Goal: Task Accomplishment & Management: Manage account settings

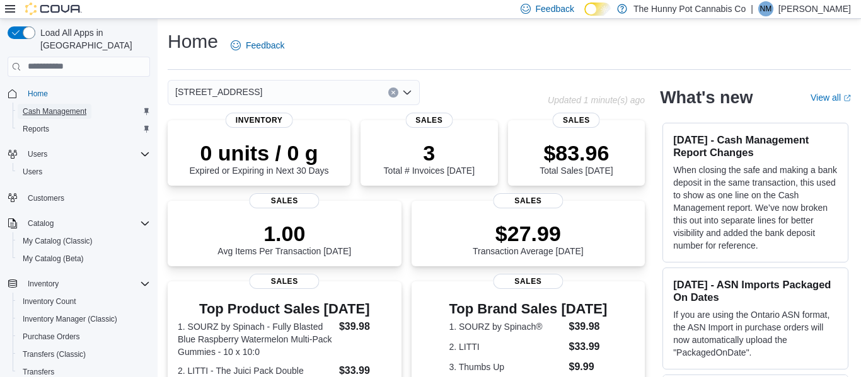
click at [78, 104] on span "Cash Management" at bounding box center [55, 111] width 64 height 15
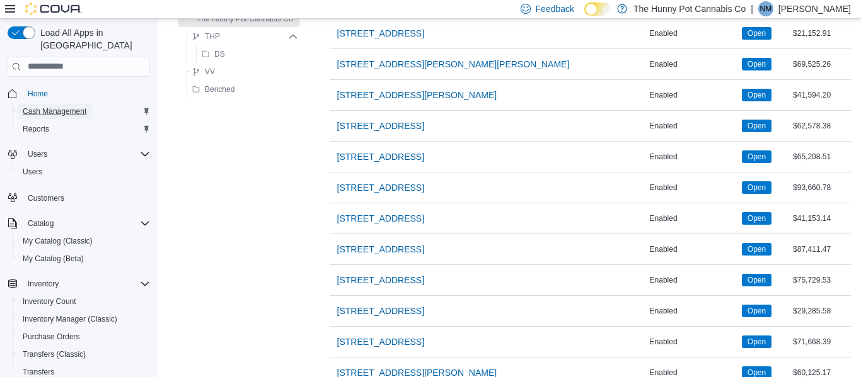
scroll to position [949, 0]
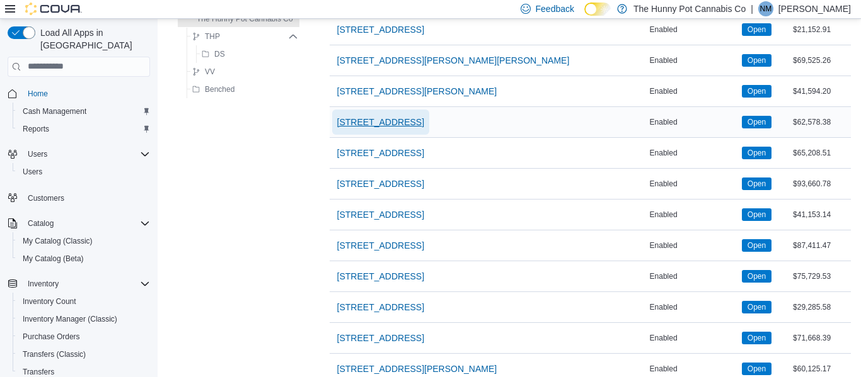
click at [382, 124] on span "[STREET_ADDRESS]" at bounding box center [380, 122] width 87 height 13
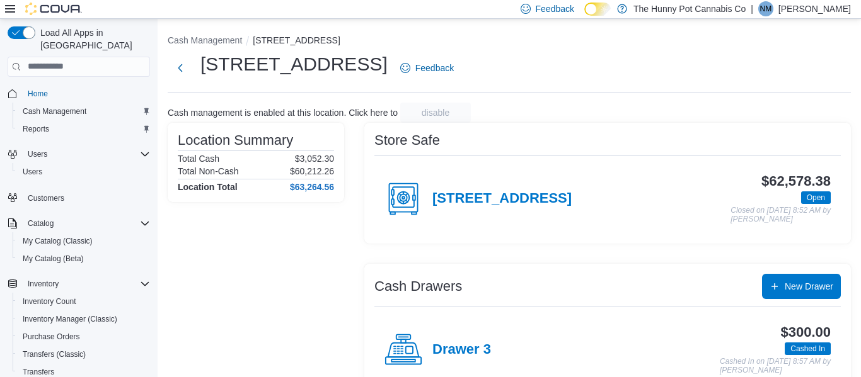
click at [510, 207] on div "[STREET_ADDRESS]" at bounding box center [477, 199] width 187 height 38
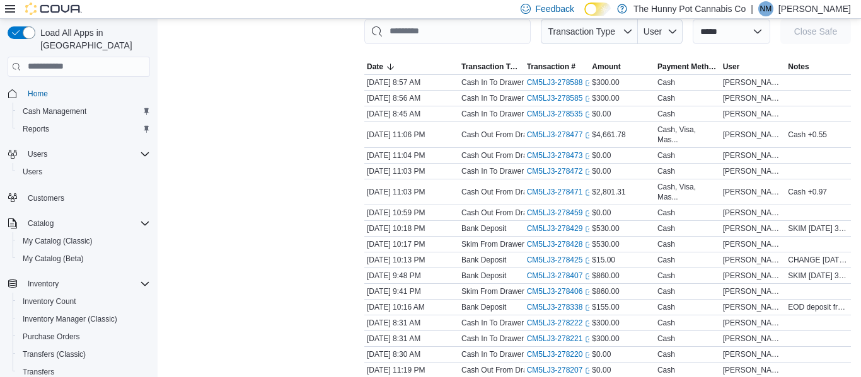
scroll to position [193, 0]
click at [568, 135] on link "CM5LJ3-278477 (opens in a new tab or window)" at bounding box center [560, 136] width 66 height 10
click at [566, 195] on link "CM5LJ3-278471 (opens in a new tab or window)" at bounding box center [560, 193] width 66 height 10
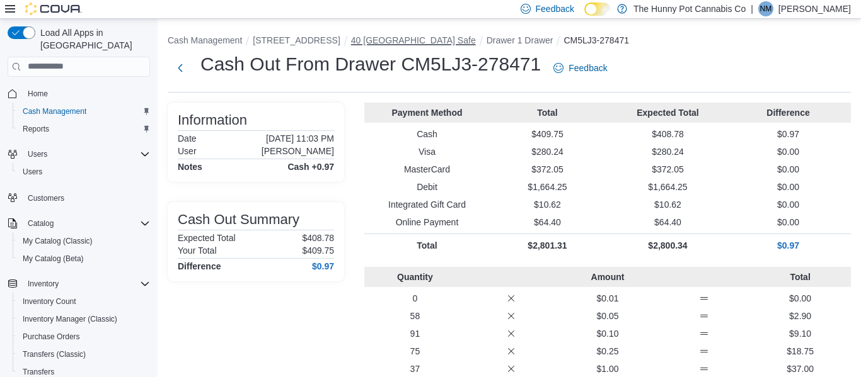
click at [450, 40] on button "40 [GEOGRAPHIC_DATA] Safe" at bounding box center [413, 40] width 125 height 10
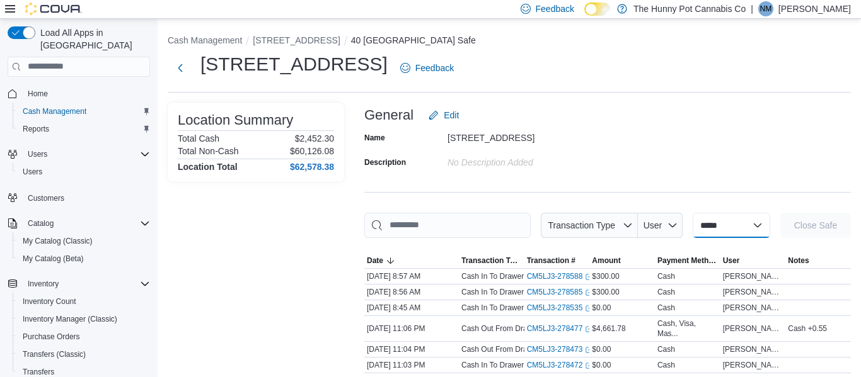
click at [692, 228] on select "**********" at bounding box center [730, 225] width 77 height 25
select select "**********"
click at [692, 213] on select "**********" at bounding box center [730, 225] width 77 height 25
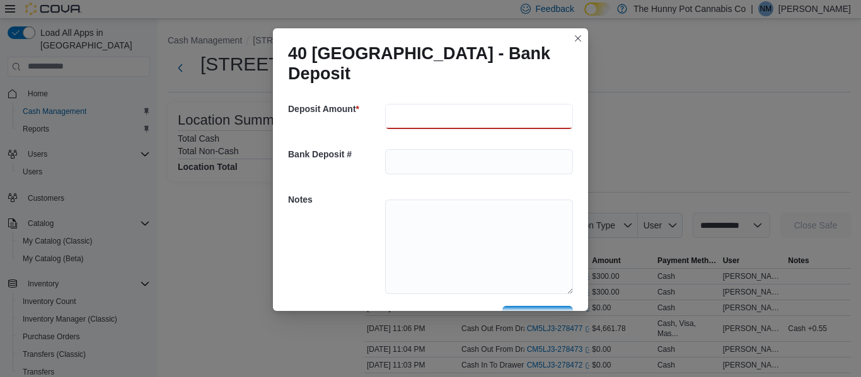
click at [393, 119] on input "number" at bounding box center [479, 116] width 188 height 25
click at [406, 123] on input "number" at bounding box center [479, 116] width 188 height 25
type input "**"
click at [413, 215] on textarea at bounding box center [479, 247] width 188 height 95
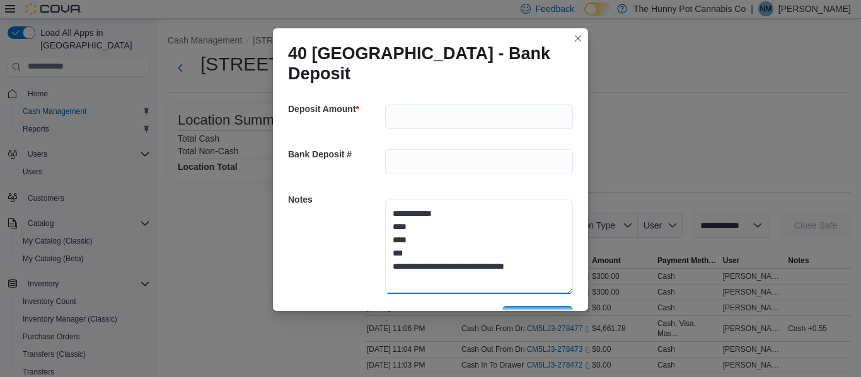
click at [486, 279] on textarea "**********" at bounding box center [479, 247] width 188 height 95
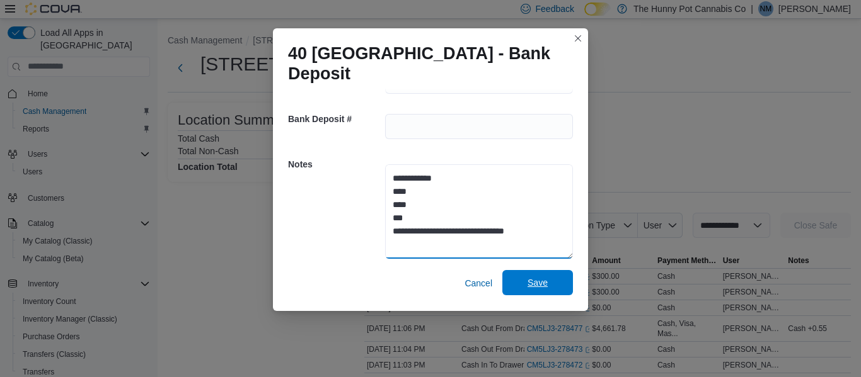
type textarea "**********"
click at [527, 287] on span "Save" at bounding box center [537, 283] width 20 height 13
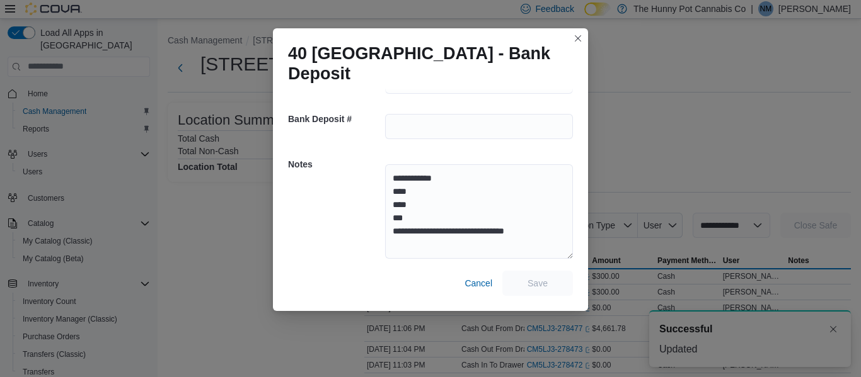
scroll to position [0, 0]
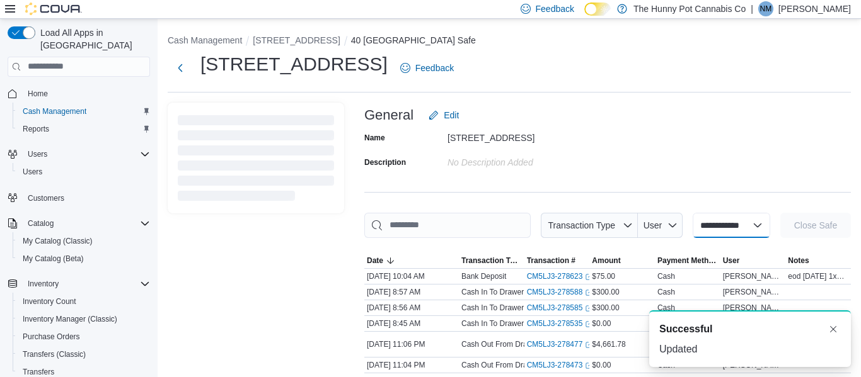
select select
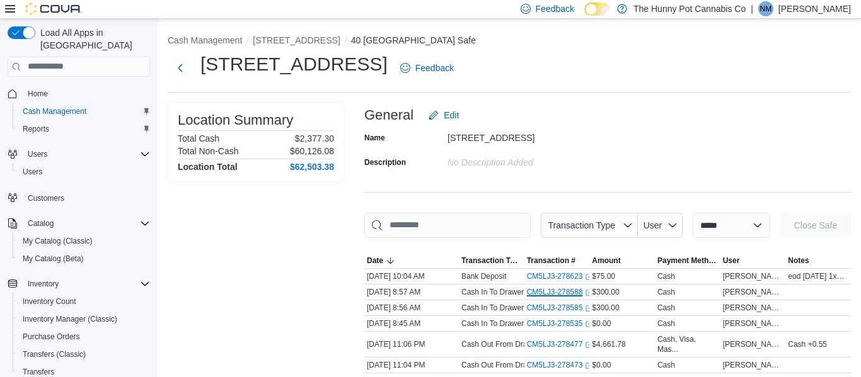
click at [527, 287] on link "CM5LJ3-278588 (opens in a new tab or window)" at bounding box center [560, 292] width 66 height 10
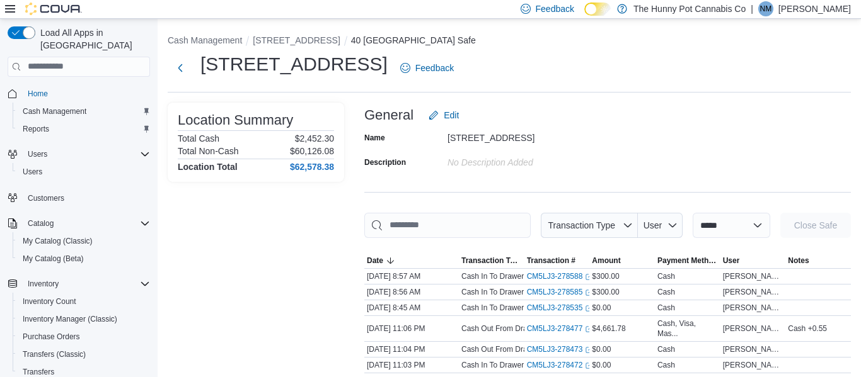
scroll to position [193, 0]
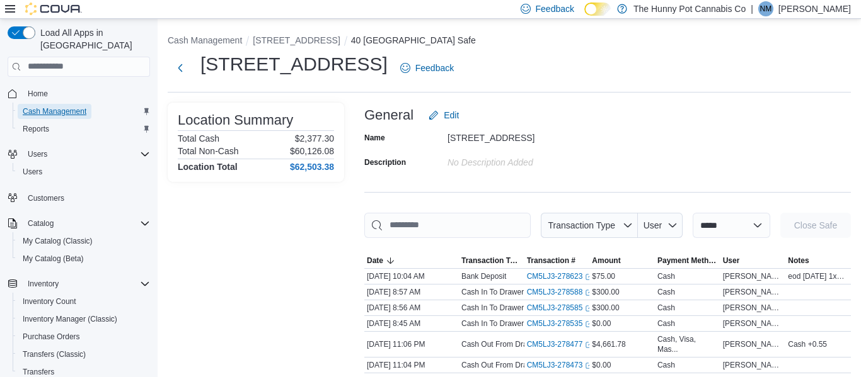
click at [56, 106] on span "Cash Management" at bounding box center [55, 111] width 64 height 10
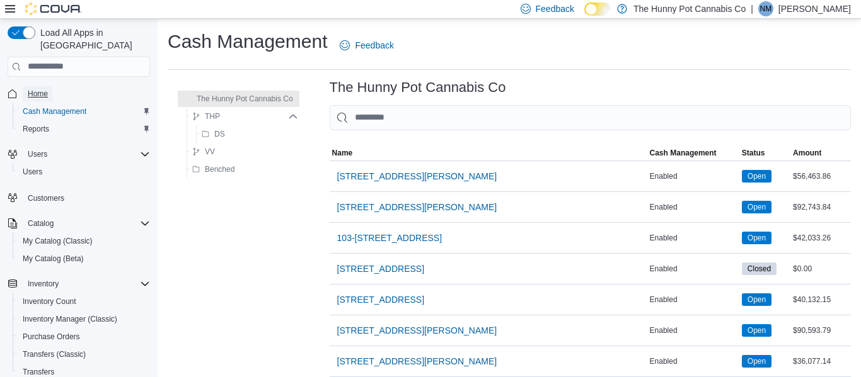
click at [47, 87] on span "Home" at bounding box center [38, 93] width 20 height 15
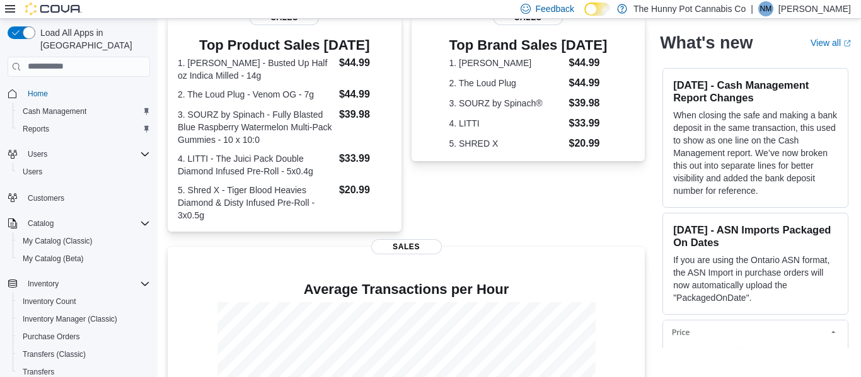
scroll to position [398, 0]
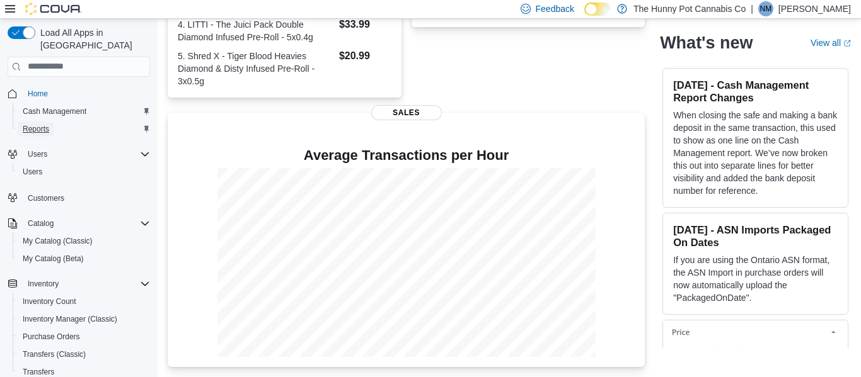
click at [34, 124] on span "Reports" at bounding box center [36, 129] width 26 height 10
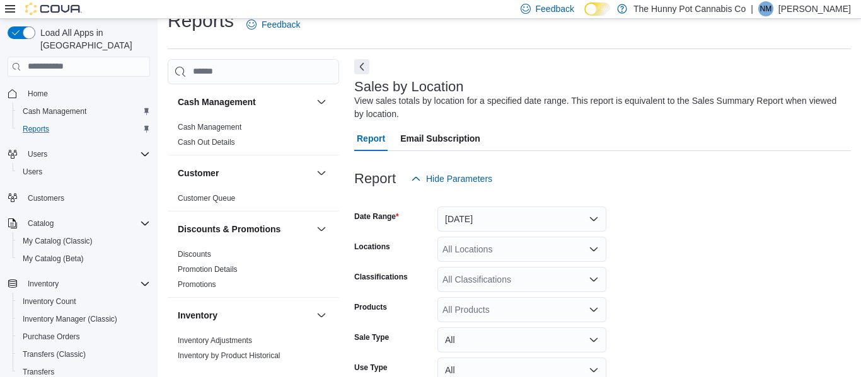
scroll to position [42, 0]
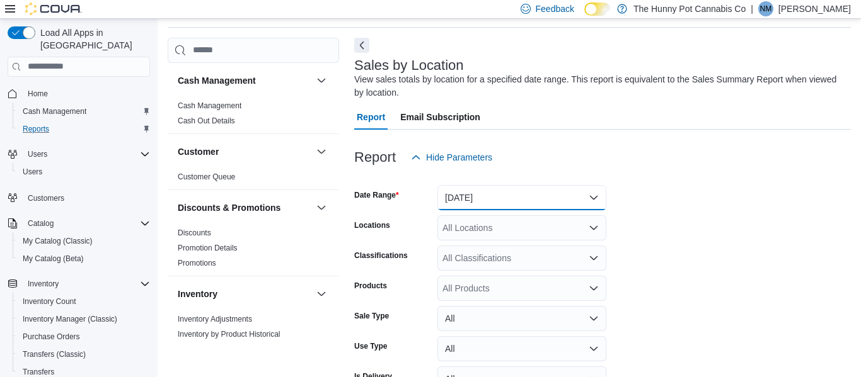
click at [513, 195] on button "Yesterday" at bounding box center [521, 197] width 169 height 25
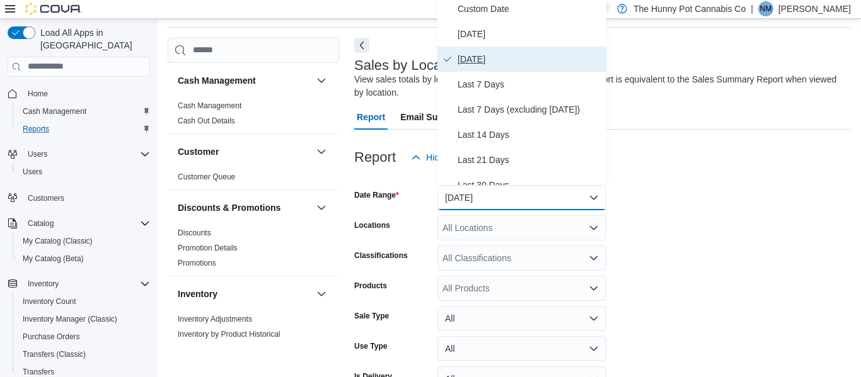
scroll to position [38, 0]
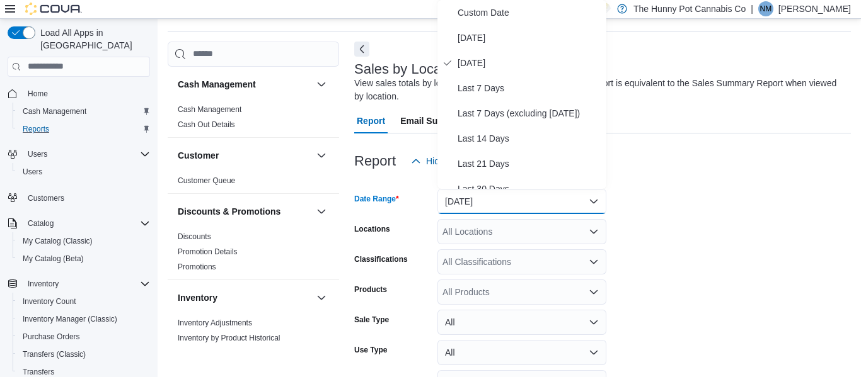
click at [310, 164] on div "Customer" at bounding box center [253, 155] width 171 height 35
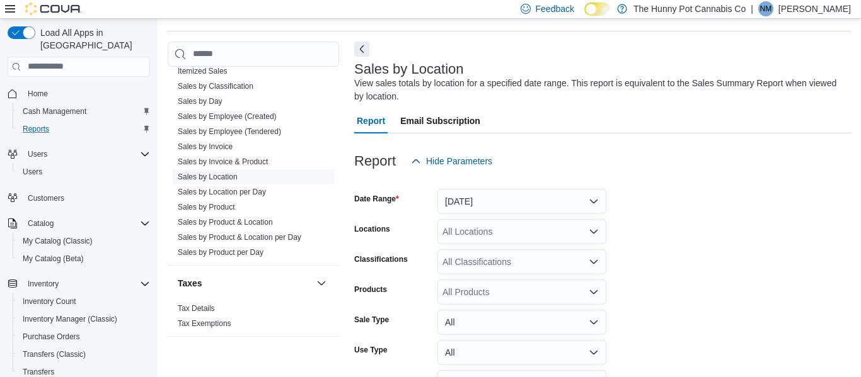
scroll to position [45, 0]
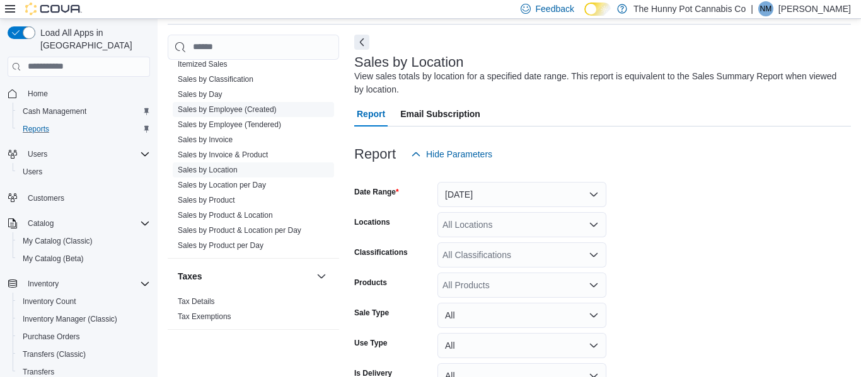
click at [262, 110] on link "Sales by Employee (Created)" at bounding box center [227, 109] width 99 height 9
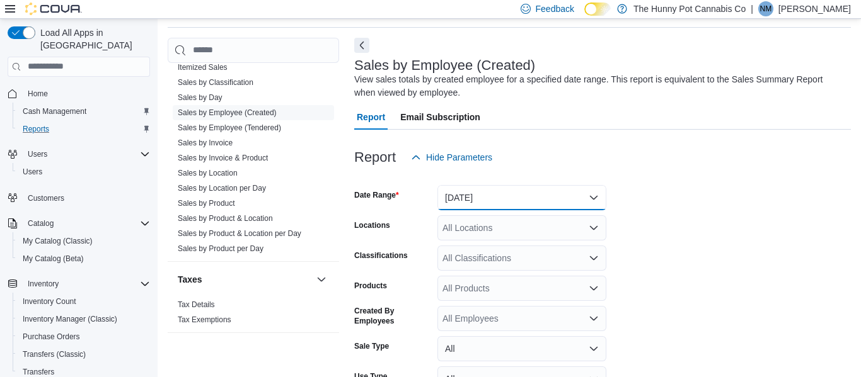
click at [457, 199] on button "Yesterday" at bounding box center [521, 197] width 169 height 25
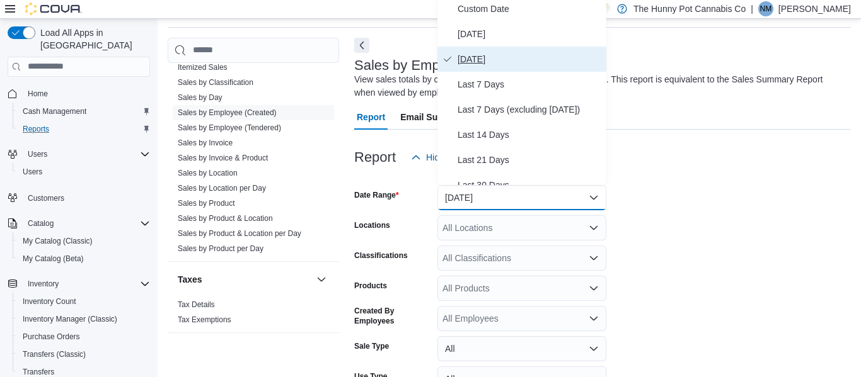
scroll to position [38, 0]
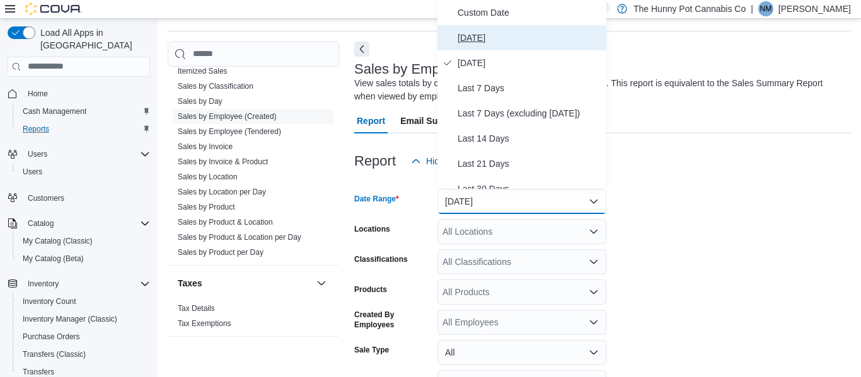
click at [488, 39] on span "Today" at bounding box center [529, 37] width 144 height 15
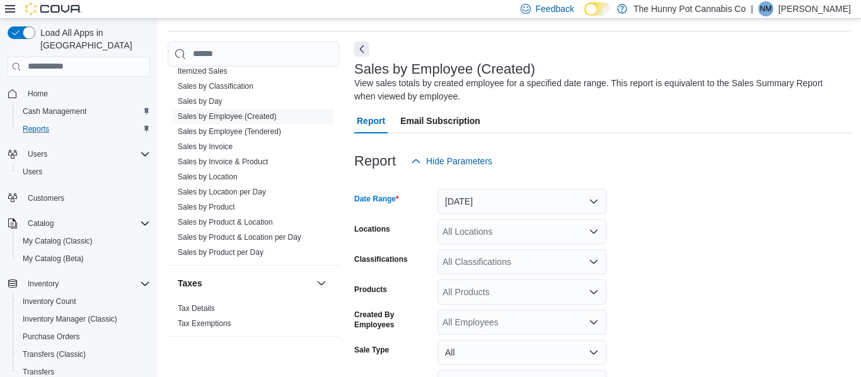
click at [588, 236] on icon "Open list of options" at bounding box center [593, 232] width 10 height 10
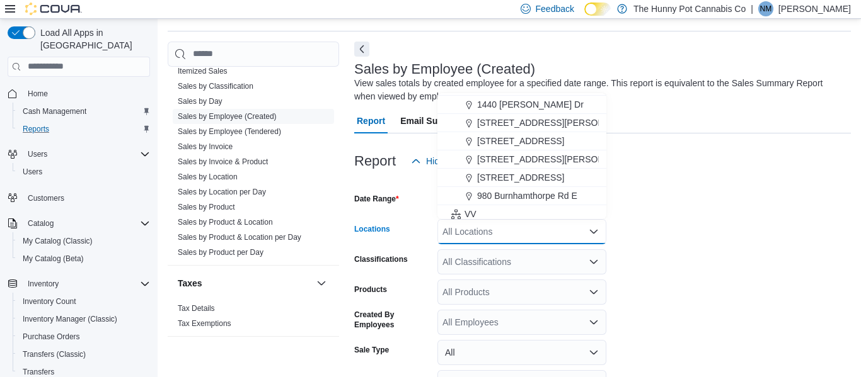
scroll to position [666, 0]
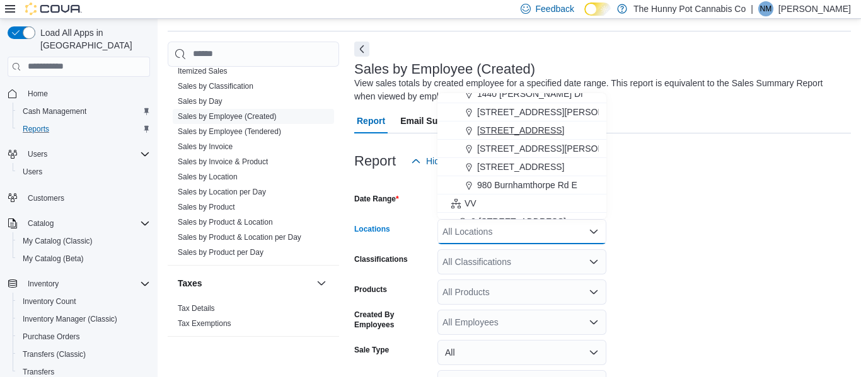
click at [505, 135] on span "[STREET_ADDRESS]" at bounding box center [520, 130] width 87 height 13
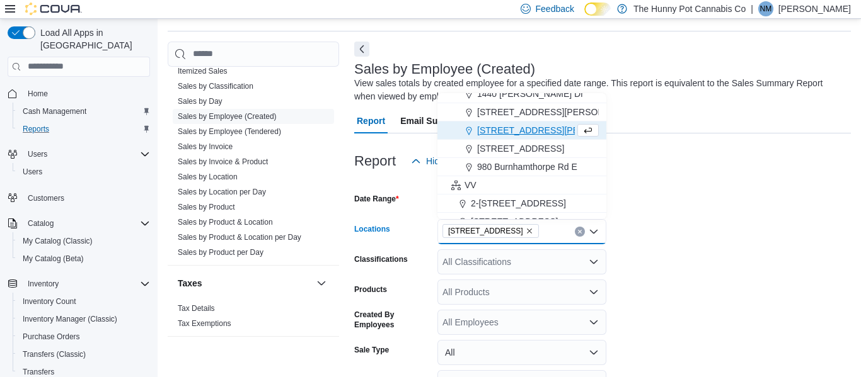
click at [728, 193] on form "Date Range Today Locations 40 Centennial Pkwy Combo box. Selected. 40 Centennia…" at bounding box center [602, 317] width 496 height 287
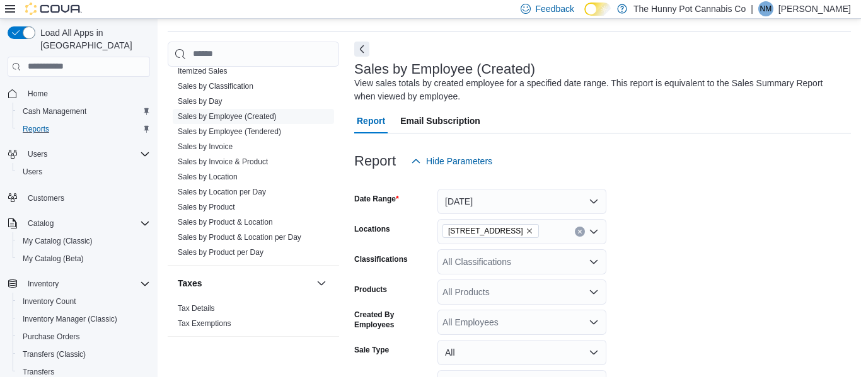
scroll to position [147, 0]
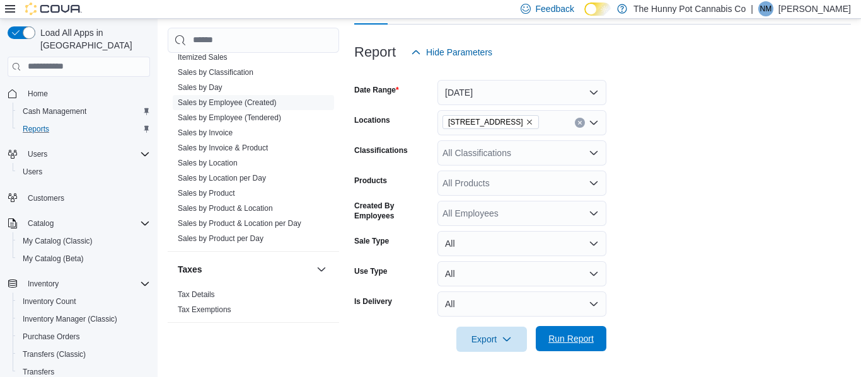
click at [591, 345] on span "Run Report" at bounding box center [570, 339] width 45 height 13
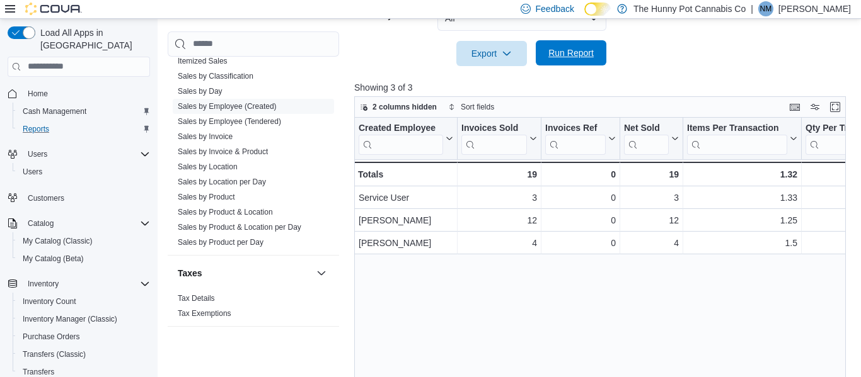
click at [572, 48] on span "Run Report" at bounding box center [570, 53] width 45 height 13
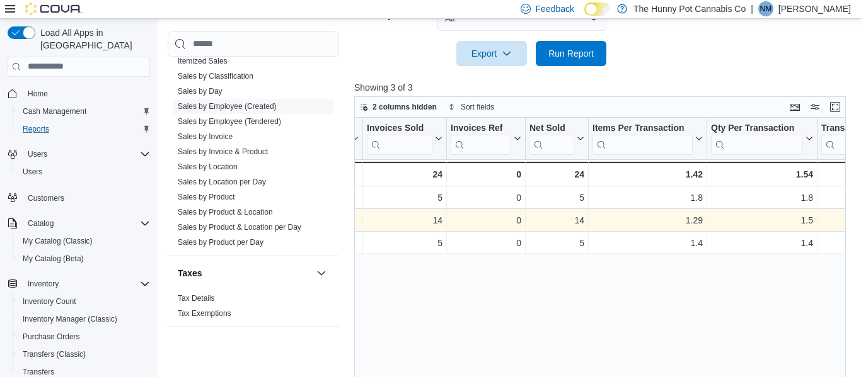
scroll to position [0, 67]
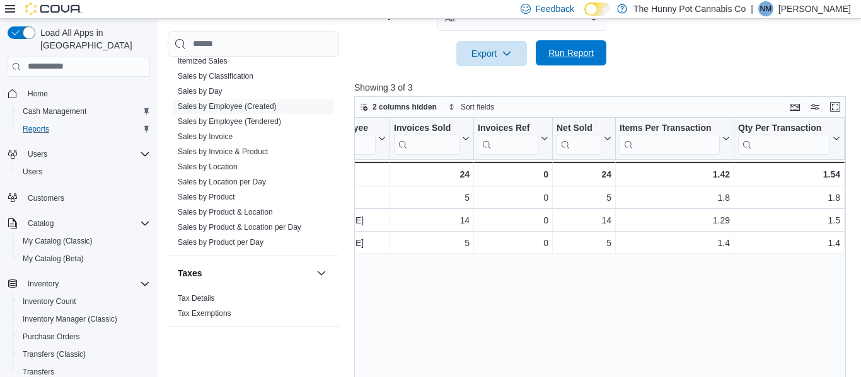
click at [592, 62] on span "Run Report" at bounding box center [570, 52] width 55 height 25
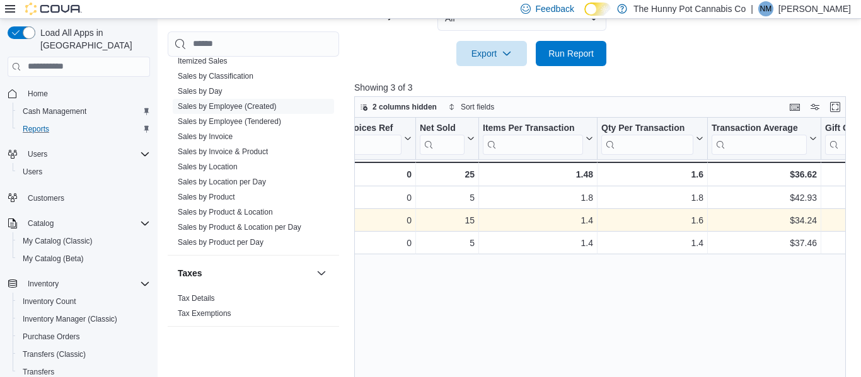
scroll to position [0, 199]
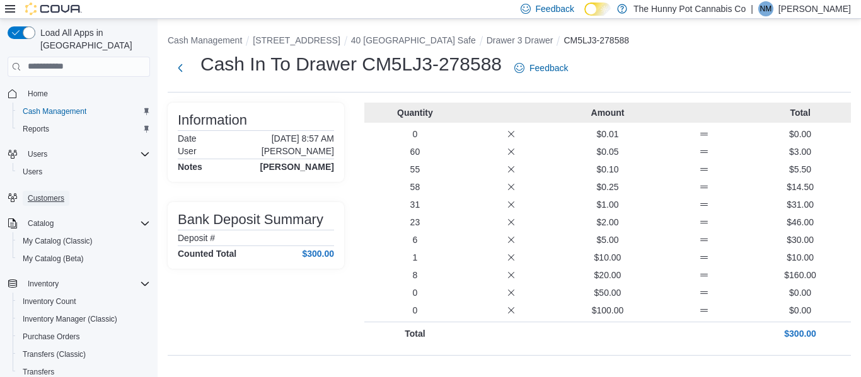
click at [51, 192] on span "Customers" at bounding box center [46, 198] width 37 height 15
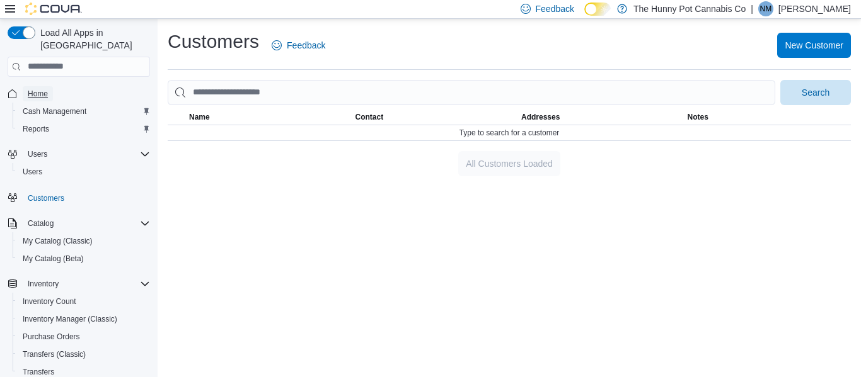
click at [49, 86] on link "Home" at bounding box center [38, 93] width 30 height 15
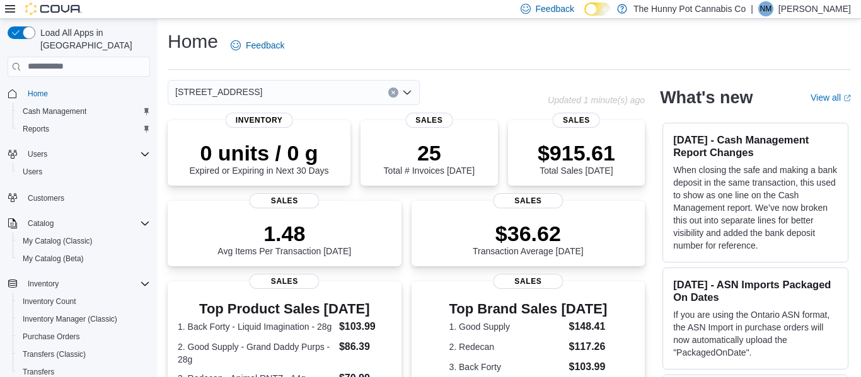
click at [352, 101] on div "[STREET_ADDRESS]" at bounding box center [294, 92] width 252 height 25
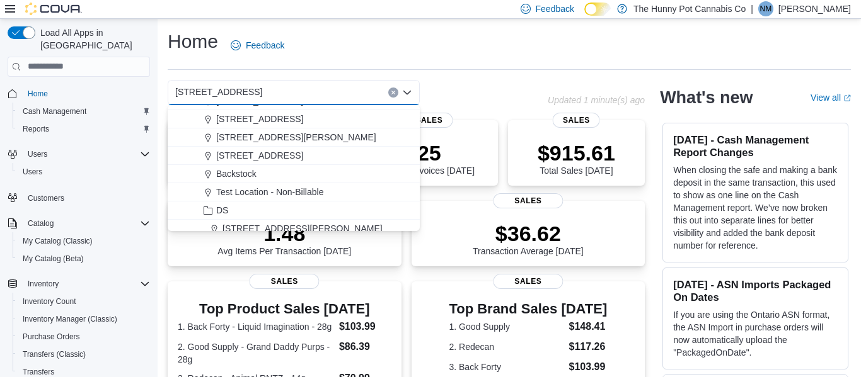
scroll to position [525, 0]
click at [304, 137] on div "[STREET_ADDRESS][PERSON_NAME]" at bounding box center [301, 136] width 222 height 13
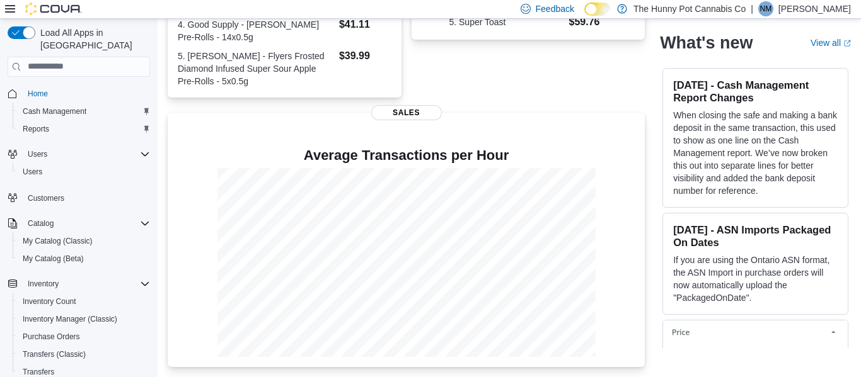
scroll to position [0, 0]
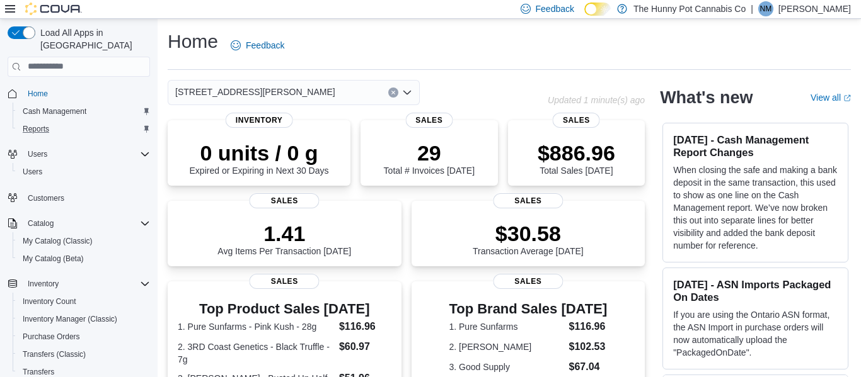
click at [69, 123] on div "Reports" at bounding box center [84, 129] width 132 height 15
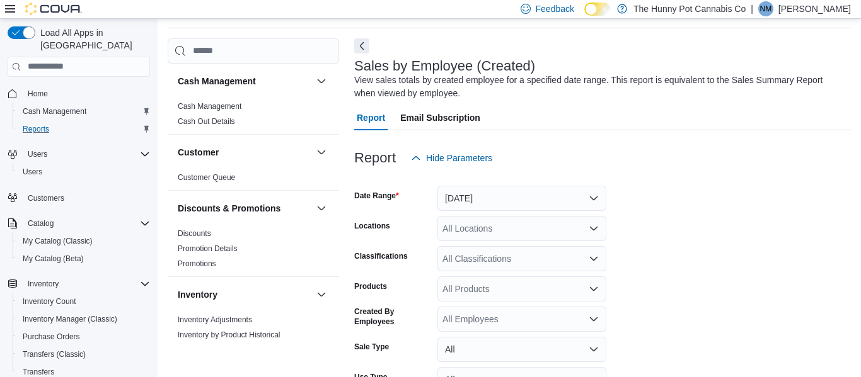
scroll to position [42, 0]
click at [490, 188] on button "[DATE]" at bounding box center [521, 197] width 169 height 25
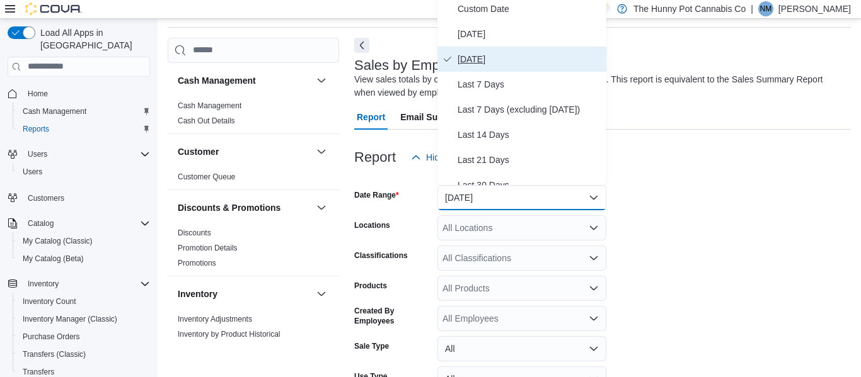
scroll to position [38, 0]
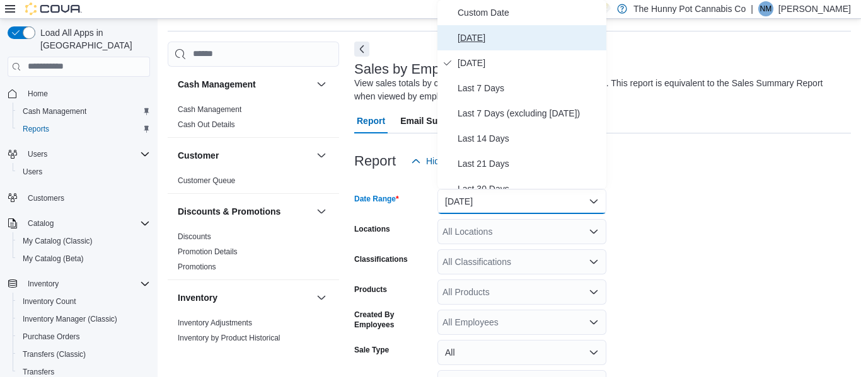
click at [500, 30] on span "[DATE]" at bounding box center [529, 37] width 144 height 15
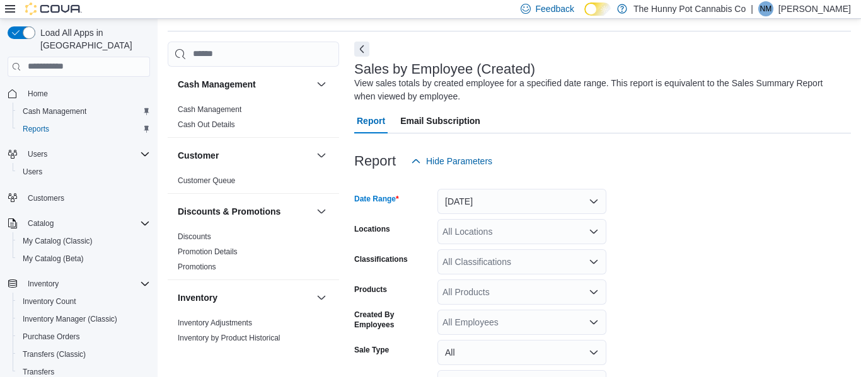
click at [488, 230] on div "All Locations" at bounding box center [521, 231] width 169 height 25
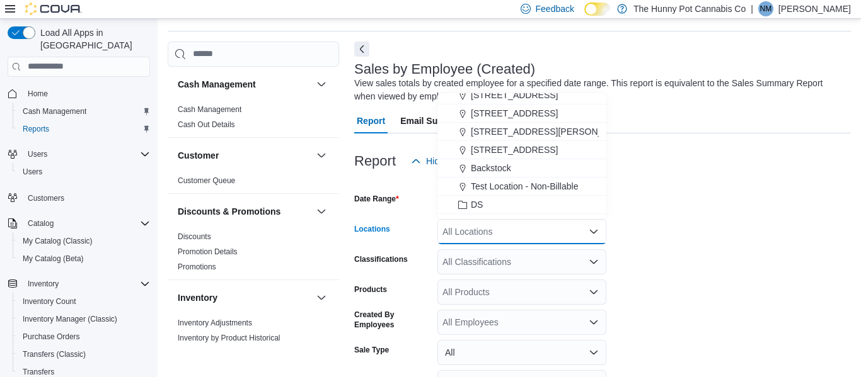
scroll to position [522, 0]
click at [515, 128] on span "[STREET_ADDRESS][PERSON_NAME]" at bounding box center [551, 128] width 160 height 13
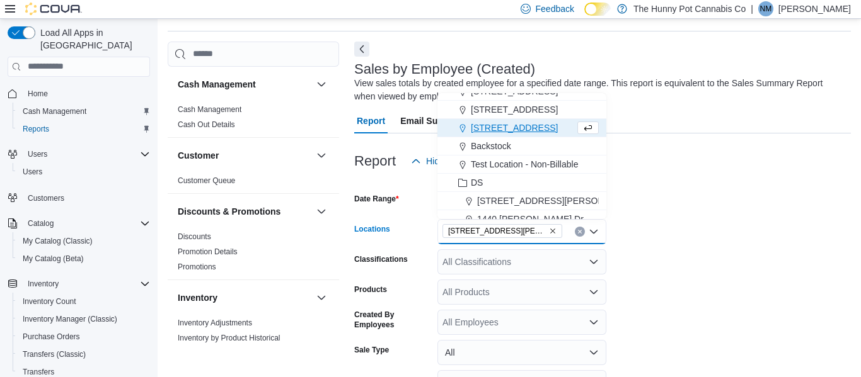
click at [678, 232] on form "Date Range [DATE] Locations [STREET_ADDRESS][PERSON_NAME] Selected. [STREET_ADD…" at bounding box center [602, 317] width 496 height 287
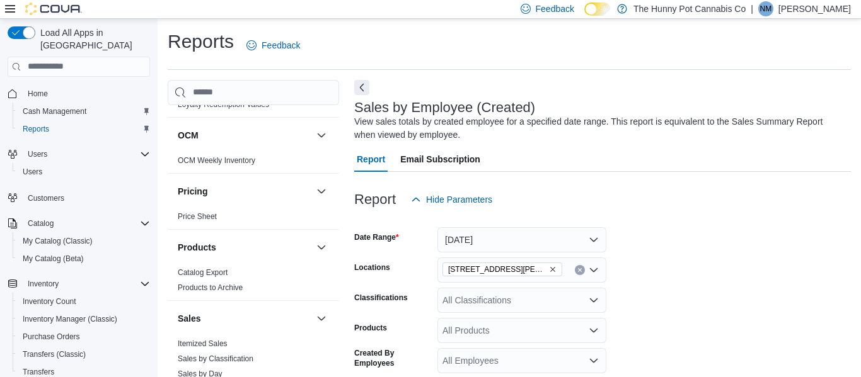
scroll to position [147, 0]
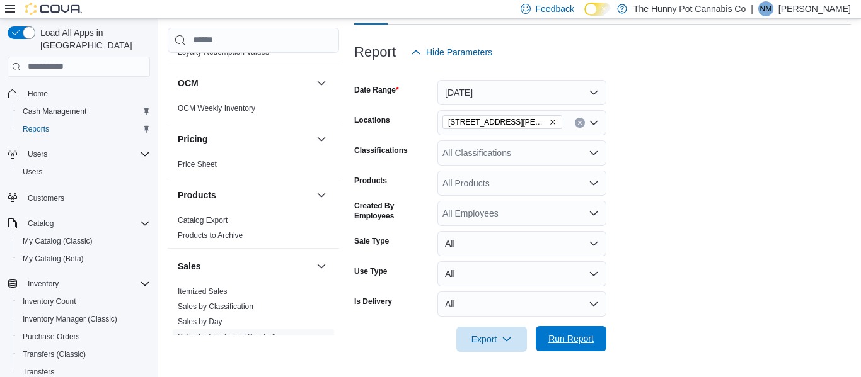
click at [576, 350] on span "Run Report" at bounding box center [570, 338] width 55 height 25
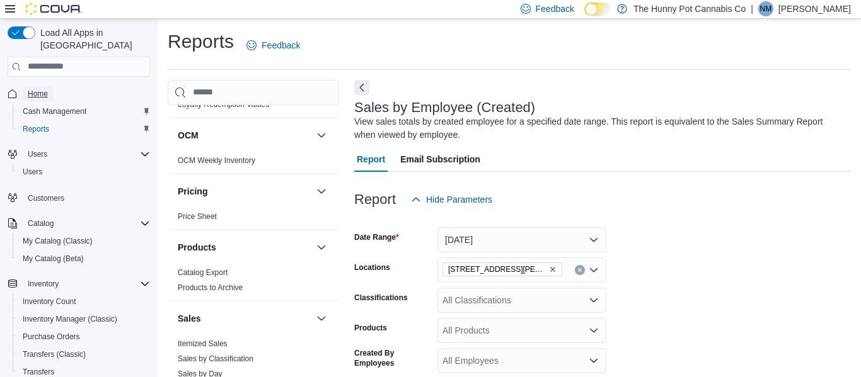
click at [50, 86] on link "Home" at bounding box center [38, 93] width 30 height 15
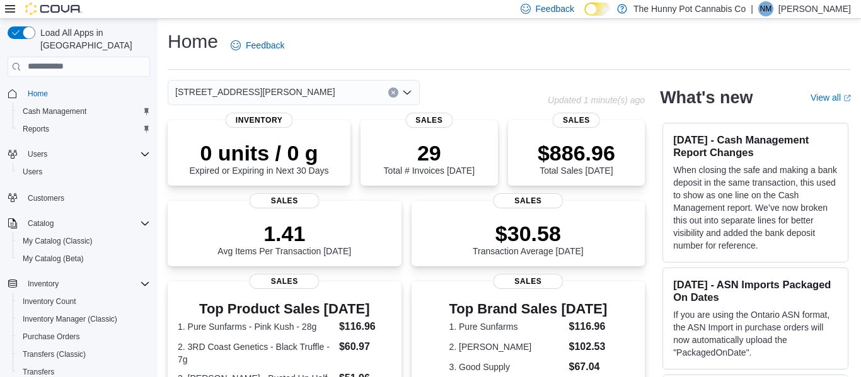
click at [406, 96] on icon "Open list of options" at bounding box center [407, 93] width 10 height 10
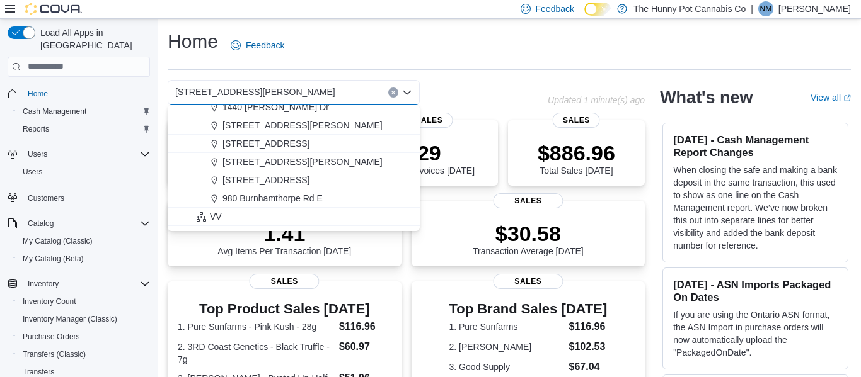
scroll to position [664, 0]
click at [254, 151] on button "[STREET_ADDRESS]" at bounding box center [294, 144] width 252 height 18
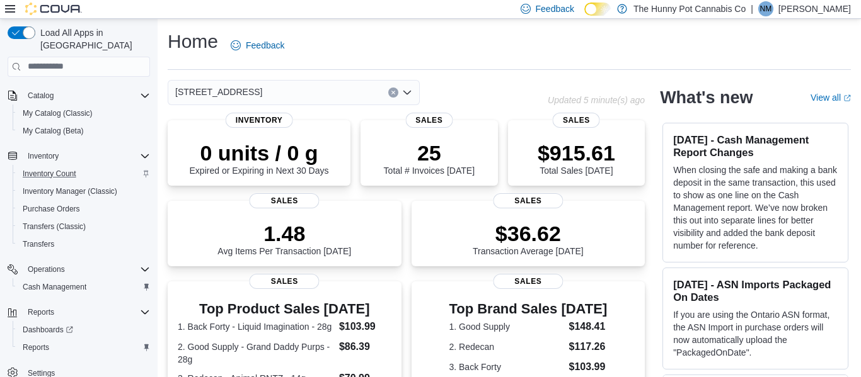
scroll to position [0, 0]
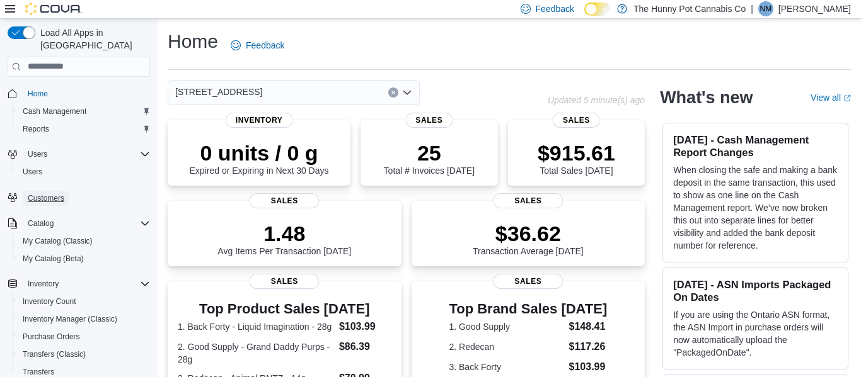
click at [61, 193] on span "Customers" at bounding box center [46, 198] width 37 height 10
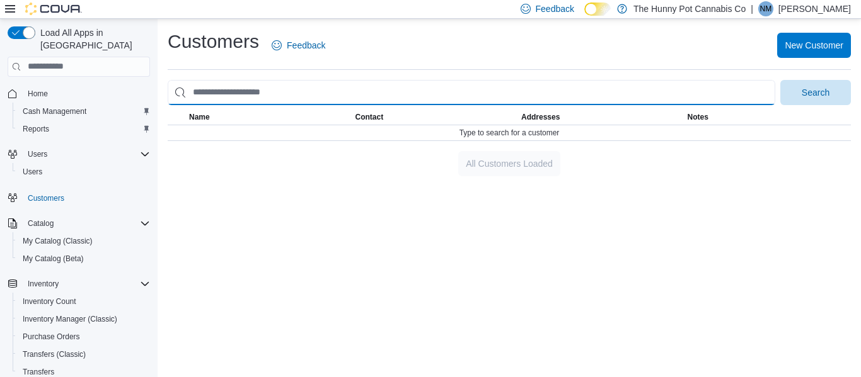
click at [338, 84] on input "search" at bounding box center [471, 92] width 607 height 25
click at [780, 80] on button "Search" at bounding box center [815, 92] width 71 height 25
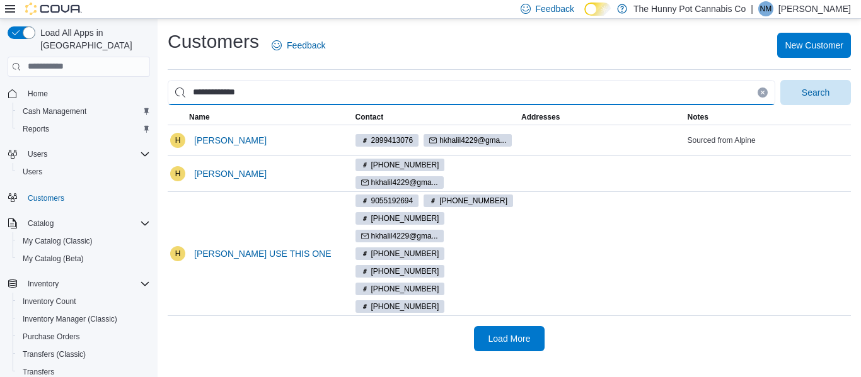
click at [323, 99] on input "**********" at bounding box center [471, 92] width 607 height 25
type input "**********"
click at [780, 80] on button "Search" at bounding box center [815, 92] width 71 height 25
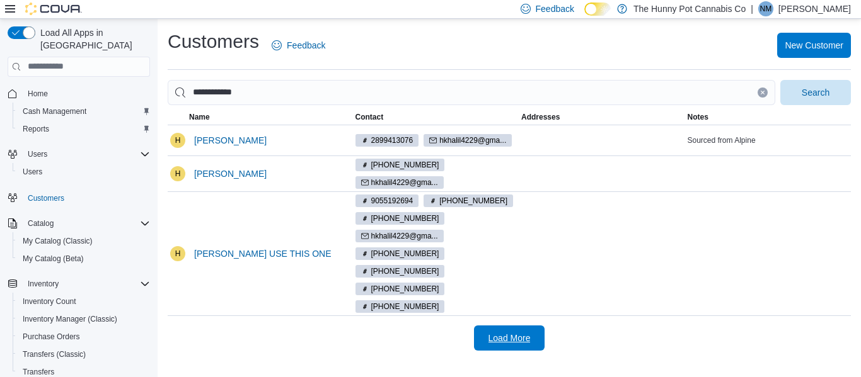
click at [517, 332] on span "Load More" at bounding box center [509, 338] width 42 height 13
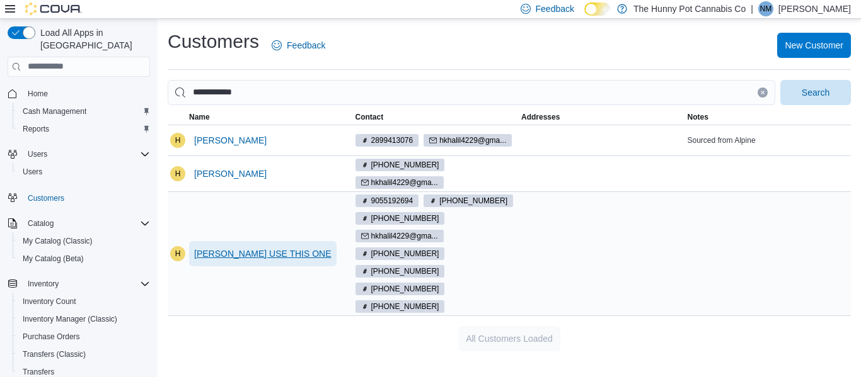
click at [275, 243] on span "[PERSON_NAME] USE THIS ONE" at bounding box center [262, 253] width 137 height 25
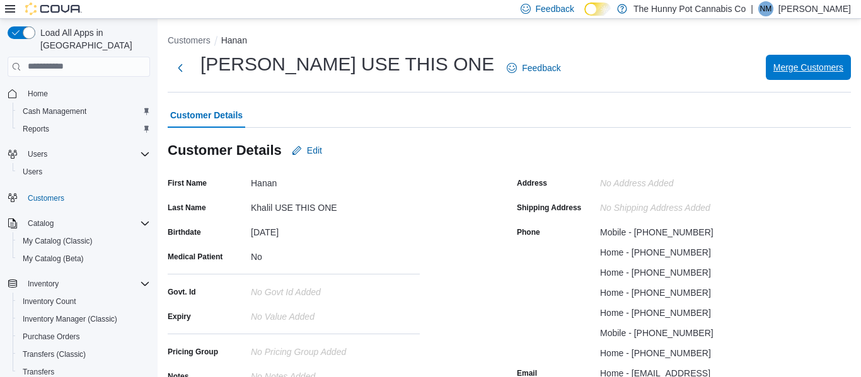
click at [791, 60] on span "Merge Customers" at bounding box center [808, 67] width 70 height 25
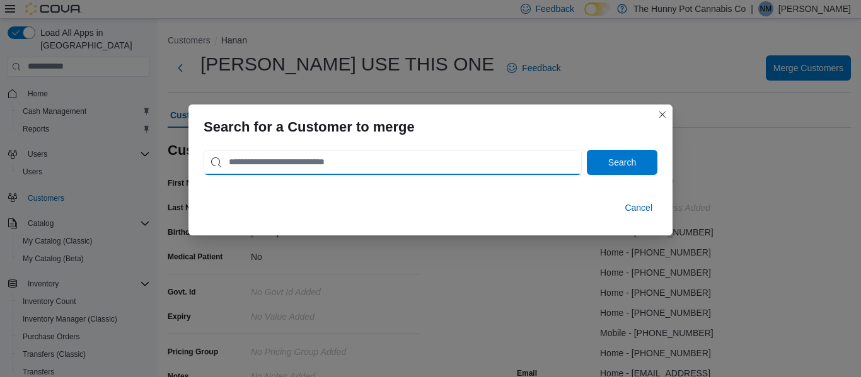
click at [500, 154] on input "search" at bounding box center [392, 162] width 378 height 25
type input "**********"
click at [587, 150] on button "Search" at bounding box center [622, 162] width 71 height 25
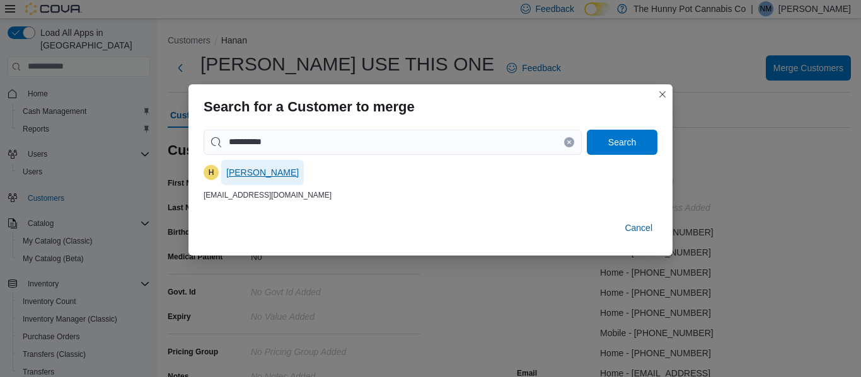
click at [272, 175] on span "[PERSON_NAME]" at bounding box center [262, 172] width 72 height 13
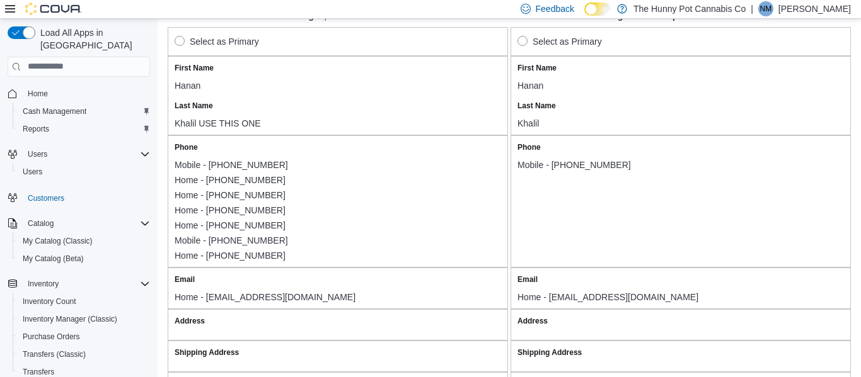
scroll to position [118, 0]
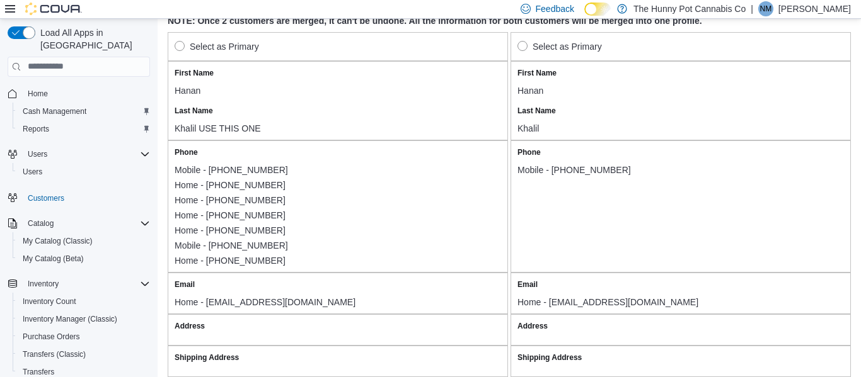
click at [193, 47] on label "Select as Primary" at bounding box center [217, 46] width 84 height 15
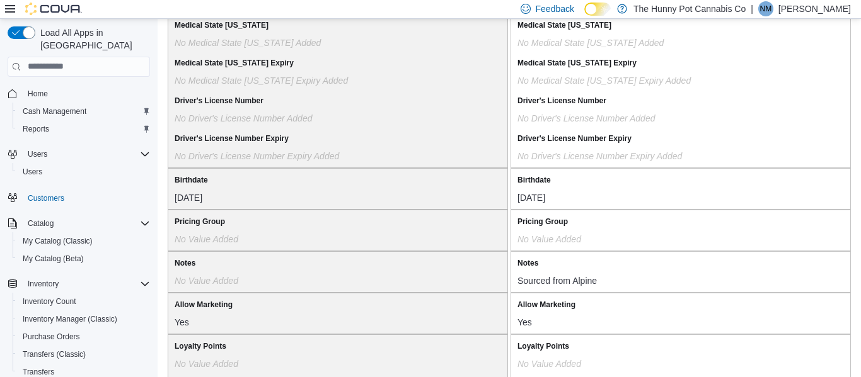
scroll to position [1240, 0]
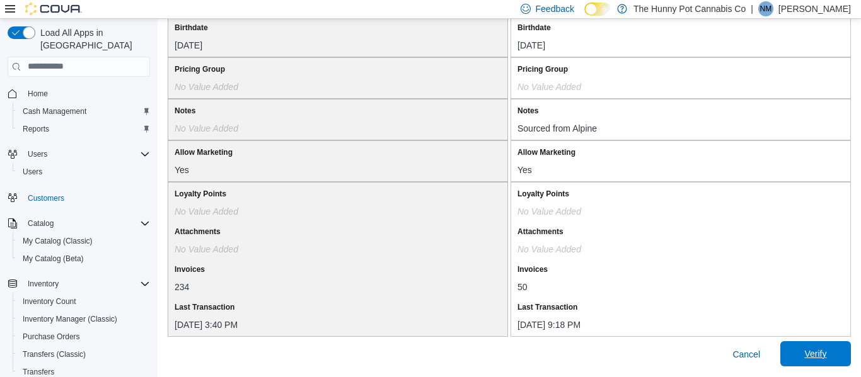
click at [837, 361] on span "Verify" at bounding box center [815, 353] width 55 height 25
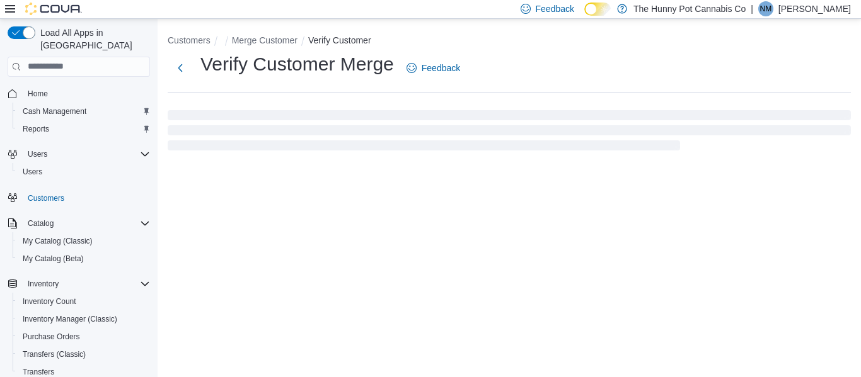
select select "******"
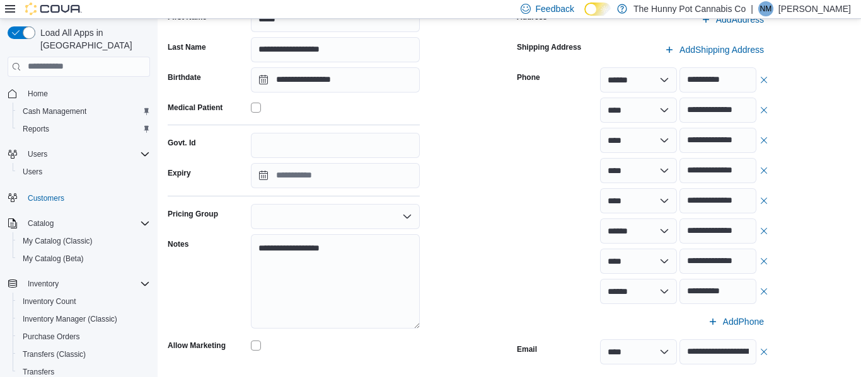
scroll to position [162, 0]
click at [764, 81] on button "button" at bounding box center [764, 78] width 10 height 15
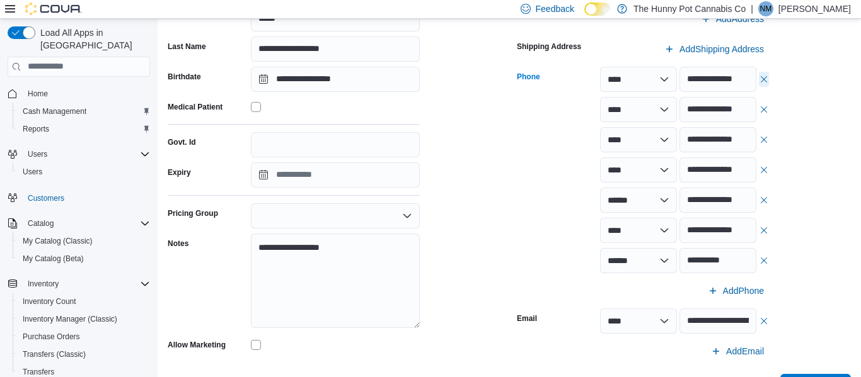
click at [764, 81] on button "button" at bounding box center [764, 79] width 10 height 15
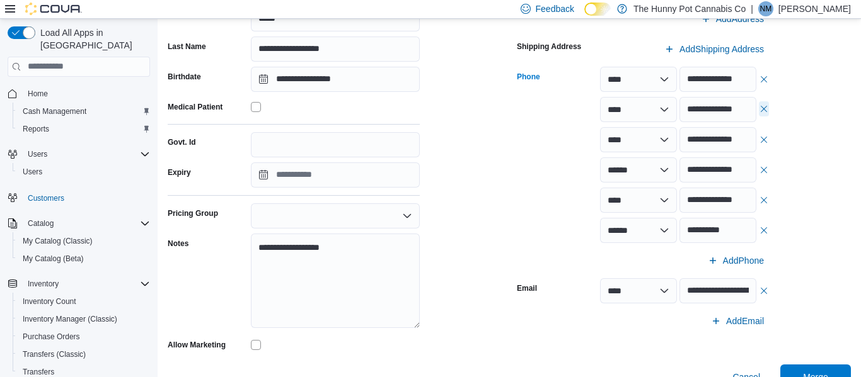
click at [765, 112] on button "button" at bounding box center [764, 108] width 10 height 15
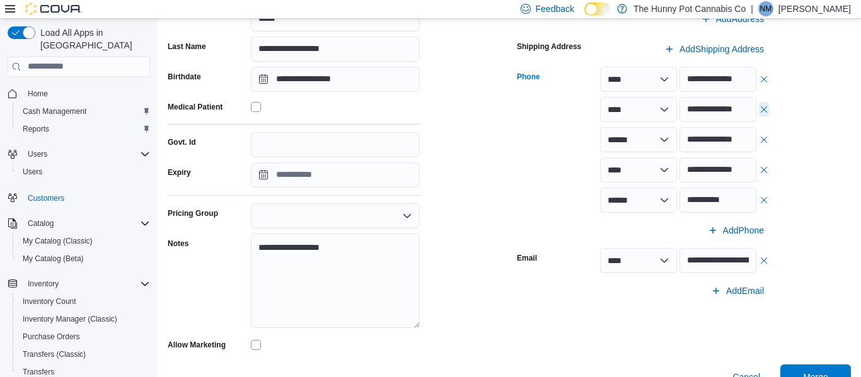
click at [765, 112] on button "button" at bounding box center [764, 109] width 10 height 15
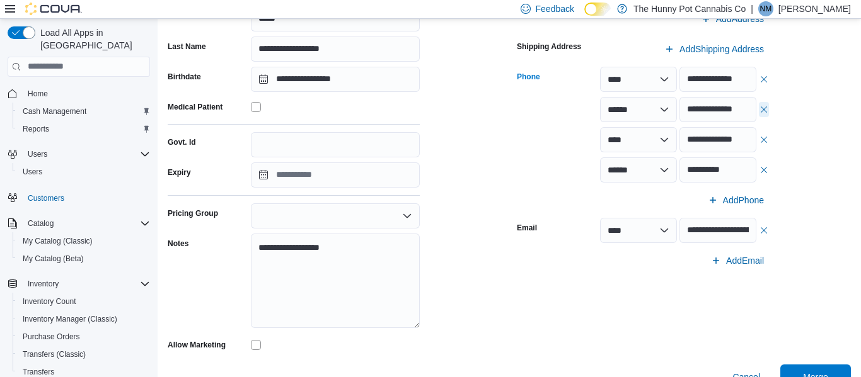
click at [765, 112] on button "button" at bounding box center [764, 109] width 10 height 15
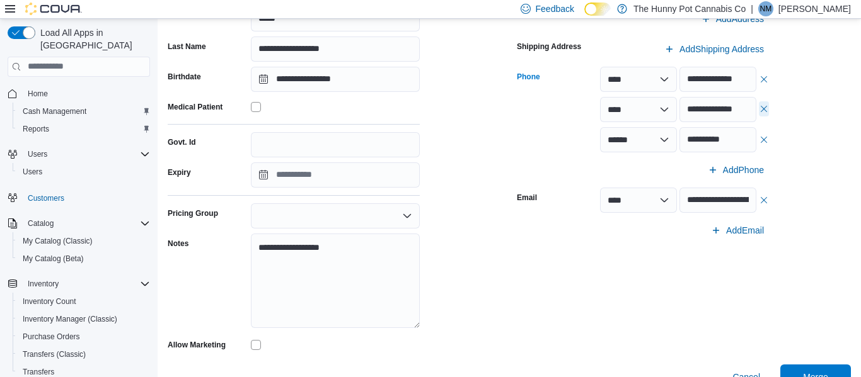
click at [762, 108] on button "button" at bounding box center [764, 108] width 10 height 15
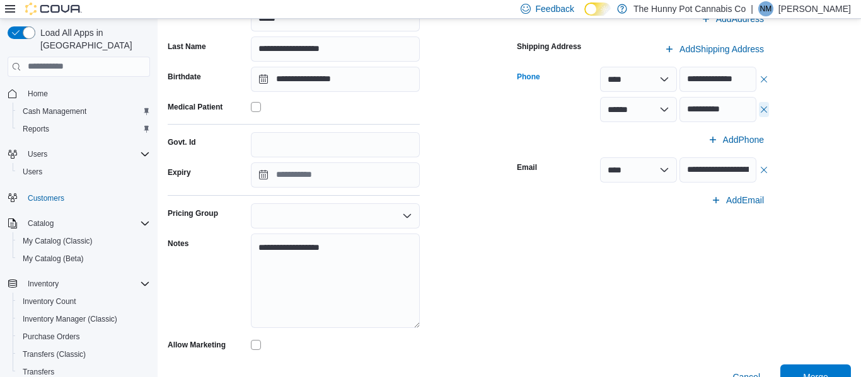
click at [762, 108] on button "button" at bounding box center [764, 109] width 10 height 15
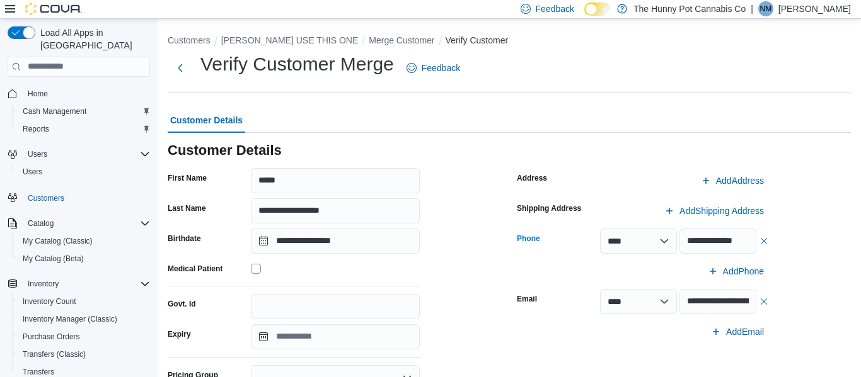
scroll to position [205, 0]
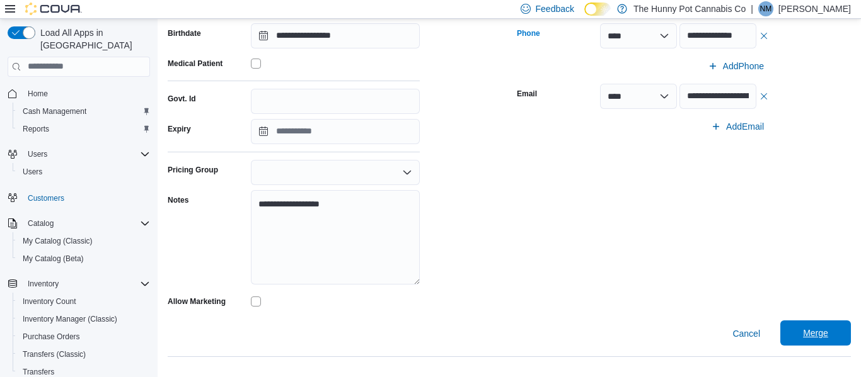
click at [826, 325] on span "Merge" at bounding box center [815, 333] width 55 height 25
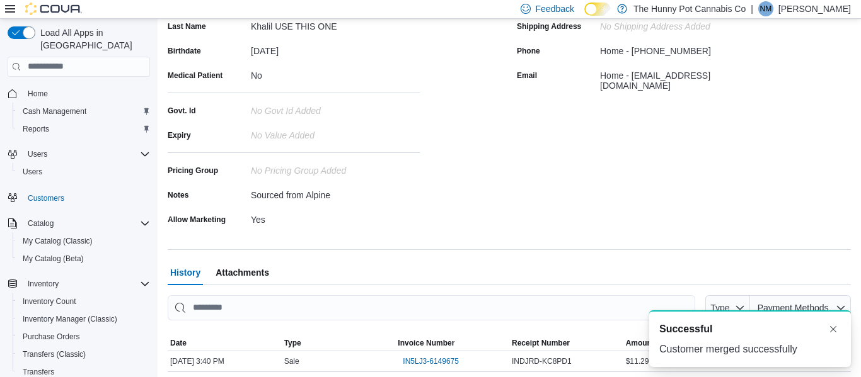
scroll to position [205, 0]
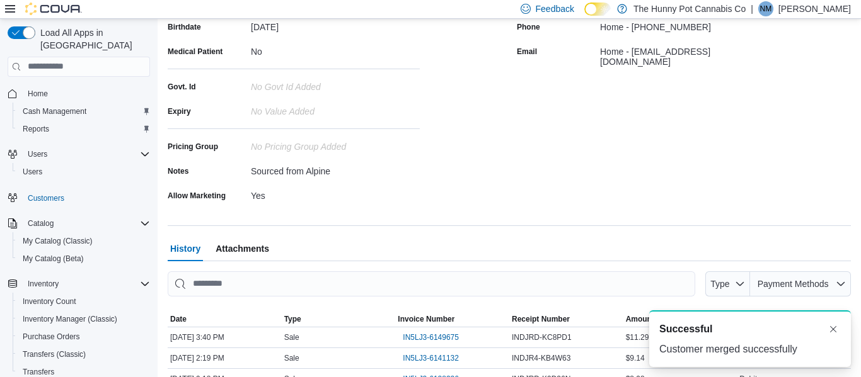
click at [582, 90] on div "Address No Address added Shipping Address No Shipping Address added Phone Home …" at bounding box center [684, 87] width 334 height 238
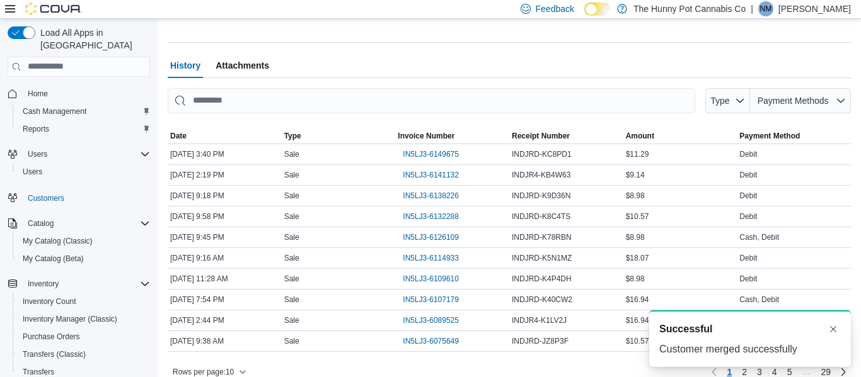
scroll to position [398, 0]
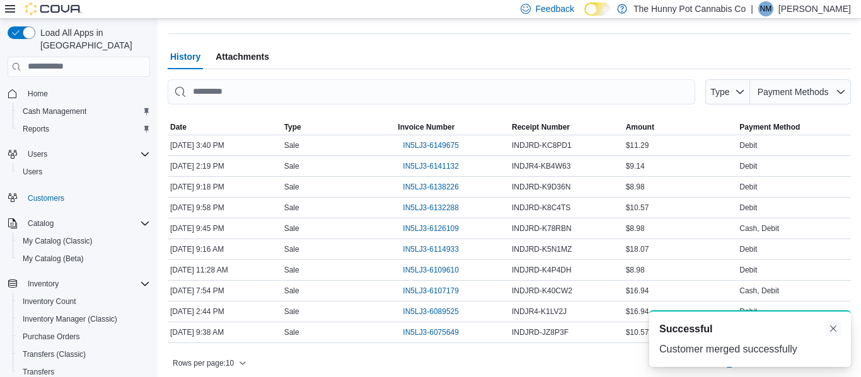
click at [840, 328] on button "Dismiss toast" at bounding box center [832, 328] width 15 height 15
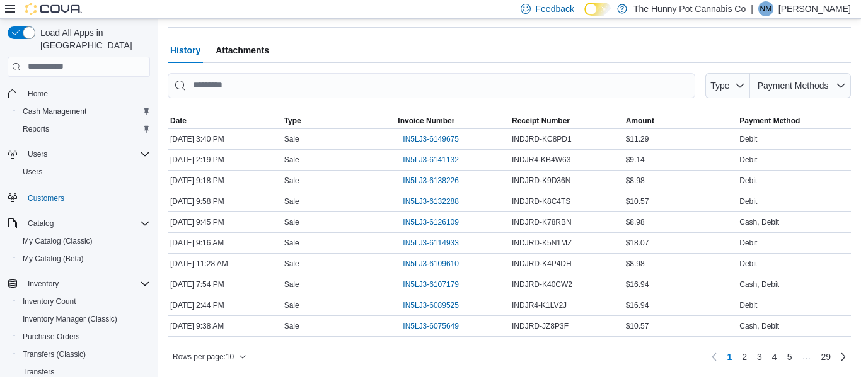
scroll to position [0, 0]
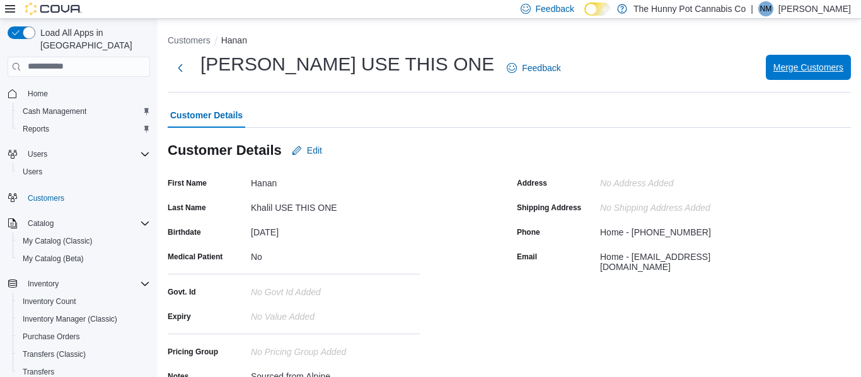
click at [827, 67] on span "Merge Customers" at bounding box center [808, 67] width 70 height 13
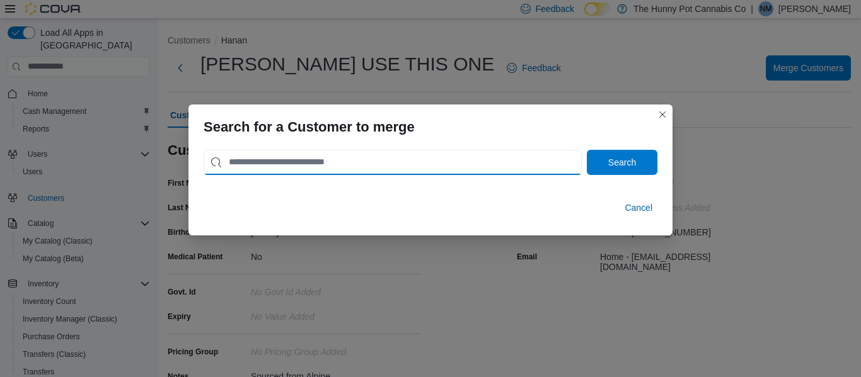
click at [288, 168] on input "search" at bounding box center [392, 162] width 378 height 25
type input "*"
type input "**********"
click at [587, 150] on button "Search" at bounding box center [622, 162] width 71 height 25
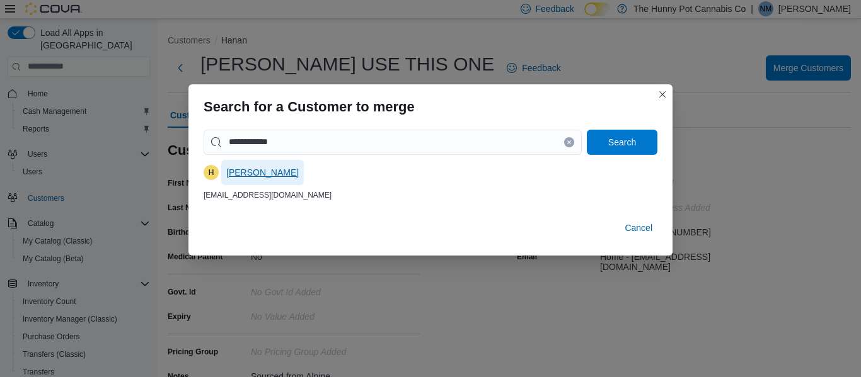
click at [250, 181] on span "[PERSON_NAME]" at bounding box center [262, 172] width 72 height 25
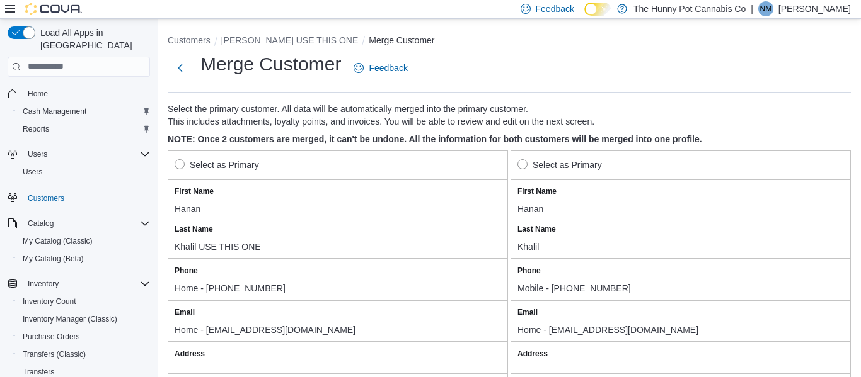
click at [185, 158] on label "Select as Primary" at bounding box center [217, 165] width 84 height 15
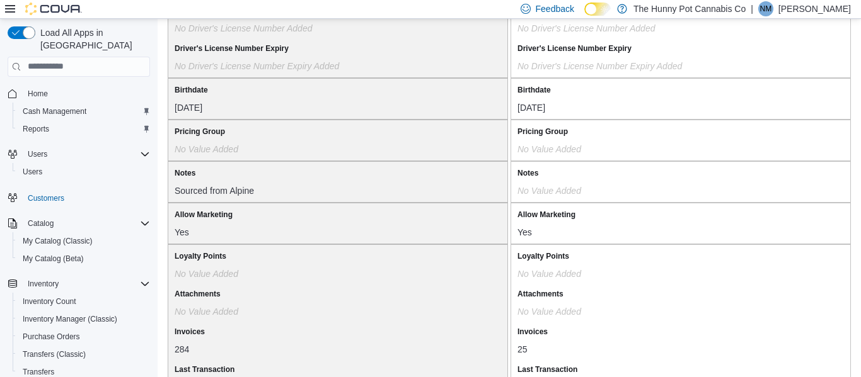
scroll to position [1149, 0]
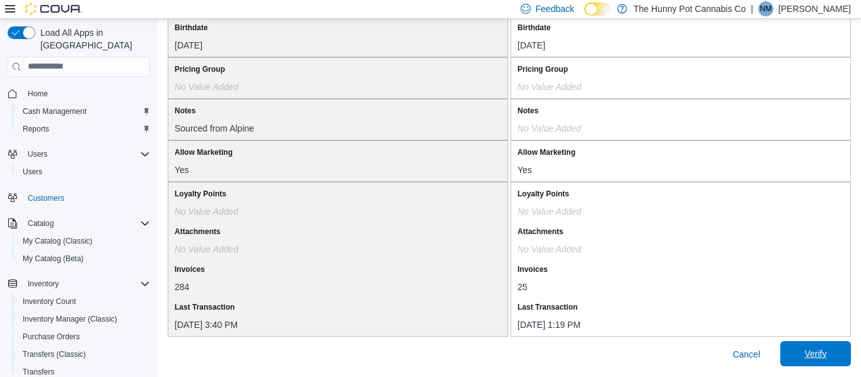
click at [820, 354] on span "Verify" at bounding box center [815, 354] width 22 height 13
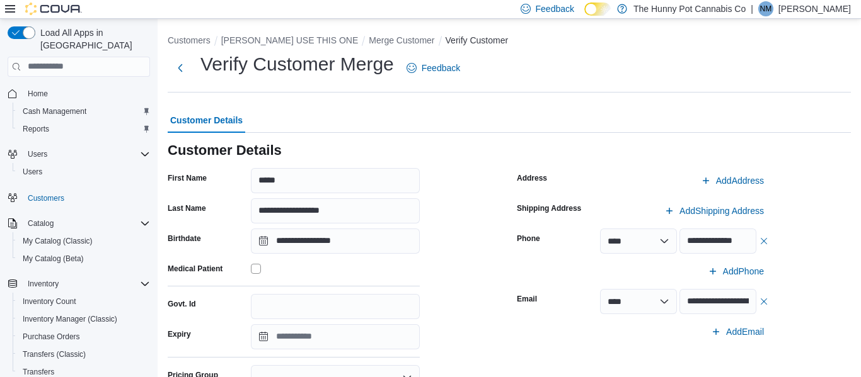
scroll to position [205, 0]
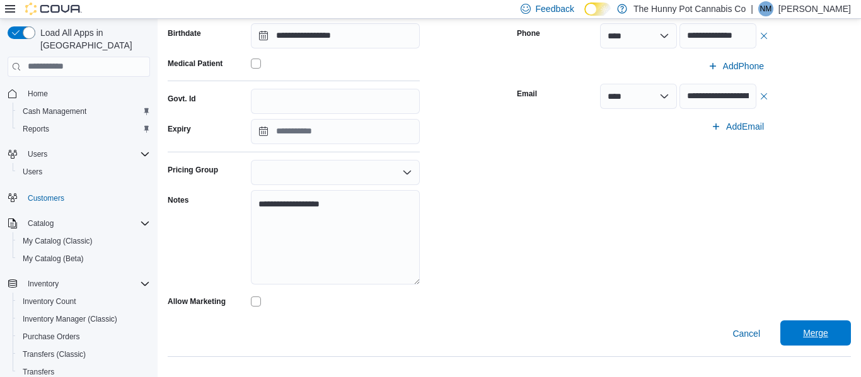
click at [818, 326] on span "Merge" at bounding box center [815, 333] width 55 height 25
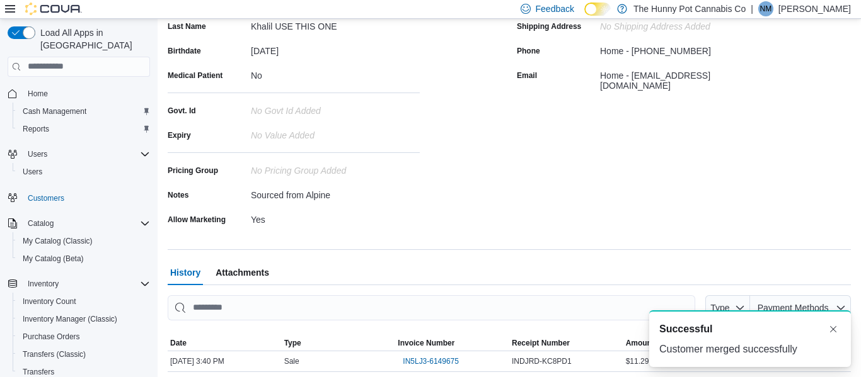
scroll to position [205, 0]
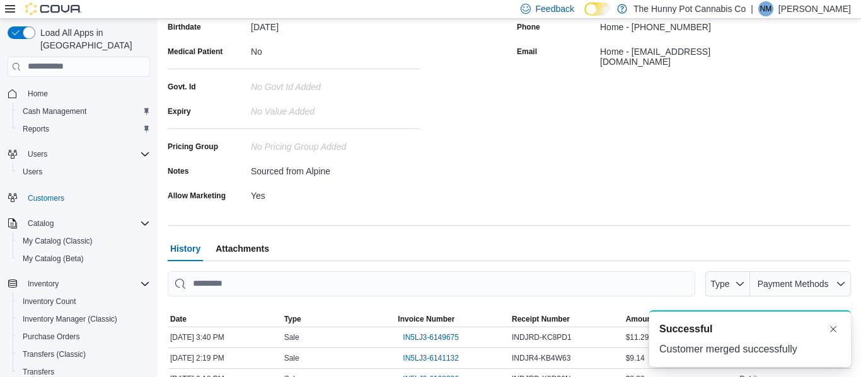
click at [484, 171] on div "First Name [PERSON_NAME] Last Name [PERSON_NAME] USE THIS ONE Birthdate [DEMOGR…" at bounding box center [335, 87] width 334 height 238
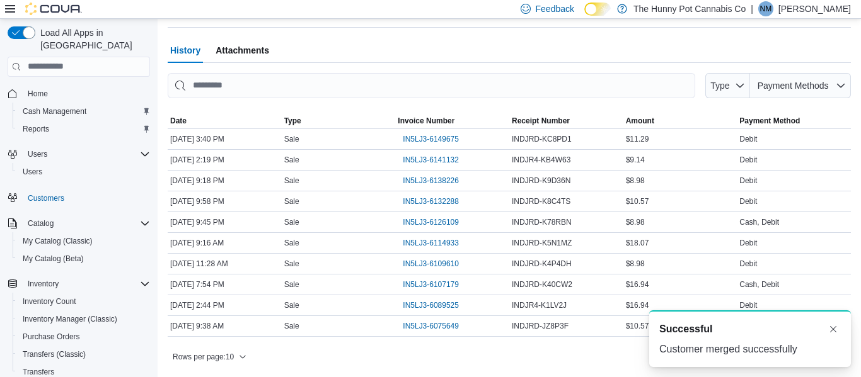
scroll to position [0, 0]
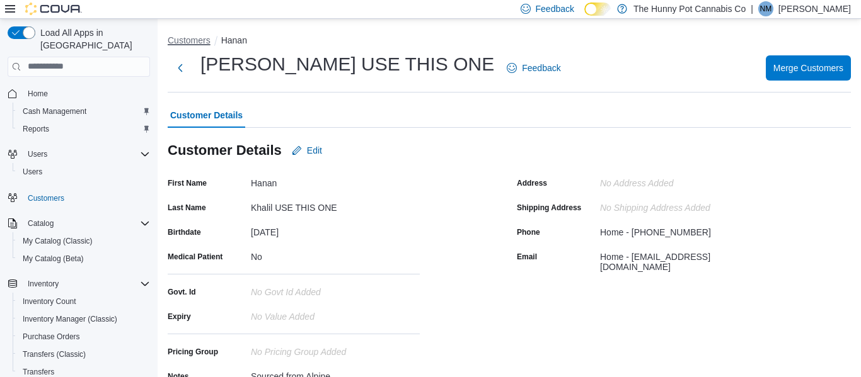
click at [199, 44] on button "Customers" at bounding box center [189, 40] width 43 height 10
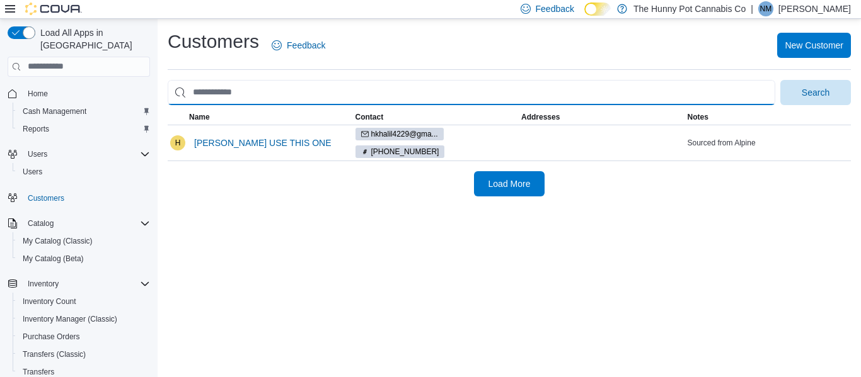
click at [316, 100] on input "search" at bounding box center [471, 92] width 607 height 25
type input "**********"
click at [780, 80] on button "Search" at bounding box center [815, 92] width 71 height 25
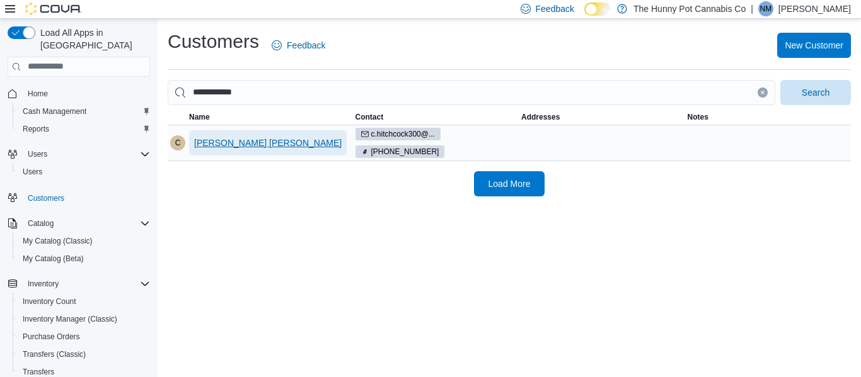
click at [240, 145] on span "[PERSON_NAME] [PERSON_NAME]" at bounding box center [267, 143] width 147 height 13
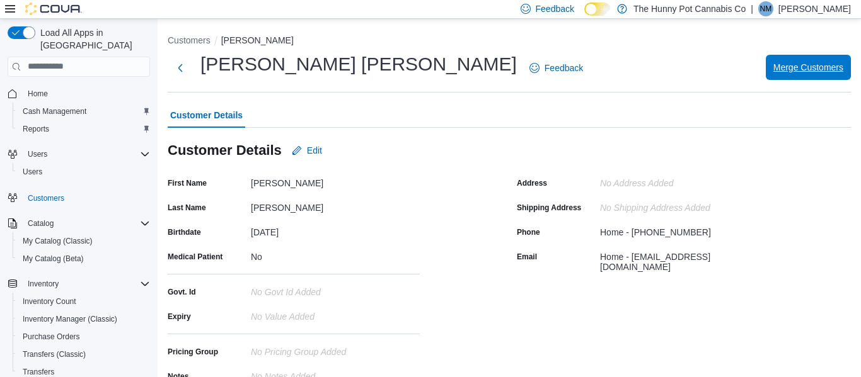
click at [808, 73] on span "Merge Customers" at bounding box center [808, 67] width 70 height 13
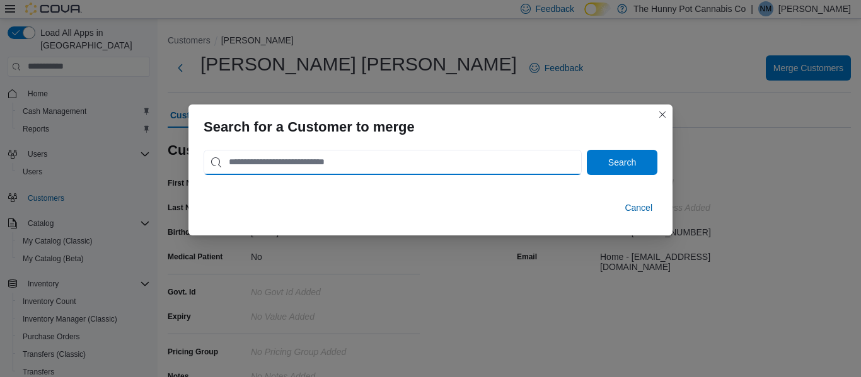
click at [313, 169] on input "search" at bounding box center [392, 162] width 378 height 25
type input "**********"
click at [587, 150] on button "Search" at bounding box center [622, 162] width 71 height 25
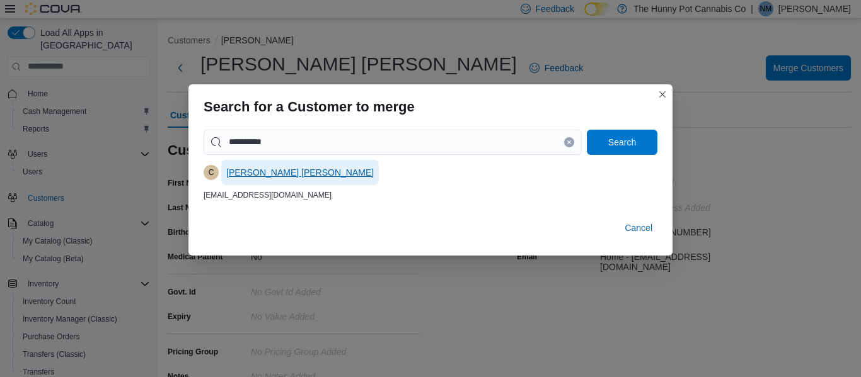
click at [255, 168] on span "[PERSON_NAME] [PERSON_NAME]" at bounding box center [299, 172] width 147 height 13
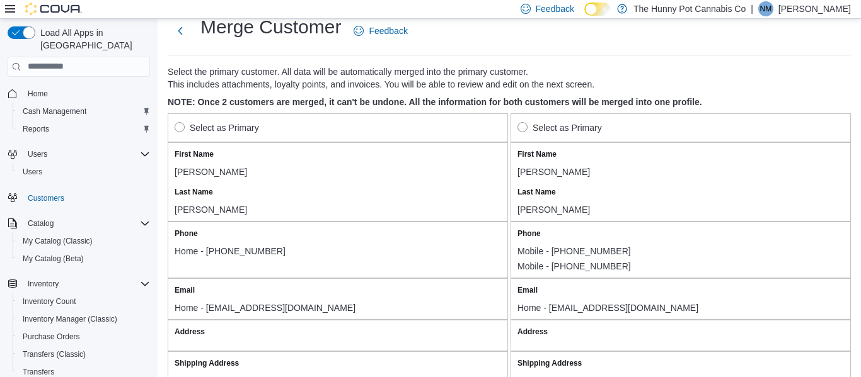
scroll to position [36, 0]
click at [492, 229] on div "Phone Home - [PHONE_NUMBER]" at bounding box center [338, 251] width 340 height 57
click at [198, 127] on label "Select as Primary" at bounding box center [217, 129] width 84 height 15
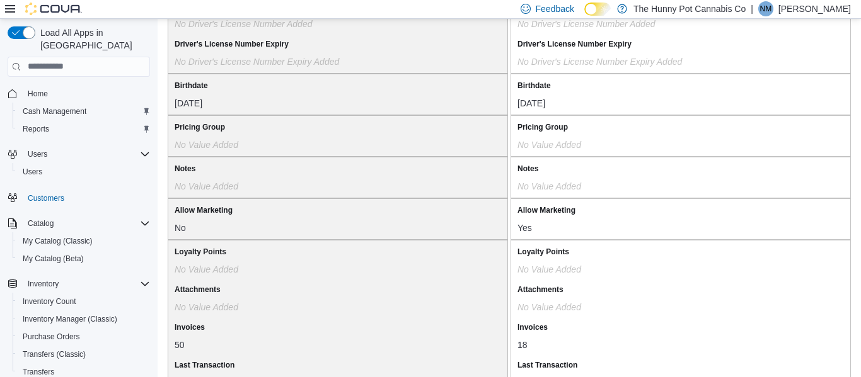
scroll to position [1164, 0]
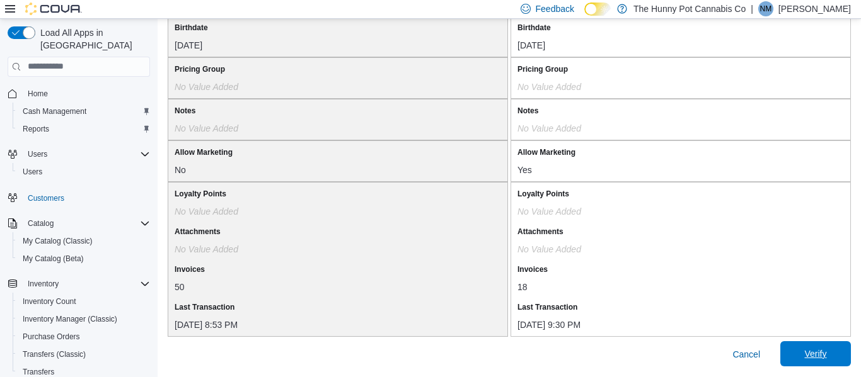
click at [805, 355] on span "Verify" at bounding box center [815, 354] width 22 height 13
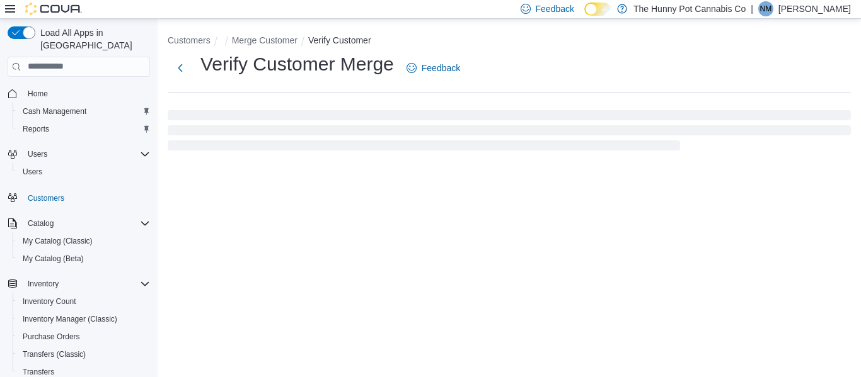
select select "******"
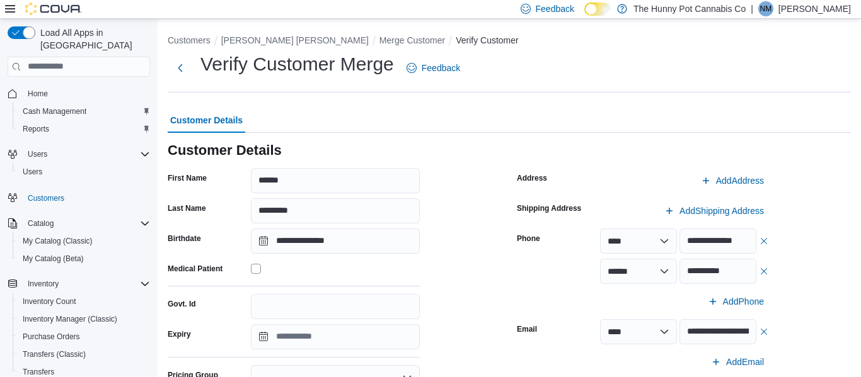
click at [671, 302] on div "**********" at bounding box center [684, 272] width 169 height 86
click at [769, 272] on div "**********" at bounding box center [684, 342] width 334 height 348
click at [765, 272] on button "button" at bounding box center [764, 270] width 10 height 15
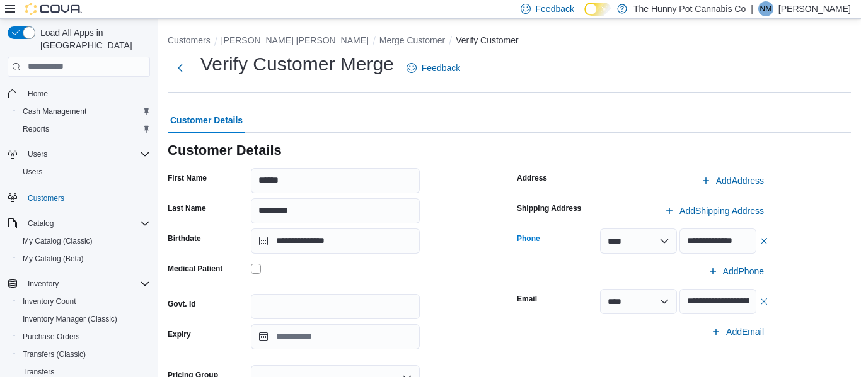
scroll to position [205, 0]
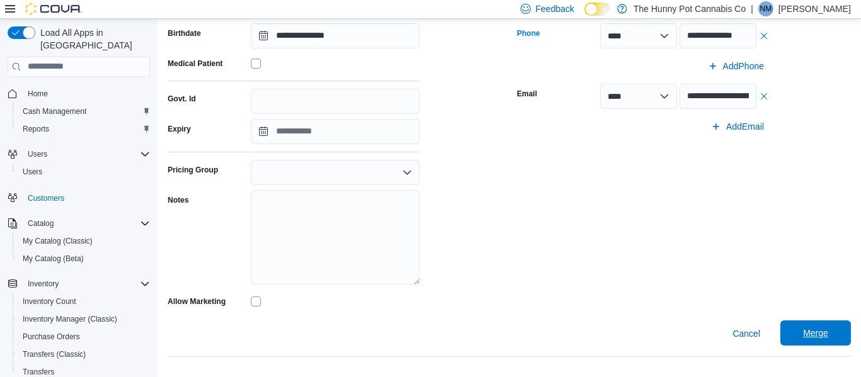
click at [806, 324] on span "Merge" at bounding box center [815, 333] width 55 height 25
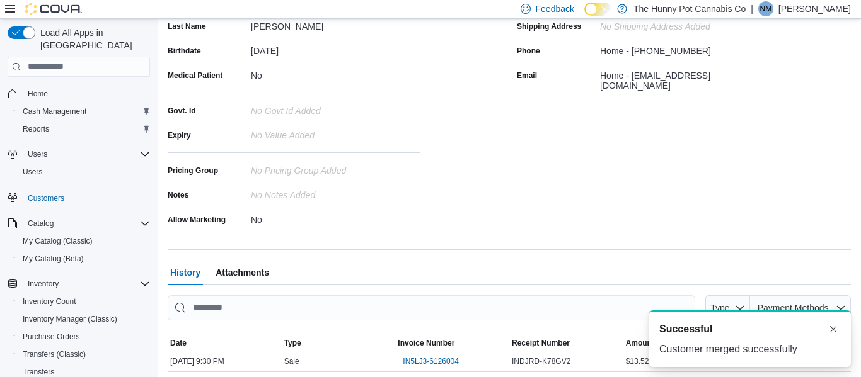
scroll to position [205, 0]
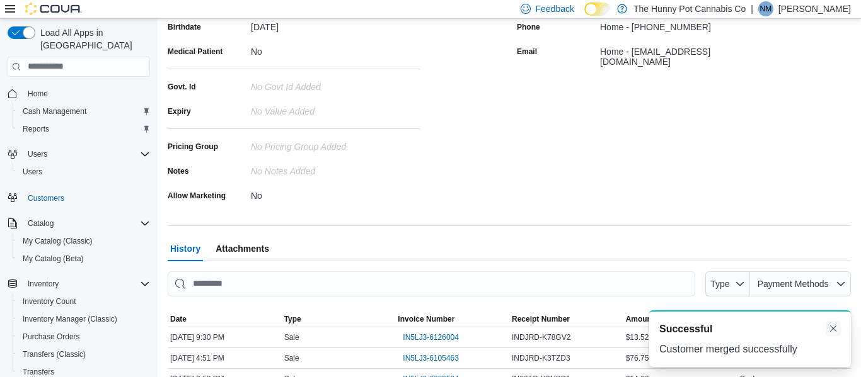
click at [835, 330] on button "Dismiss toast" at bounding box center [832, 328] width 15 height 15
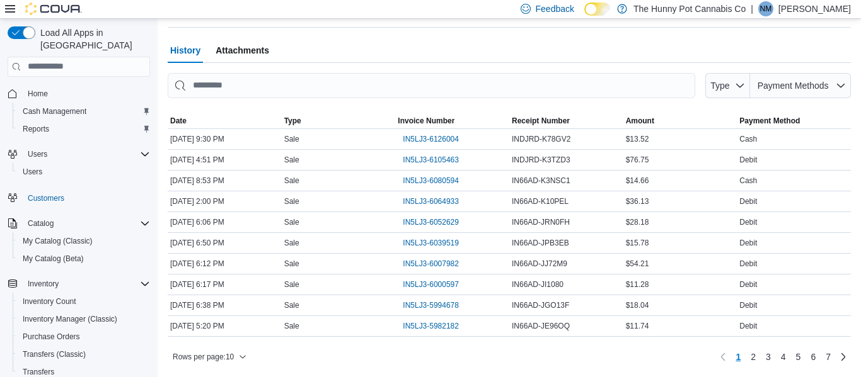
scroll to position [0, 0]
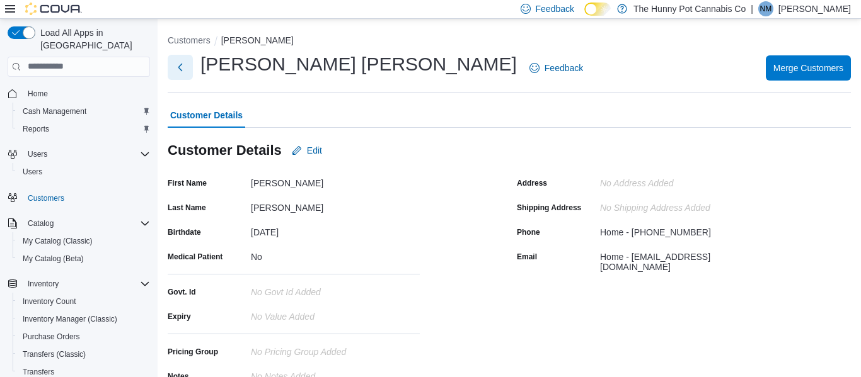
click at [181, 67] on button "Next" at bounding box center [180, 67] width 25 height 25
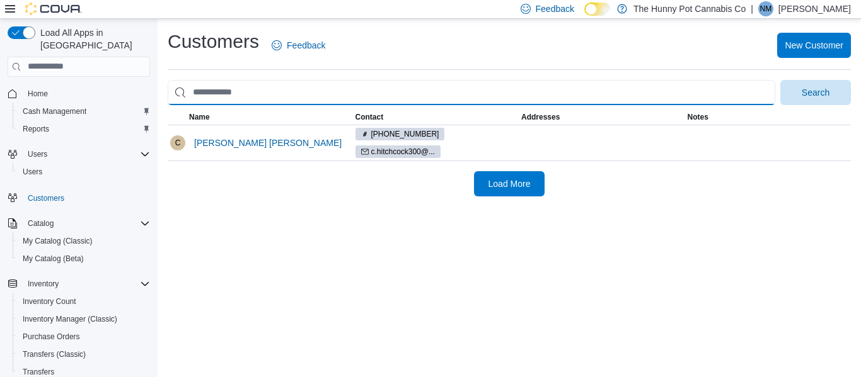
click at [304, 100] on input "search" at bounding box center [471, 92] width 607 height 25
click at [780, 80] on button "Search" at bounding box center [815, 92] width 71 height 25
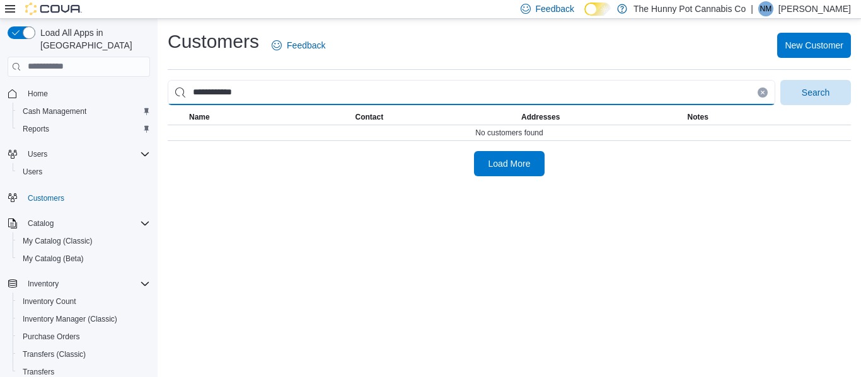
click at [212, 86] on input "**********" at bounding box center [471, 92] width 607 height 25
click at [231, 91] on input "**********" at bounding box center [471, 92] width 607 height 25
click at [226, 87] on input "**********" at bounding box center [471, 92] width 607 height 25
type input "**********"
click at [780, 80] on button "Search" at bounding box center [815, 92] width 71 height 25
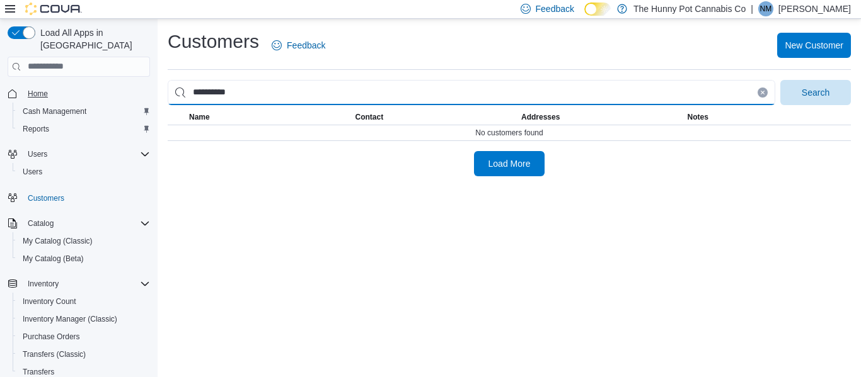
drag, startPoint x: 261, startPoint y: 98, endPoint x: 30, endPoint y: 88, distance: 231.4
click at [30, 88] on div "**********" at bounding box center [430, 198] width 861 height 358
type input "**********"
click at [780, 80] on button "Search" at bounding box center [815, 92] width 71 height 25
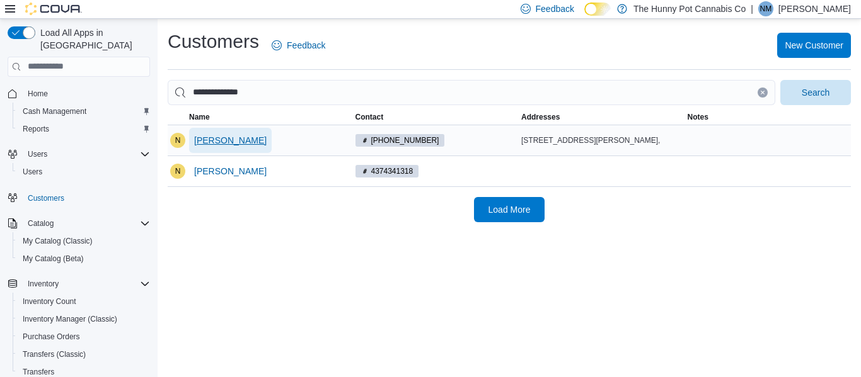
click at [227, 147] on span "[PERSON_NAME]" at bounding box center [230, 140] width 72 height 25
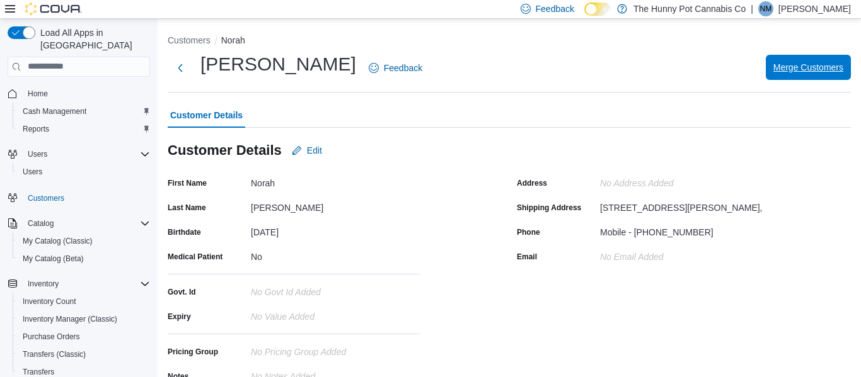
click at [813, 74] on span "Merge Customers" at bounding box center [808, 67] width 70 height 25
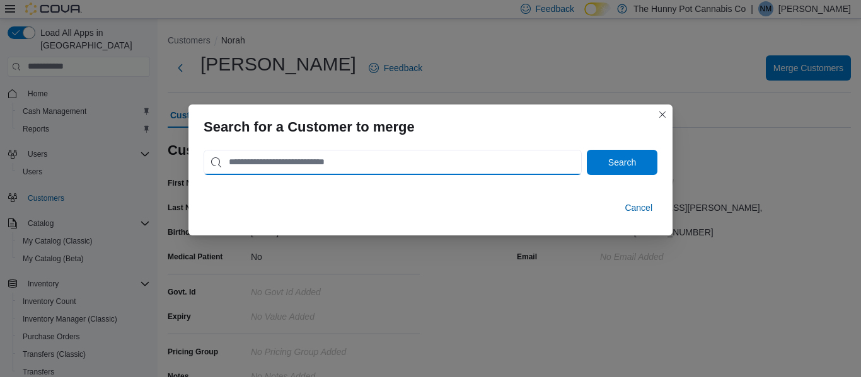
click at [477, 171] on input "search" at bounding box center [392, 162] width 378 height 25
type input "**********"
click at [587, 150] on button "Search" at bounding box center [622, 162] width 71 height 25
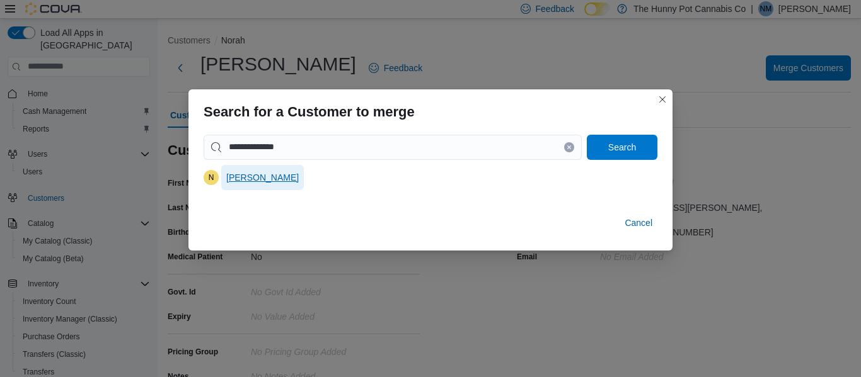
click at [257, 186] on span "[PERSON_NAME]" at bounding box center [262, 177] width 72 height 25
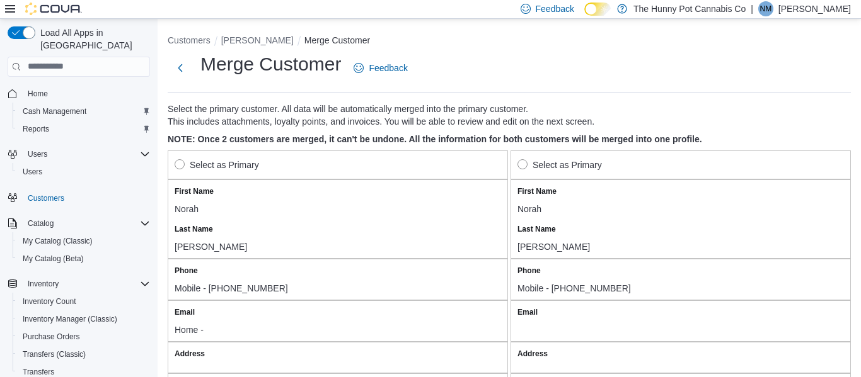
click at [259, 167] on label "Select as Primary" at bounding box center [217, 165] width 84 height 15
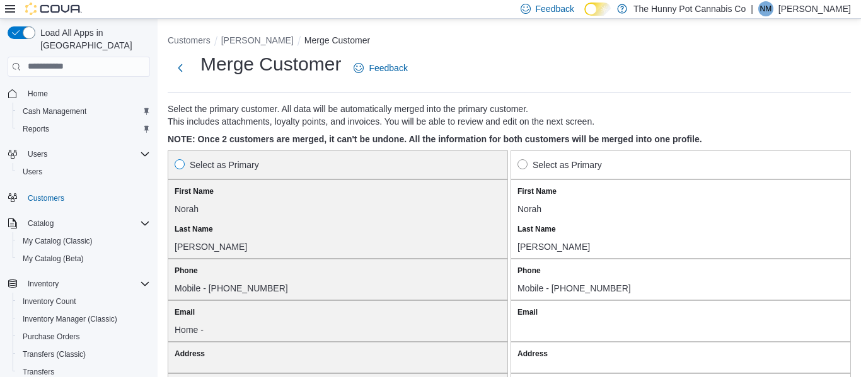
scroll to position [1159, 0]
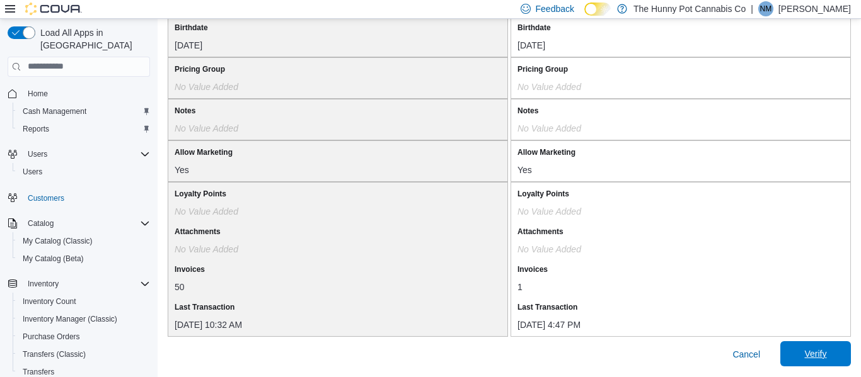
click at [820, 362] on span "Verify" at bounding box center [815, 353] width 55 height 25
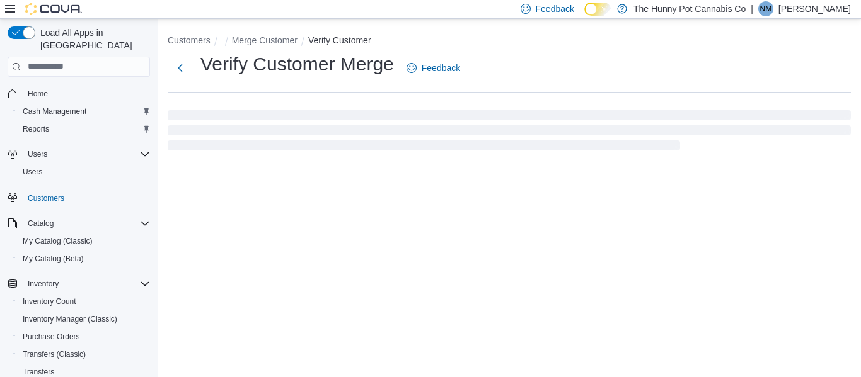
select select "******"
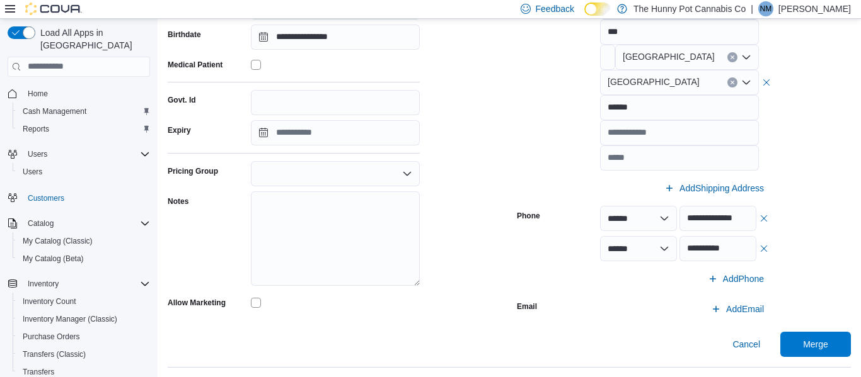
scroll to position [205, 0]
click at [766, 245] on button "button" at bounding box center [764, 247] width 10 height 15
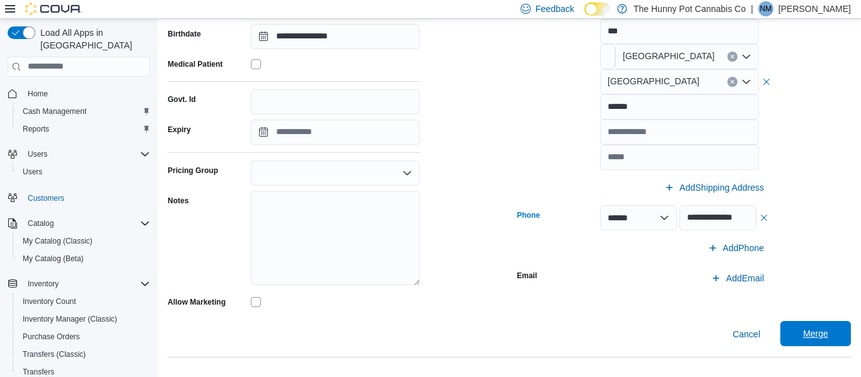
click at [823, 328] on span "Merge" at bounding box center [815, 333] width 55 height 25
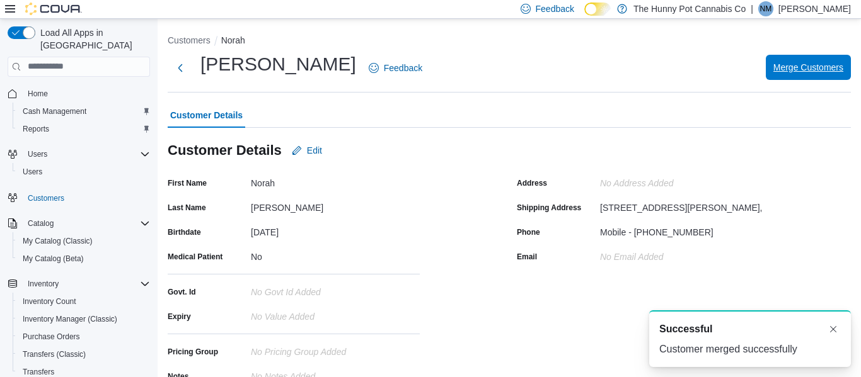
click at [807, 78] on span "Merge Customers" at bounding box center [808, 67] width 70 height 25
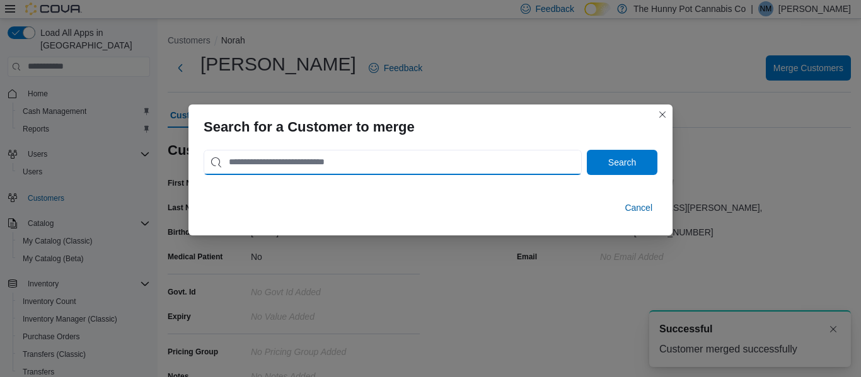
click at [382, 169] on input "search" at bounding box center [392, 162] width 378 height 25
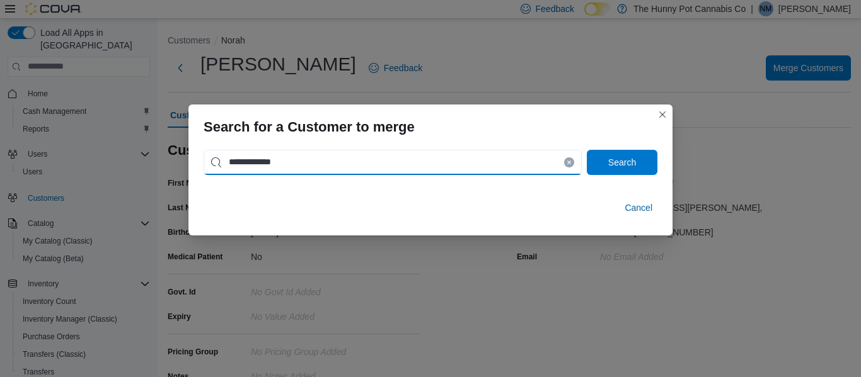
type input "**********"
click at [587, 150] on button "Search" at bounding box center [622, 162] width 71 height 25
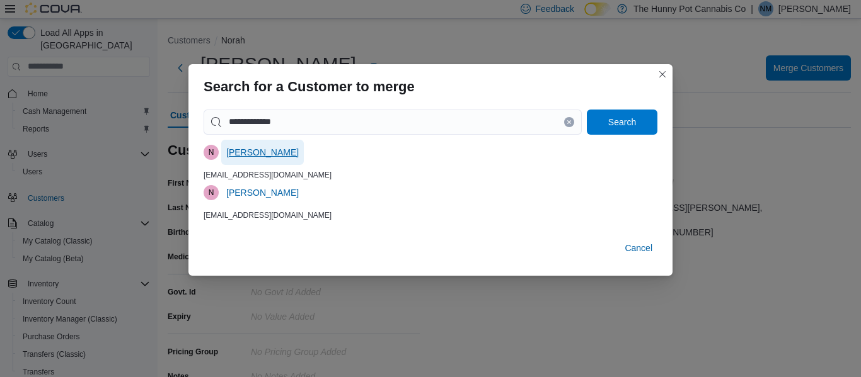
click at [244, 150] on span "[PERSON_NAME]" at bounding box center [262, 152] width 72 height 13
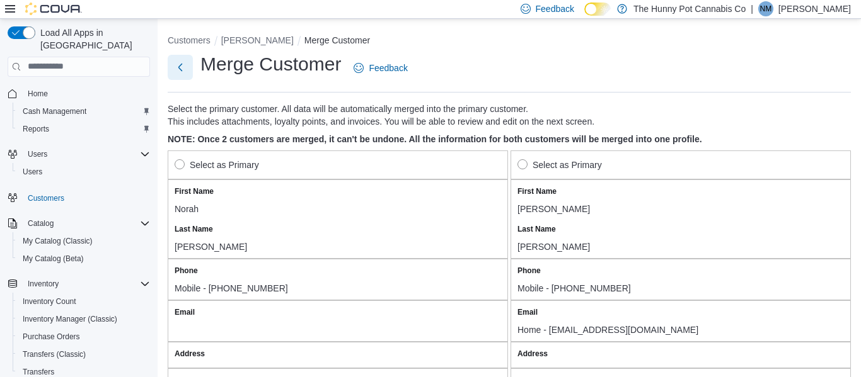
click at [190, 67] on button "Next" at bounding box center [180, 67] width 25 height 25
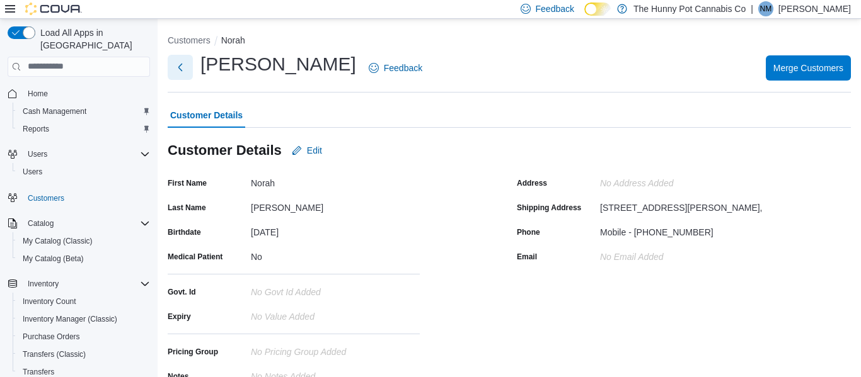
click at [180, 77] on button "Next" at bounding box center [180, 67] width 25 height 25
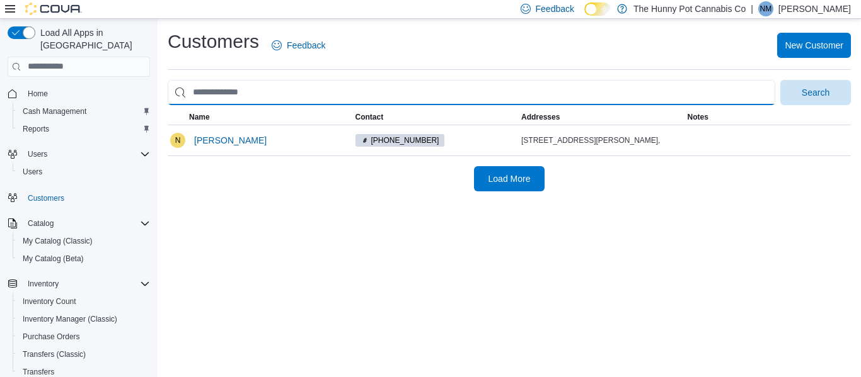
click at [228, 90] on input "search" at bounding box center [471, 92] width 607 height 25
click at [215, 88] on input "search" at bounding box center [471, 92] width 607 height 25
click at [217, 92] on input "search" at bounding box center [471, 92] width 607 height 25
type input "**********"
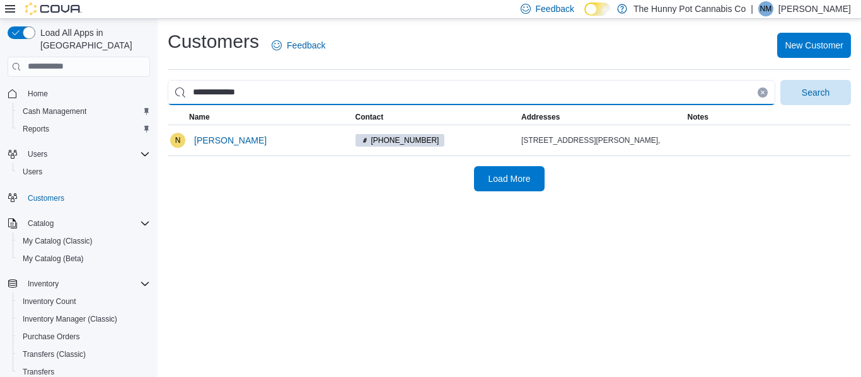
click at [780, 80] on button "Search" at bounding box center [815, 92] width 71 height 25
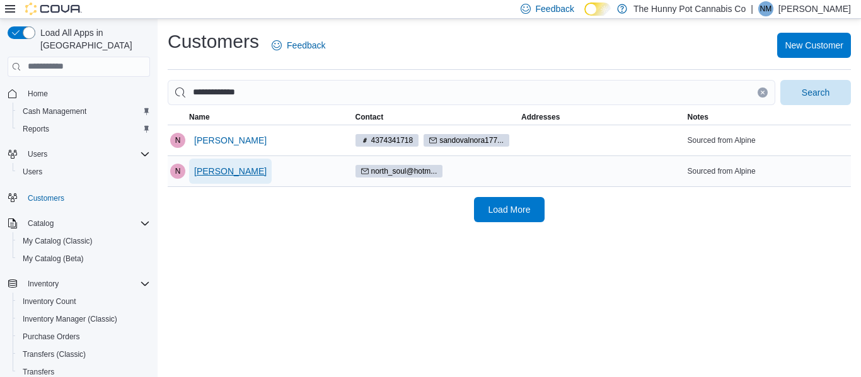
click at [241, 171] on span "[PERSON_NAME]" at bounding box center [230, 171] width 72 height 13
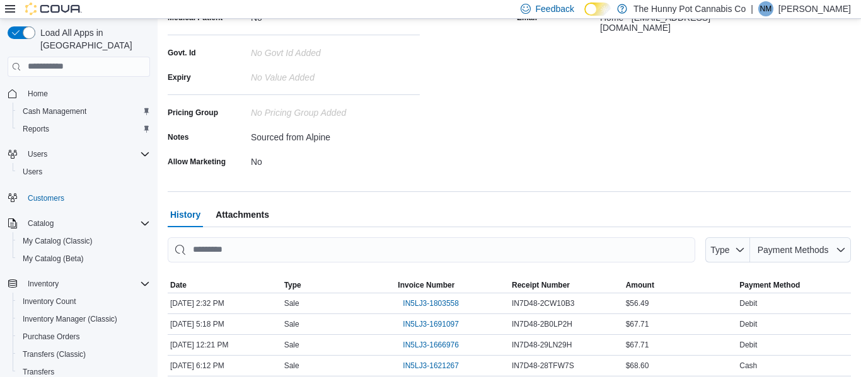
scroll to position [362, 0]
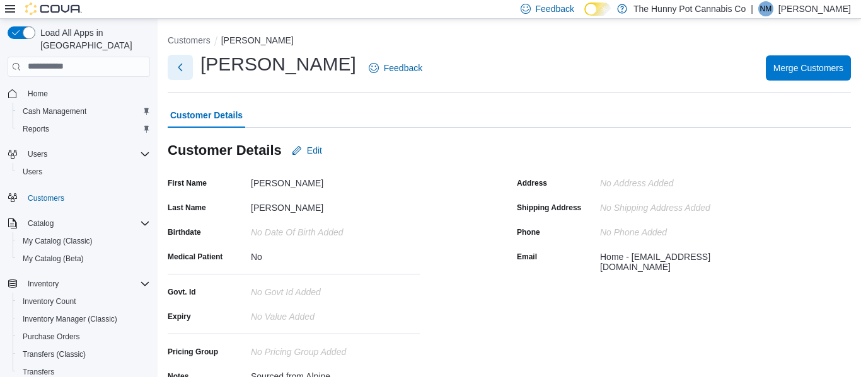
click at [183, 74] on button "Next" at bounding box center [180, 67] width 25 height 25
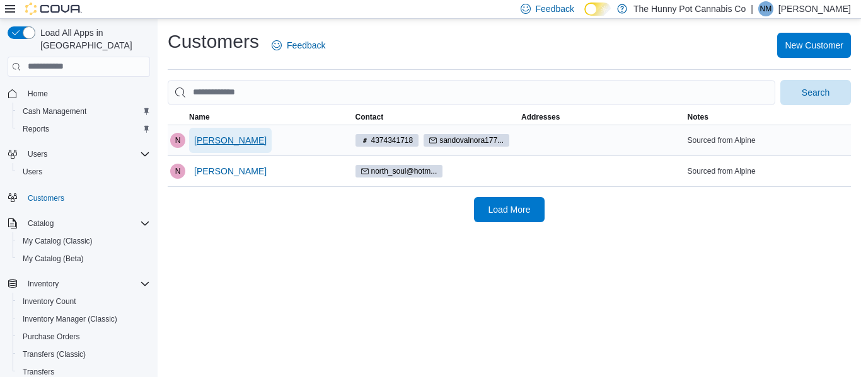
click at [240, 137] on span "[PERSON_NAME]" at bounding box center [230, 140] width 72 height 13
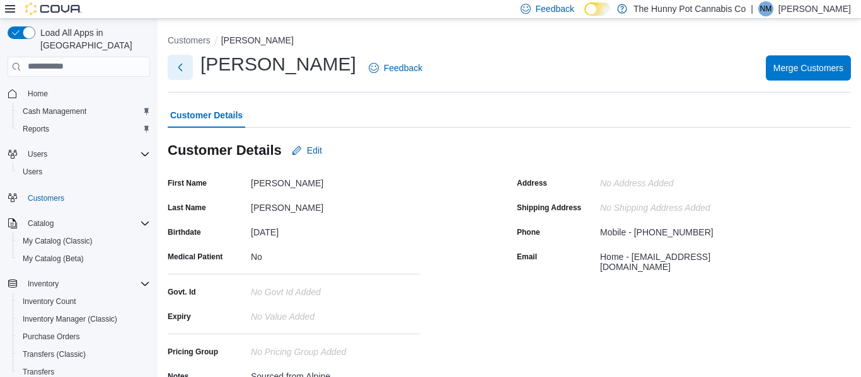
click at [185, 71] on button "Next" at bounding box center [180, 67] width 25 height 25
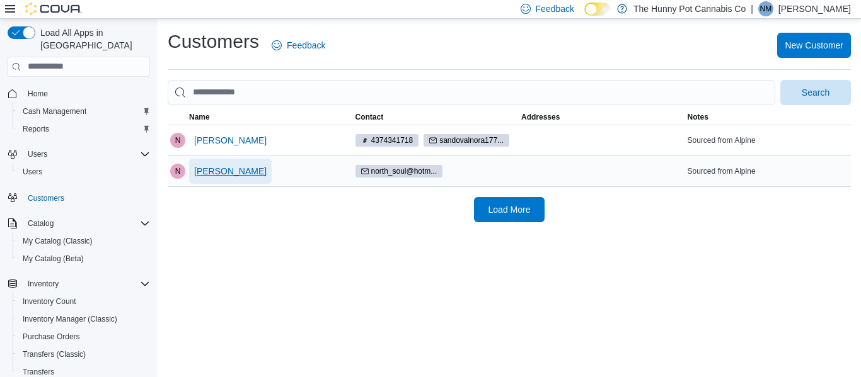
click at [243, 171] on span "[PERSON_NAME]" at bounding box center [230, 171] width 72 height 13
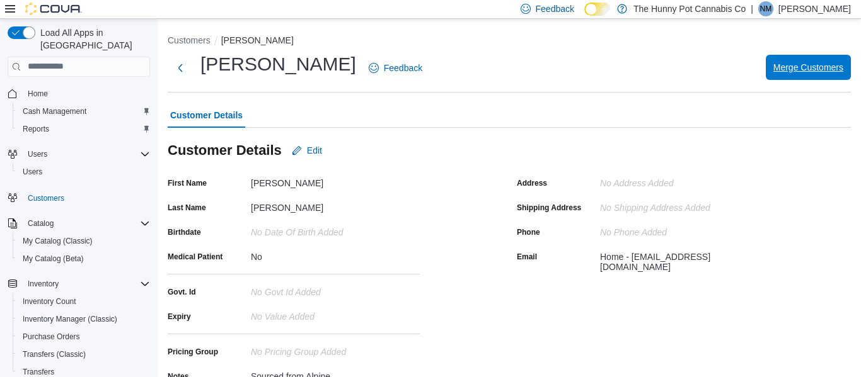
click at [796, 79] on span "Merge Customers" at bounding box center [808, 67] width 70 height 25
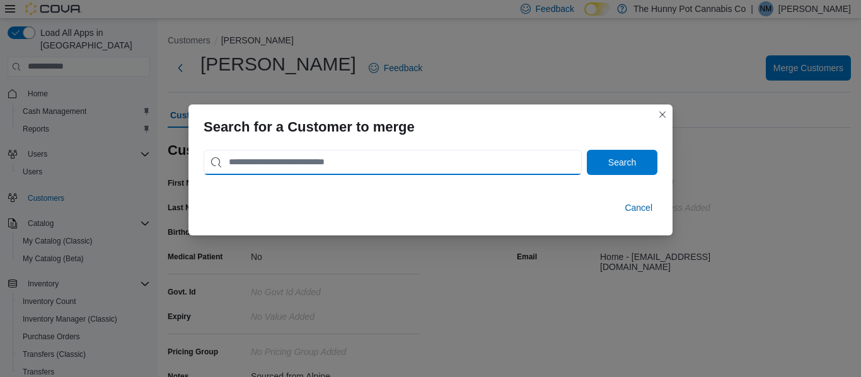
click at [513, 166] on input "search" at bounding box center [392, 162] width 378 height 25
type input "**********"
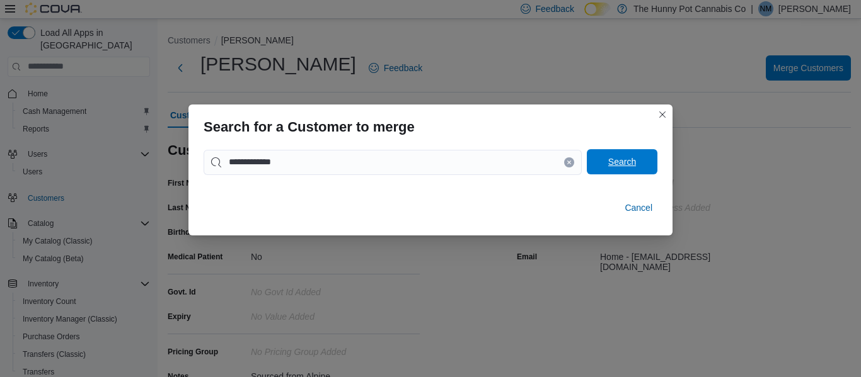
click at [599, 160] on span "Search" at bounding box center [621, 161] width 55 height 25
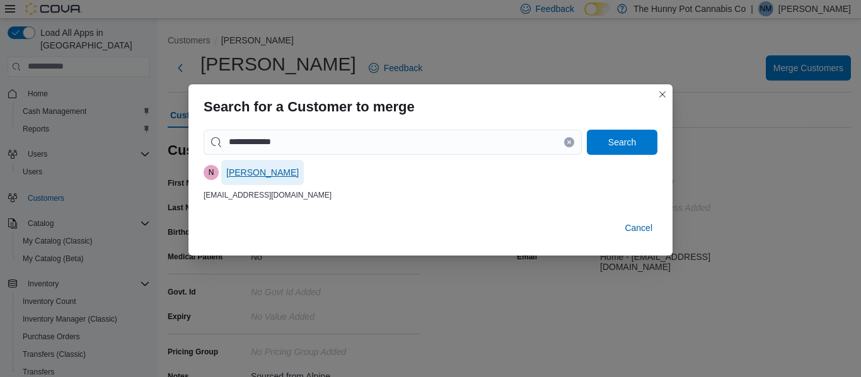
click at [277, 175] on span "[PERSON_NAME]" at bounding box center [262, 172] width 72 height 13
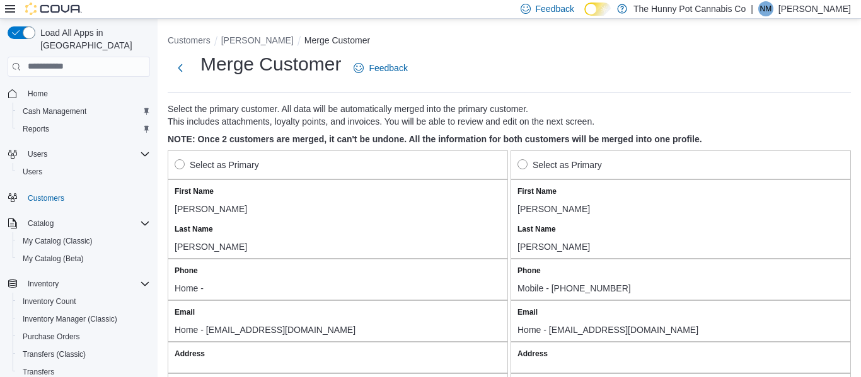
click at [243, 170] on label "Select as Primary" at bounding box center [217, 165] width 84 height 15
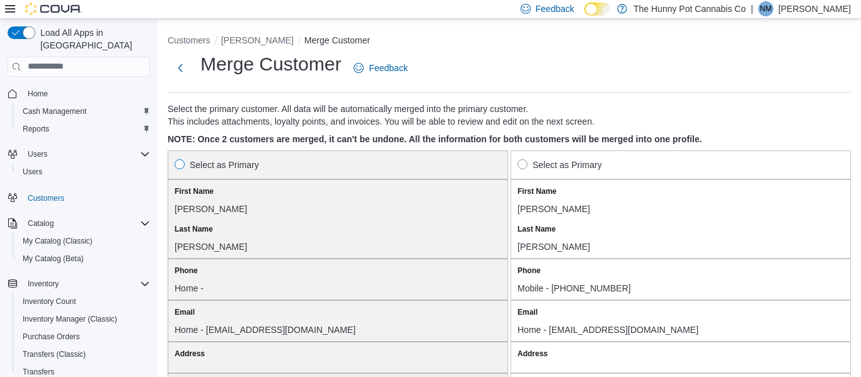
scroll to position [13, 0]
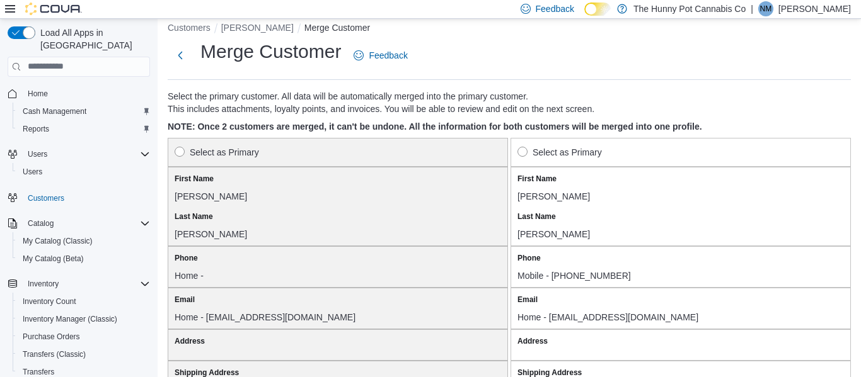
click at [607, 183] on div "First Name" at bounding box center [643, 179] width 252 height 10
click at [623, 161] on div "Select as Primary" at bounding box center [680, 152] width 340 height 29
click at [532, 150] on label "Select as Primary" at bounding box center [559, 152] width 84 height 15
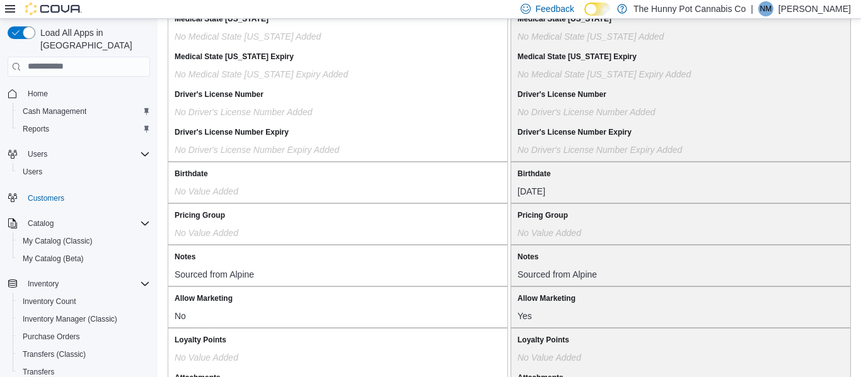
scroll to position [1149, 0]
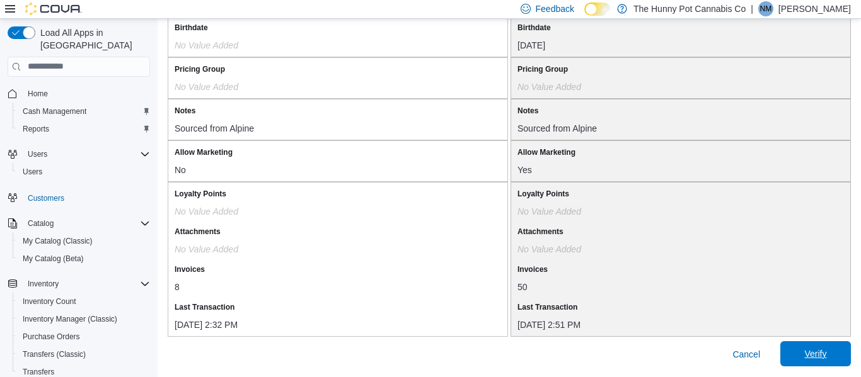
click at [813, 359] on span "Verify" at bounding box center [815, 354] width 22 height 13
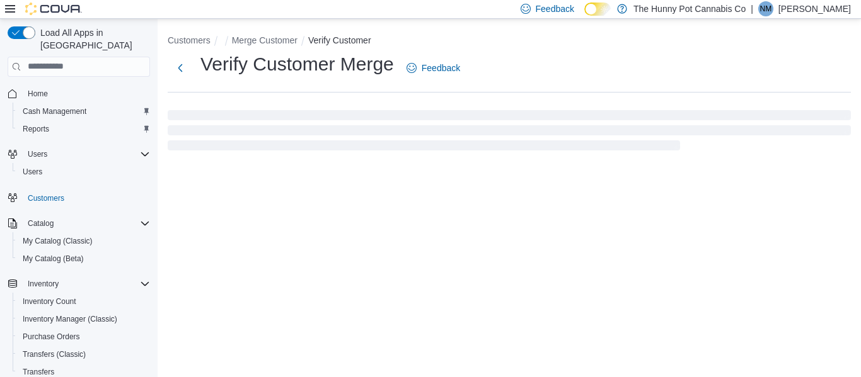
select select "******"
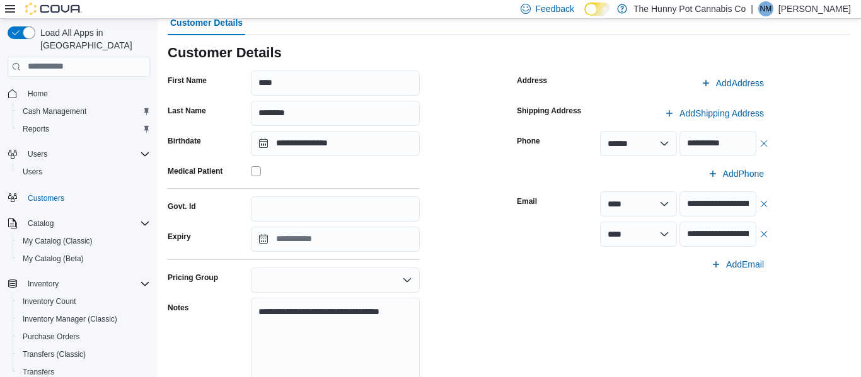
scroll to position [100, 0]
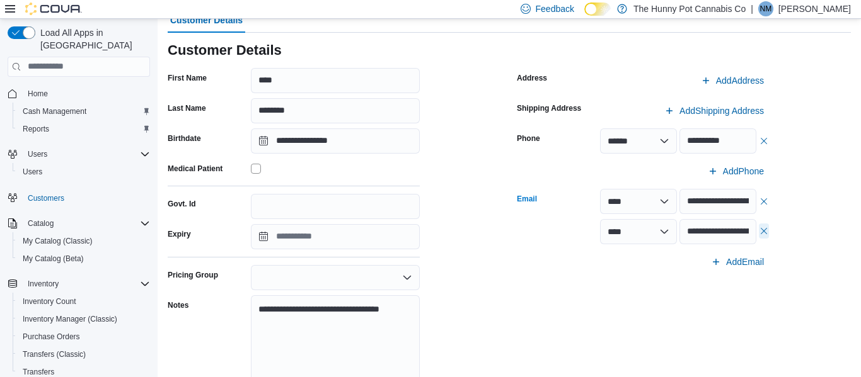
click at [767, 231] on button "button" at bounding box center [764, 231] width 10 height 15
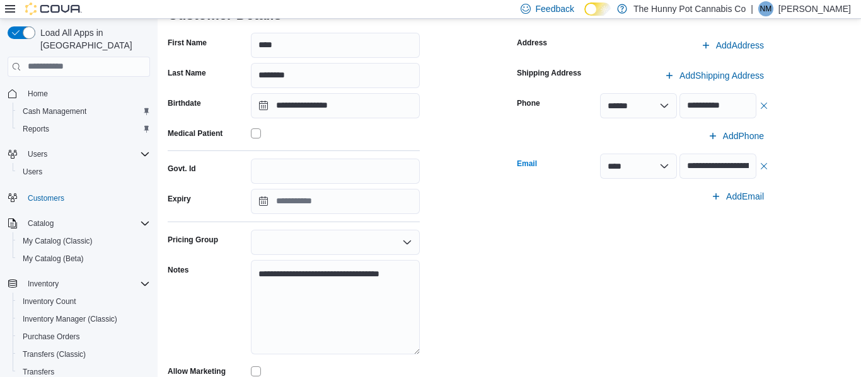
scroll to position [205, 0]
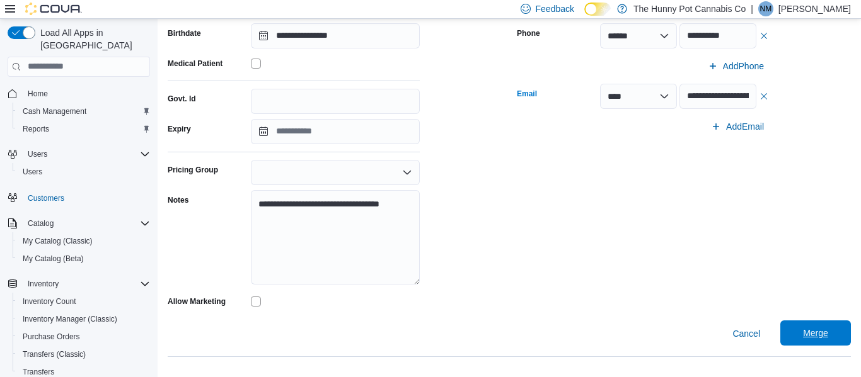
click at [823, 344] on span "Merge" at bounding box center [815, 333] width 55 height 25
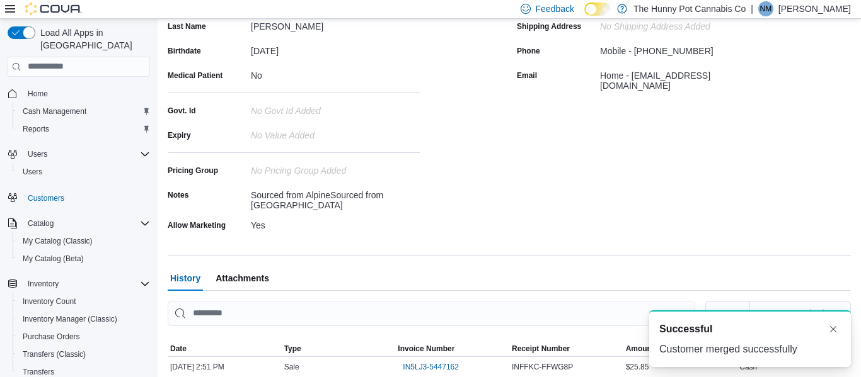
scroll to position [205, 0]
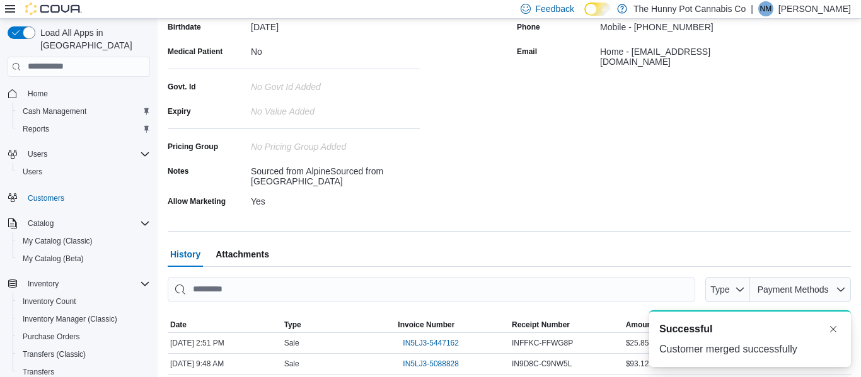
click at [808, 169] on div "Address No Address added Shipping Address No Shipping Address added Phone Mobil…" at bounding box center [684, 89] width 334 height 243
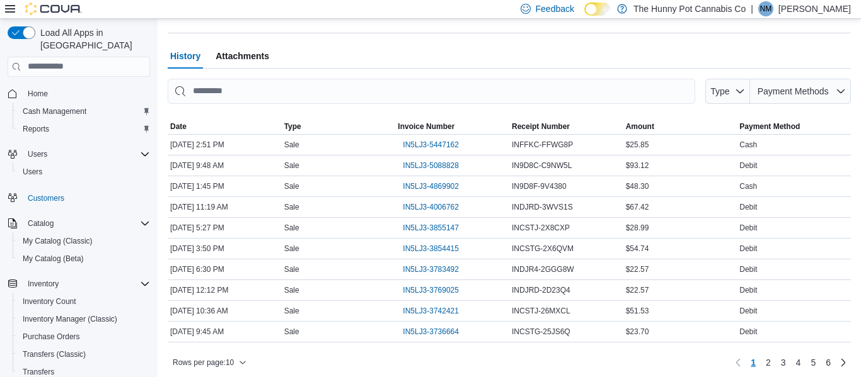
scroll to position [0, 0]
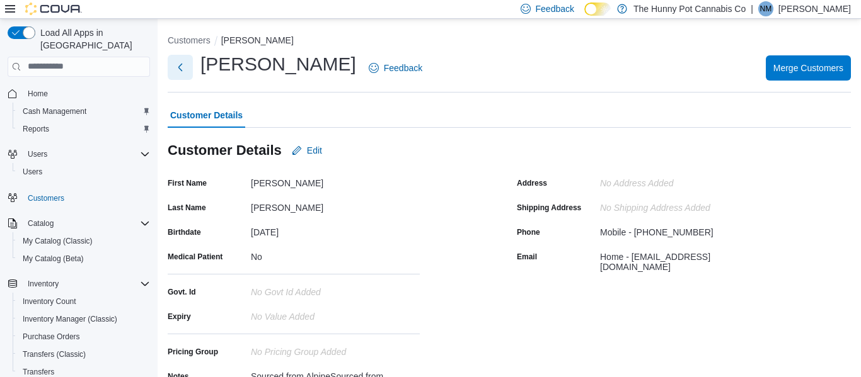
click at [185, 64] on button "Next" at bounding box center [180, 67] width 25 height 25
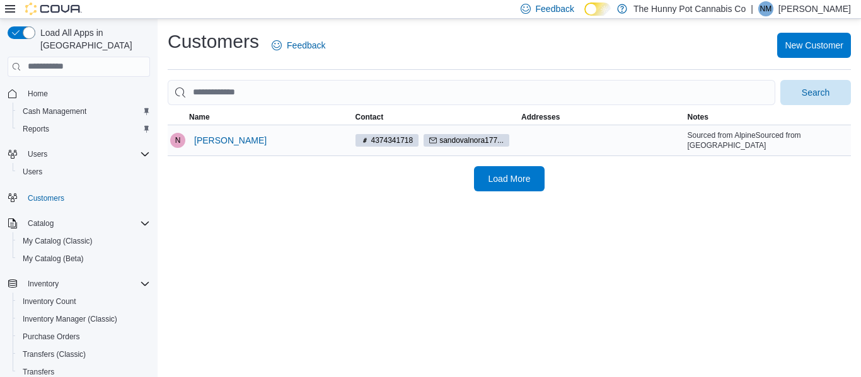
click at [261, 132] on div "[PERSON_NAME]" at bounding box center [269, 140] width 166 height 30
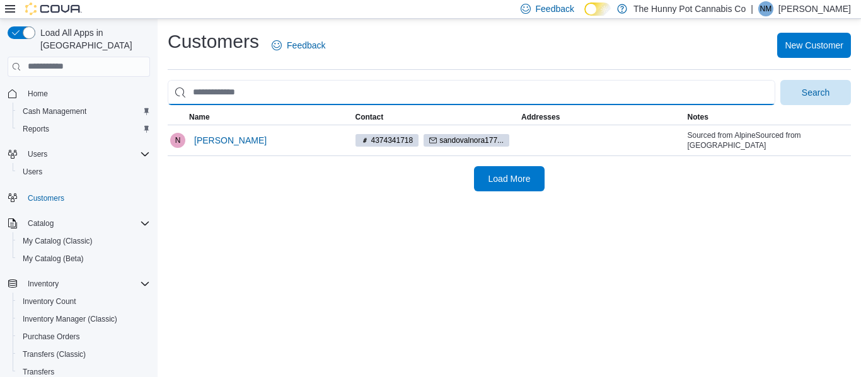
click at [238, 98] on input "search" at bounding box center [471, 92] width 607 height 25
type input "**********"
click at [780, 80] on button "Search" at bounding box center [815, 92] width 71 height 25
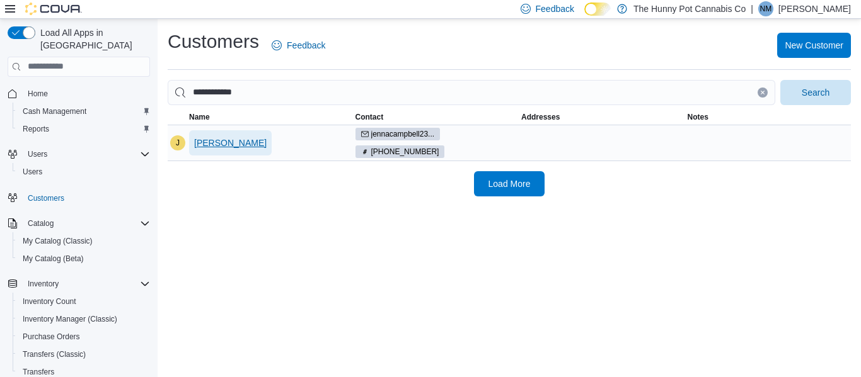
click at [243, 144] on span "[PERSON_NAME]" at bounding box center [230, 143] width 72 height 13
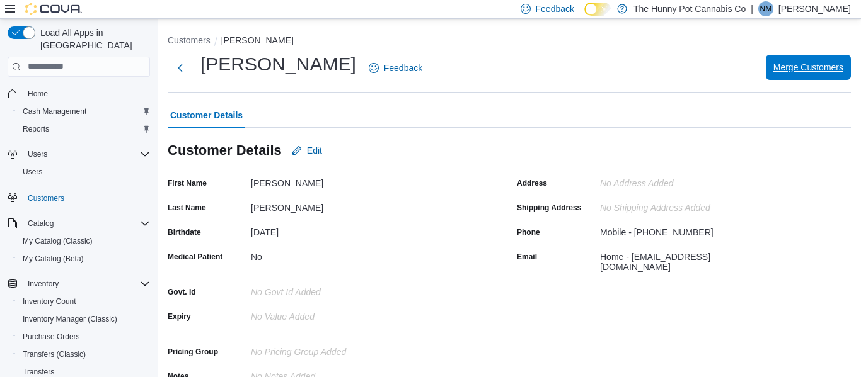
click at [793, 68] on span "Merge Customers" at bounding box center [808, 67] width 70 height 13
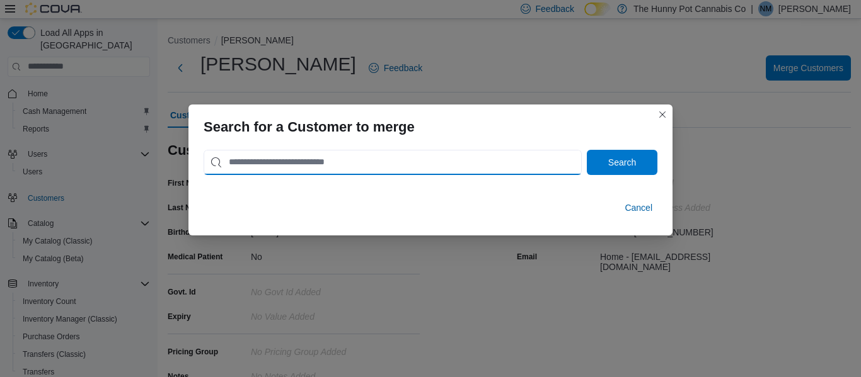
click at [314, 166] on input "search" at bounding box center [392, 162] width 378 height 25
type input "**********"
click at [587, 150] on button "Search" at bounding box center [622, 162] width 71 height 25
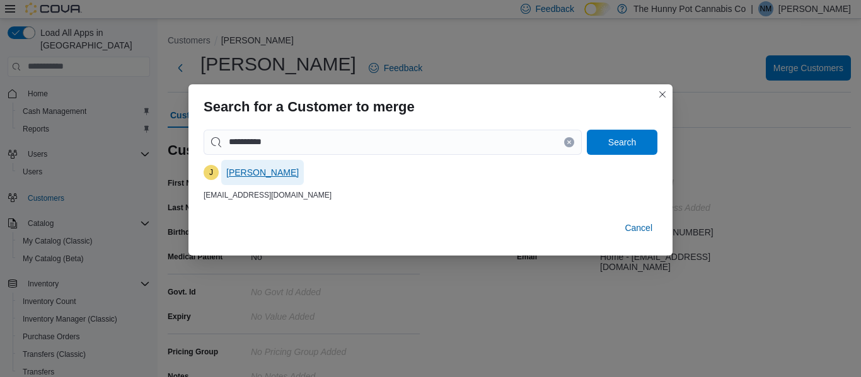
click at [239, 179] on span "[PERSON_NAME]" at bounding box center [262, 172] width 72 height 25
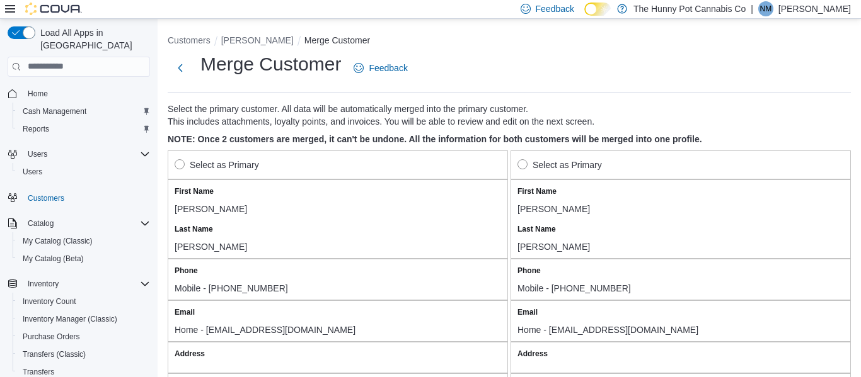
click at [197, 172] on label "Select as Primary" at bounding box center [217, 165] width 84 height 15
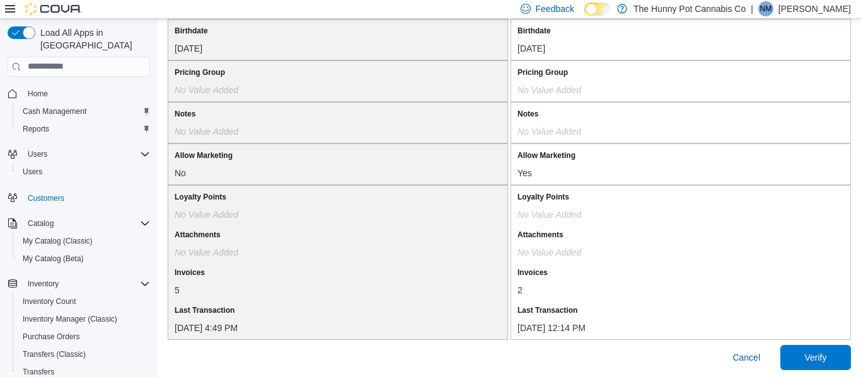
scroll to position [1149, 0]
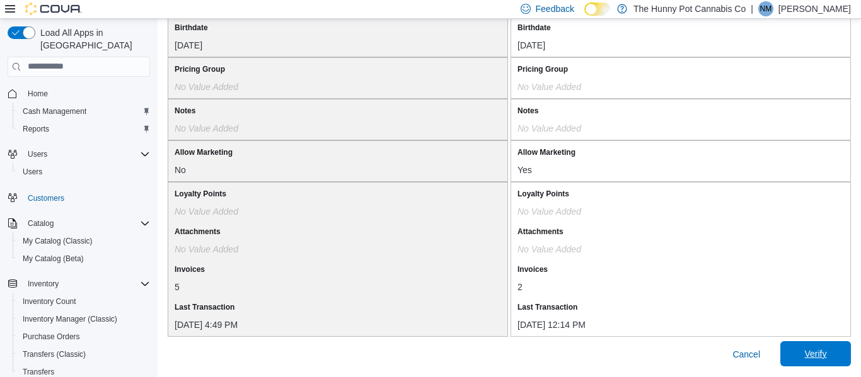
click at [810, 358] on span "Verify" at bounding box center [815, 354] width 22 height 13
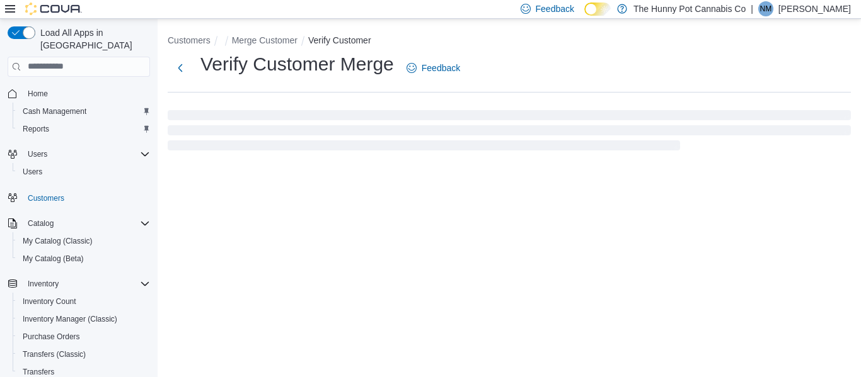
select select "******"
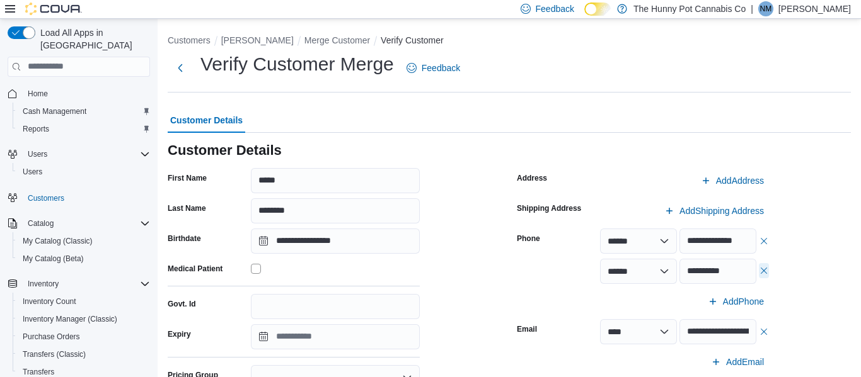
click at [765, 269] on button "button" at bounding box center [764, 270] width 10 height 15
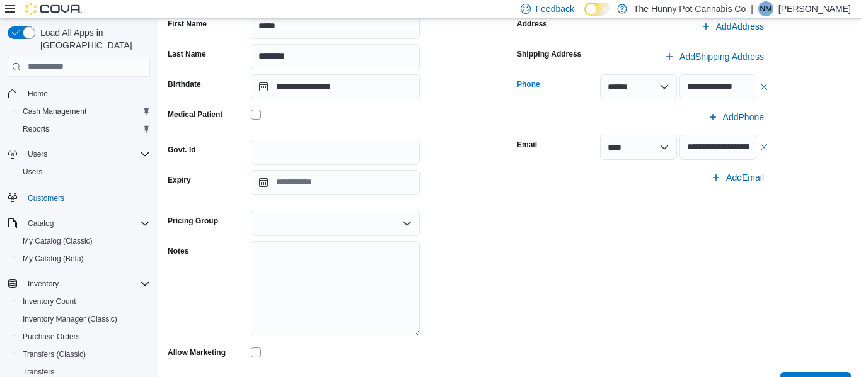
scroll to position [205, 0]
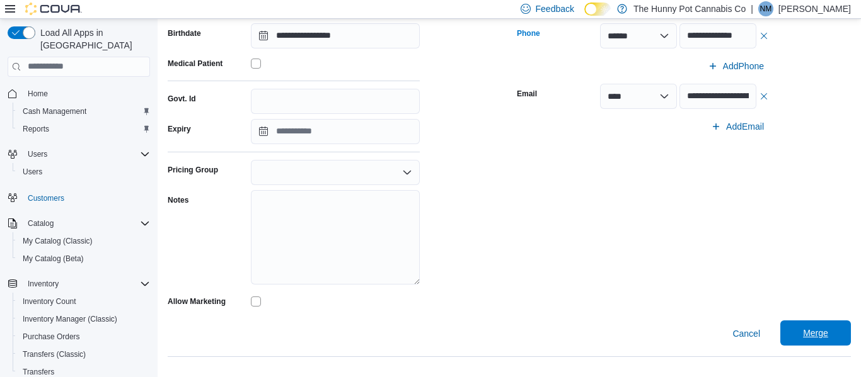
click at [820, 338] on span "Merge" at bounding box center [815, 333] width 25 height 13
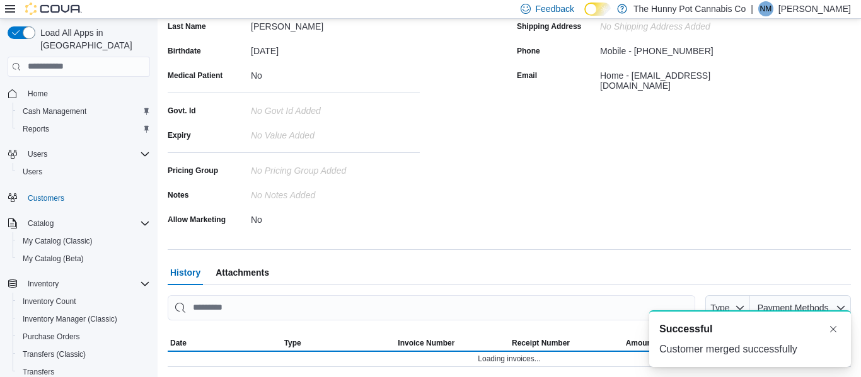
scroll to position [205, 0]
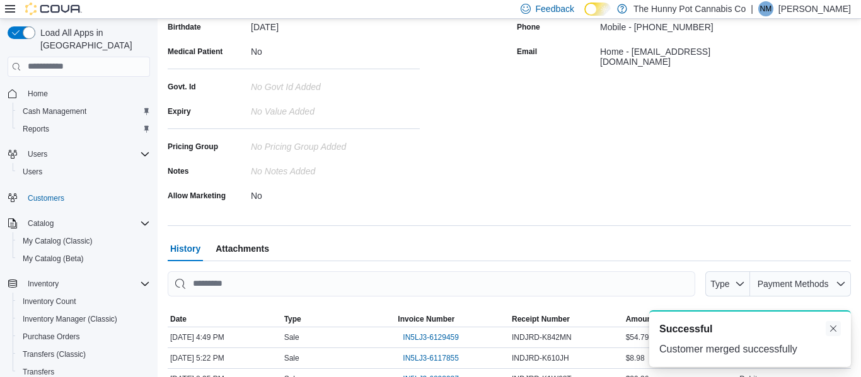
click at [829, 334] on button "Dismiss toast" at bounding box center [832, 328] width 15 height 15
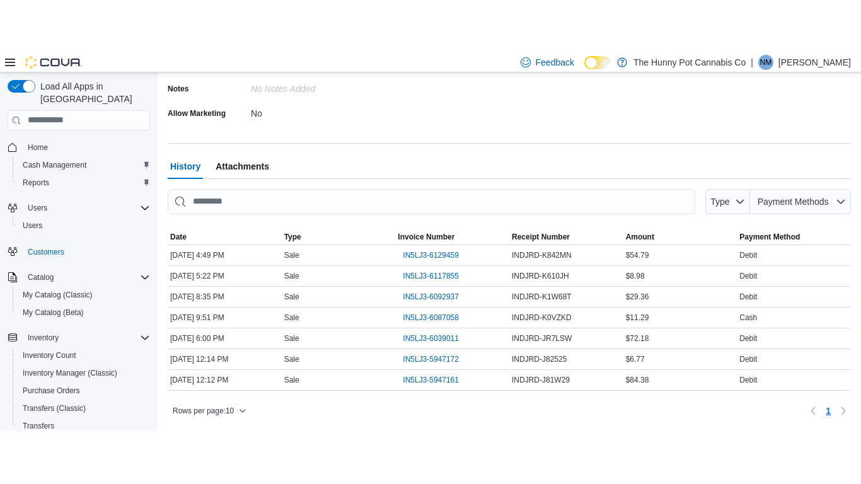
scroll to position [0, 0]
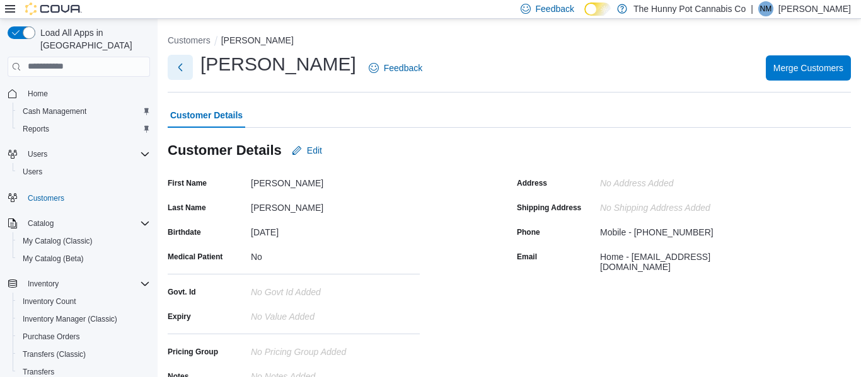
click at [177, 67] on button "Next" at bounding box center [180, 67] width 25 height 25
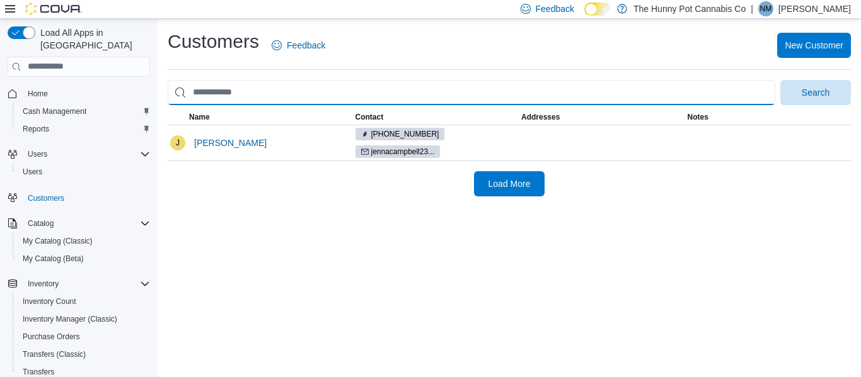
click at [312, 89] on input "search" at bounding box center [471, 92] width 607 height 25
type input "*"
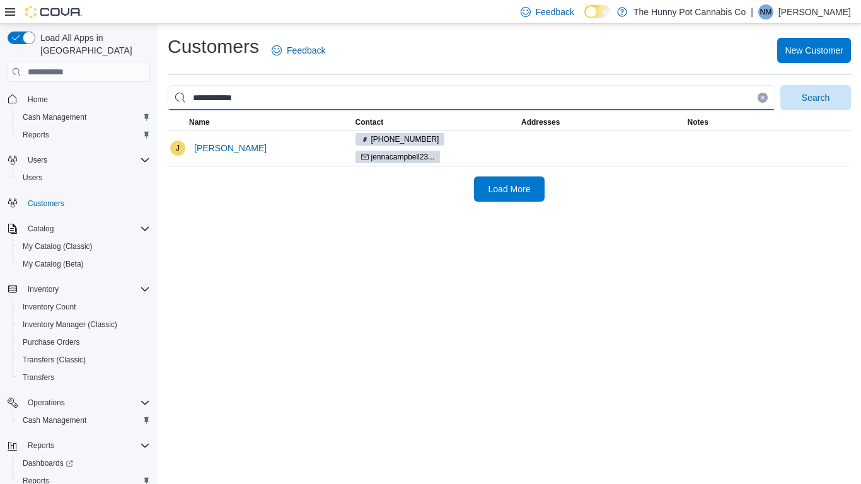
type input "**********"
click at [780, 85] on button "Search" at bounding box center [815, 97] width 71 height 25
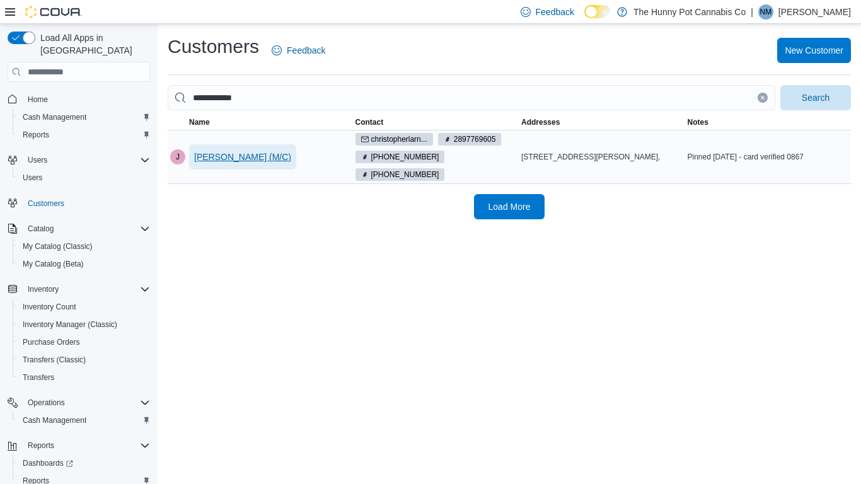
click at [235, 152] on span "[PERSON_NAME] (M/C)" at bounding box center [242, 157] width 97 height 13
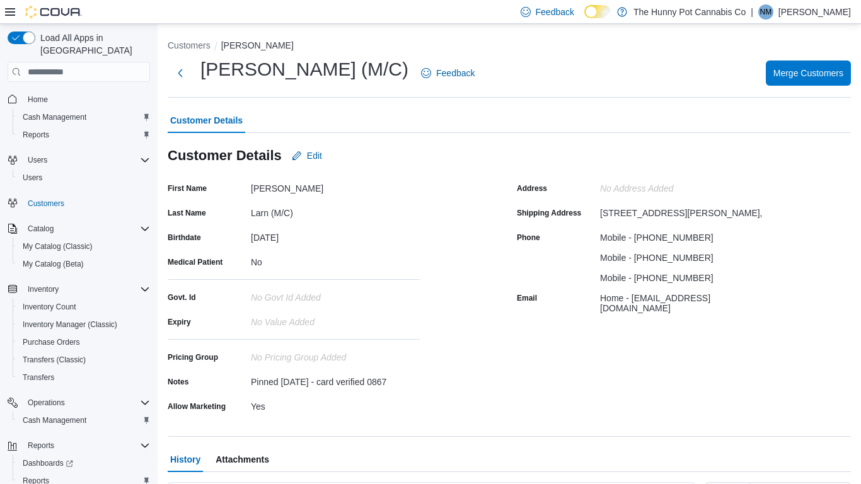
click at [793, 87] on div "[PERSON_NAME] (M/C) Feedback Merge Customers" at bounding box center [509, 73] width 683 height 33
click at [801, 80] on span "Merge Customers" at bounding box center [808, 72] width 70 height 25
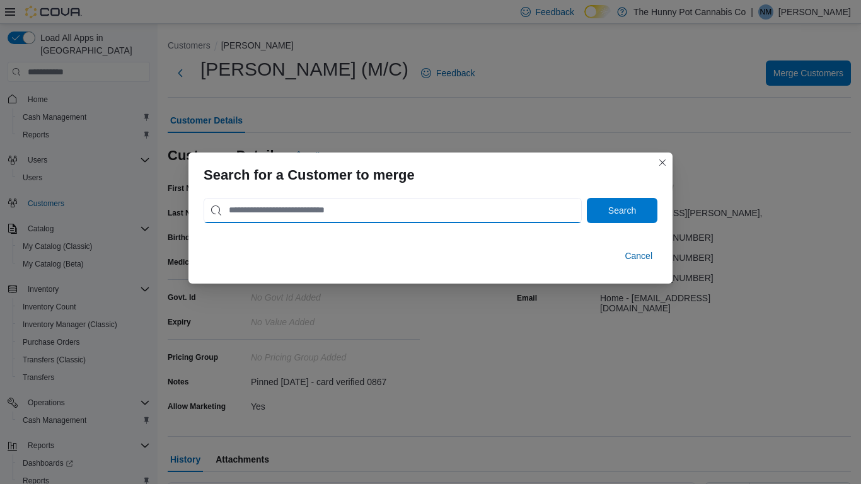
click at [466, 203] on input "search" at bounding box center [392, 210] width 378 height 25
click at [587, 198] on button "Search" at bounding box center [622, 210] width 71 height 25
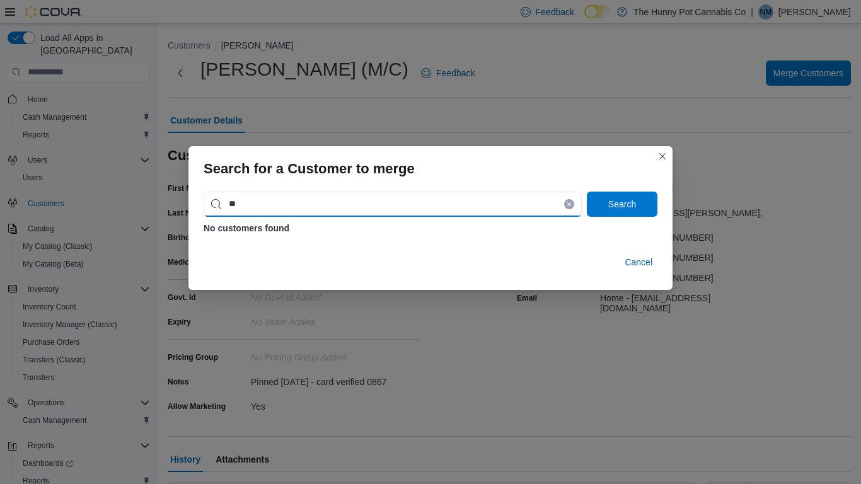
type input "*"
type input "*********"
click at [587, 192] on button "Search" at bounding box center [622, 204] width 71 height 25
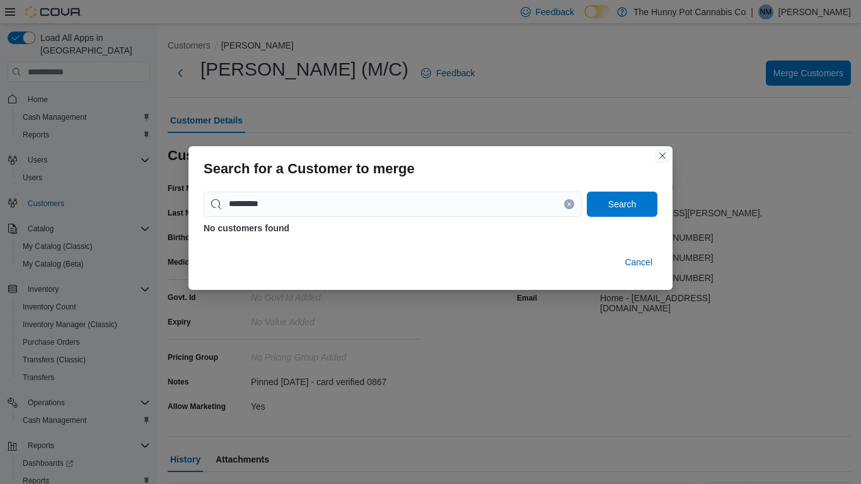
click at [662, 156] on button "Closes this modal window" at bounding box center [662, 155] width 15 height 15
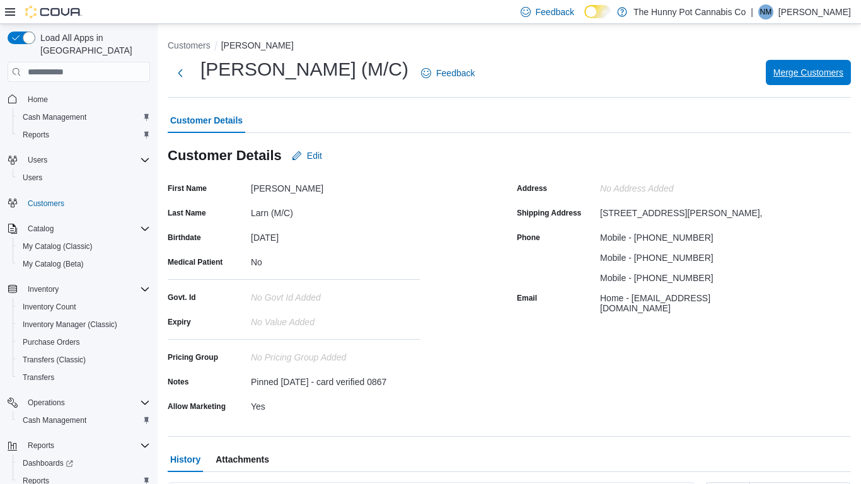
click at [779, 77] on span "Merge Customers" at bounding box center [808, 72] width 70 height 13
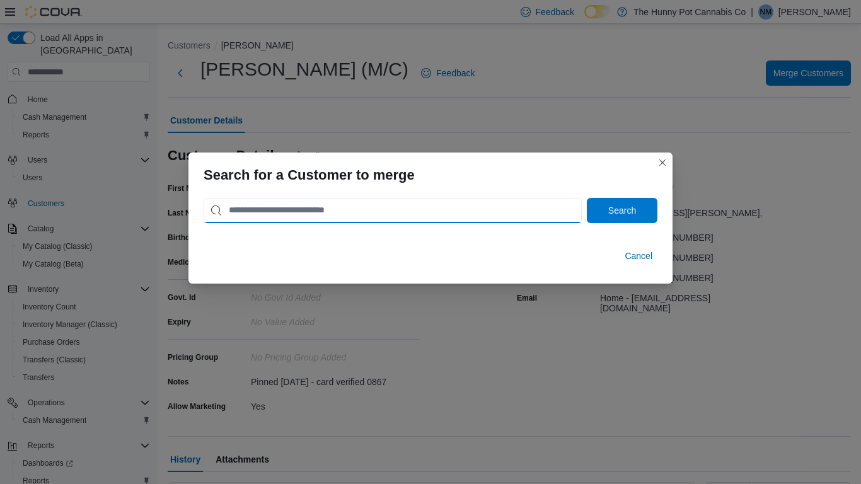
click at [339, 221] on input "search" at bounding box center [392, 210] width 378 height 25
click at [587, 198] on button "Search" at bounding box center [622, 210] width 71 height 25
type input "*"
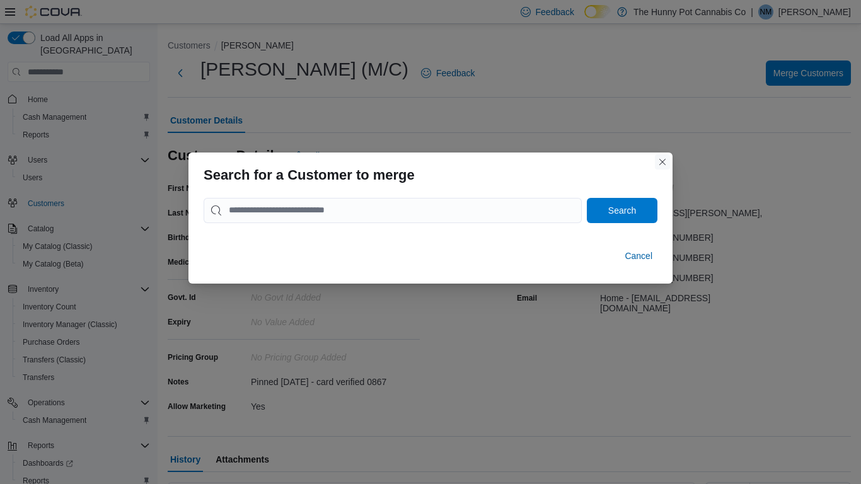
click at [664, 164] on button "Closes this modal window" at bounding box center [662, 161] width 15 height 15
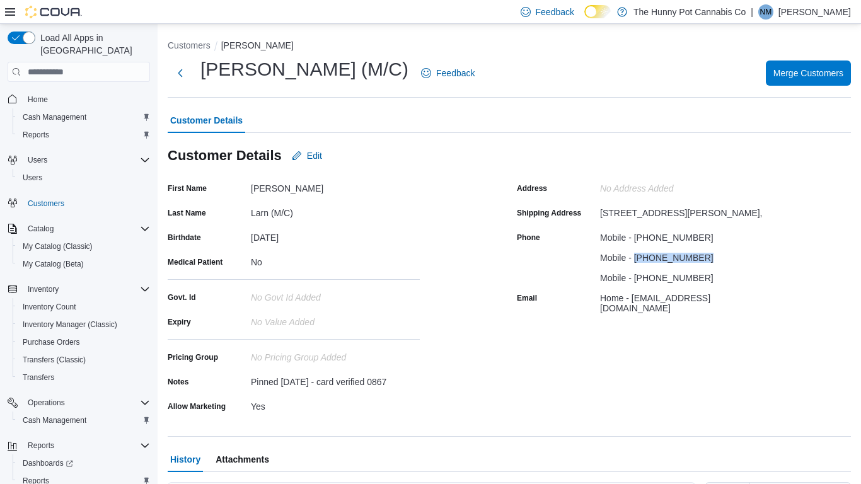
drag, startPoint x: 636, startPoint y: 265, endPoint x: 704, endPoint y: 255, distance: 68.7
click at [704, 255] on div "Mobile - [PHONE_NUMBER]" at bounding box center [684, 255] width 169 height 15
copy div "[PHONE_NUMBER]"
click at [797, 71] on span "Merge Customers" at bounding box center [808, 72] width 70 height 13
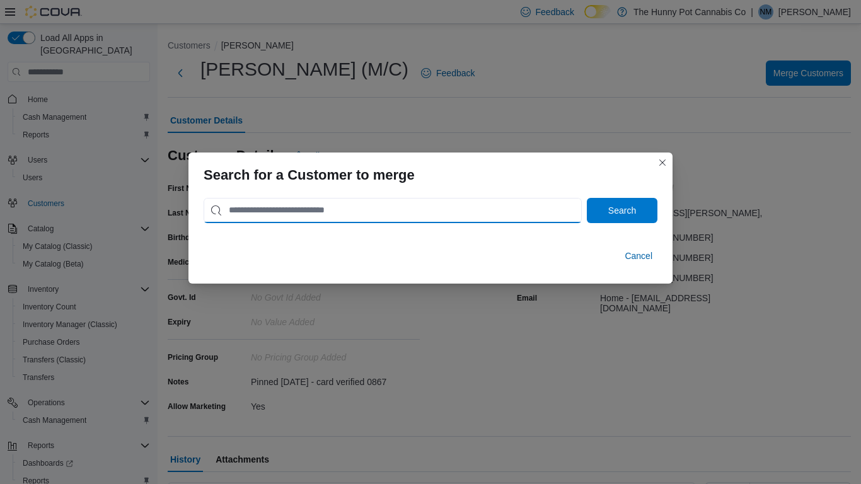
click at [403, 203] on input "search" at bounding box center [392, 210] width 378 height 25
paste input "**********"
type input "**********"
click at [587, 198] on button "Search" at bounding box center [622, 210] width 71 height 25
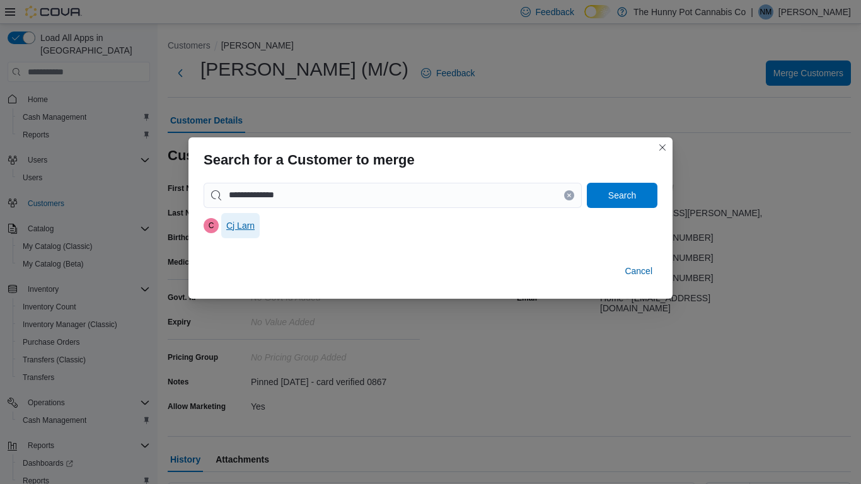
click at [252, 227] on span "Cj Larn" at bounding box center [240, 225] width 28 height 13
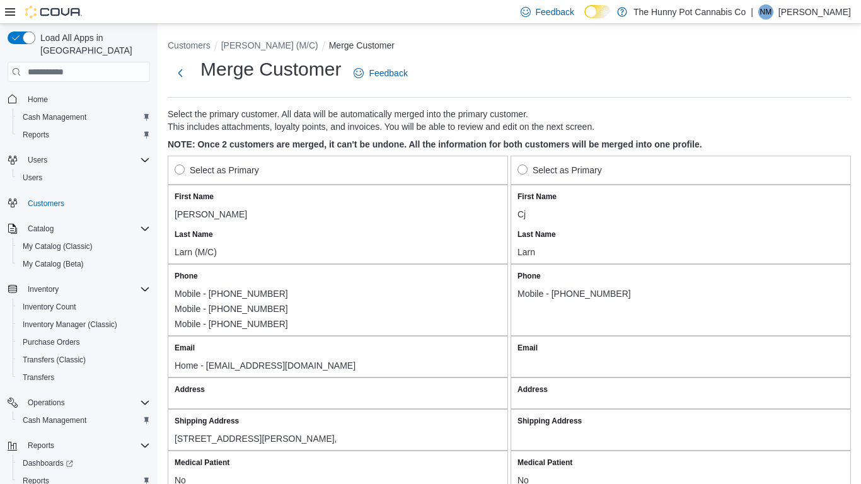
click at [235, 179] on div "Select as Primary" at bounding box center [338, 170] width 340 height 29
click at [192, 173] on label "Select as Primary" at bounding box center [217, 170] width 84 height 15
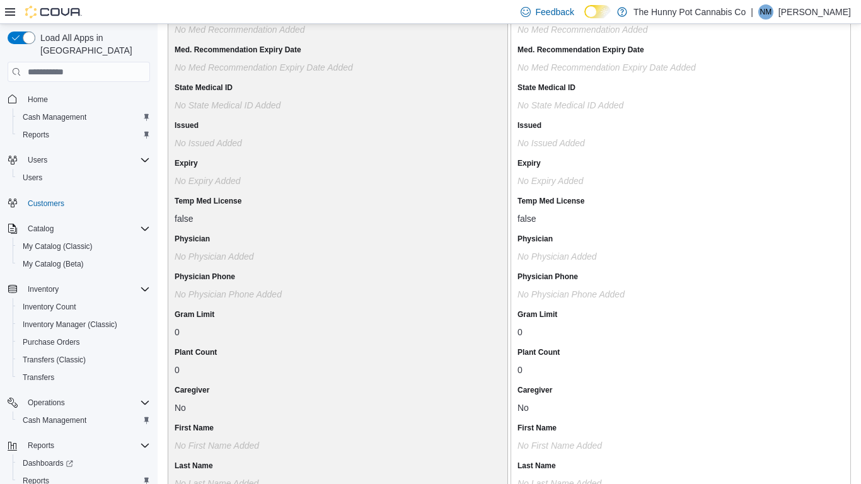
scroll to position [1088, 0]
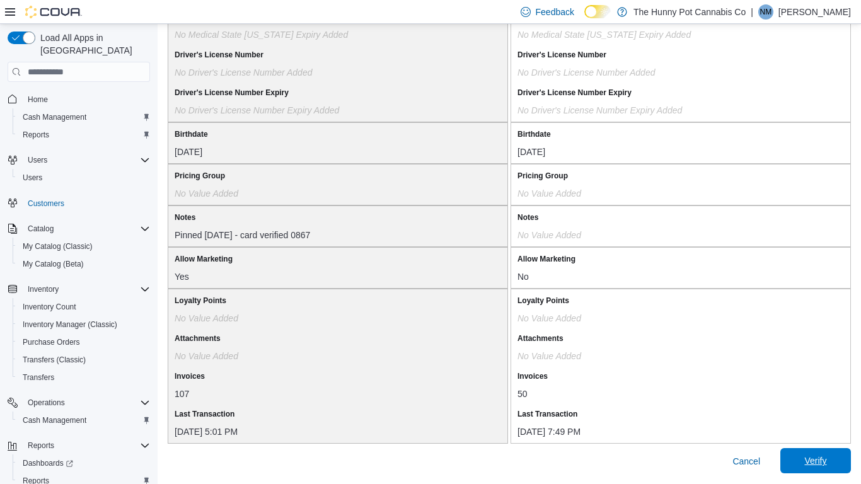
click at [818, 377] on span "Verify" at bounding box center [815, 460] width 22 height 13
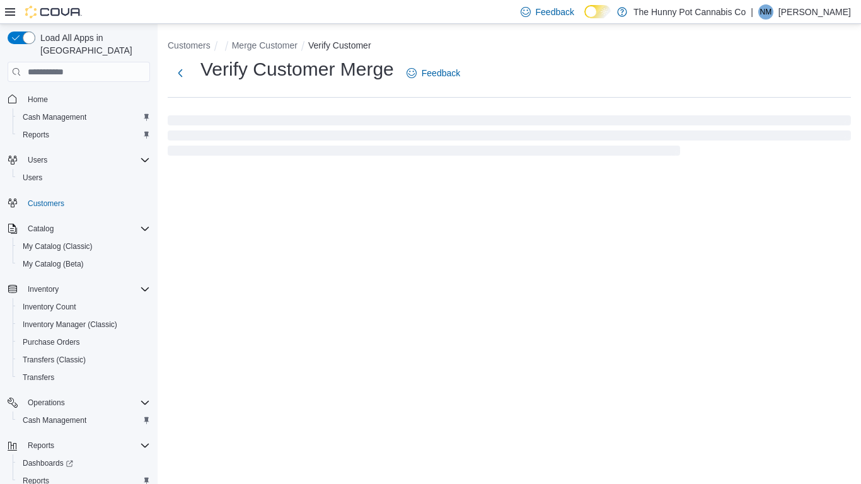
select select "******"
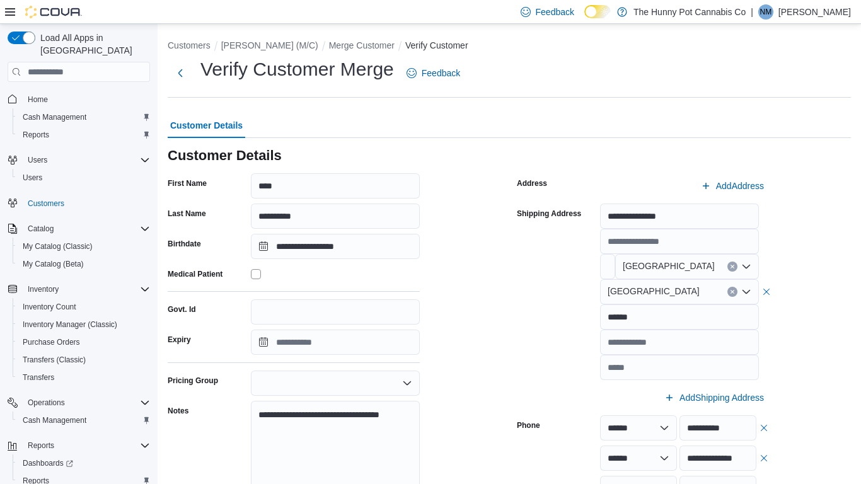
scroll to position [174, 0]
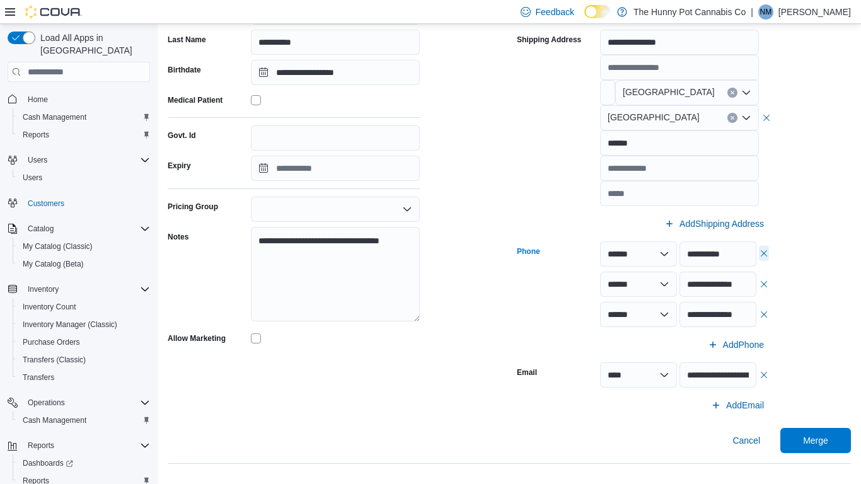
click at [764, 258] on button "button" at bounding box center [764, 253] width 10 height 15
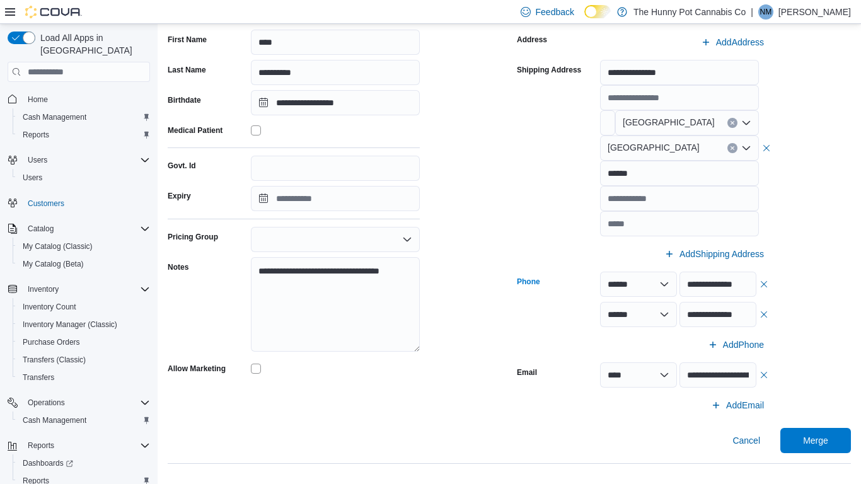
scroll to position [144, 0]
click at [765, 288] on button "button" at bounding box center [764, 283] width 10 height 15
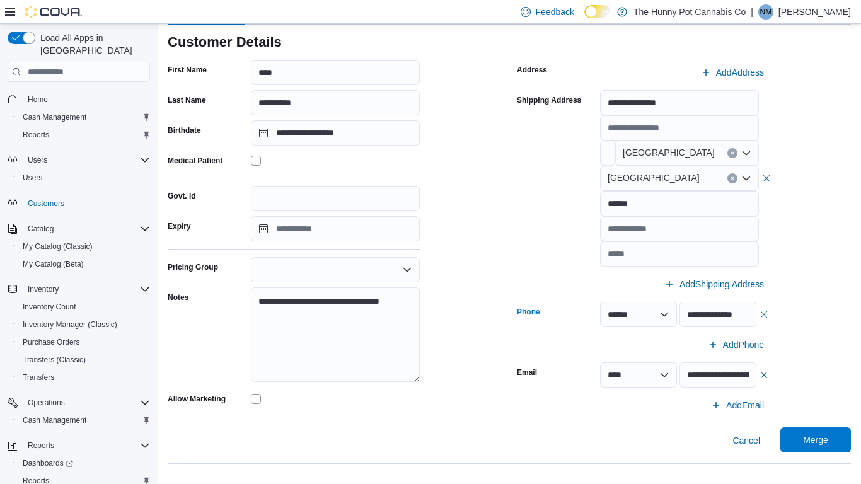
click at [794, 377] on span "Merge" at bounding box center [815, 439] width 55 height 25
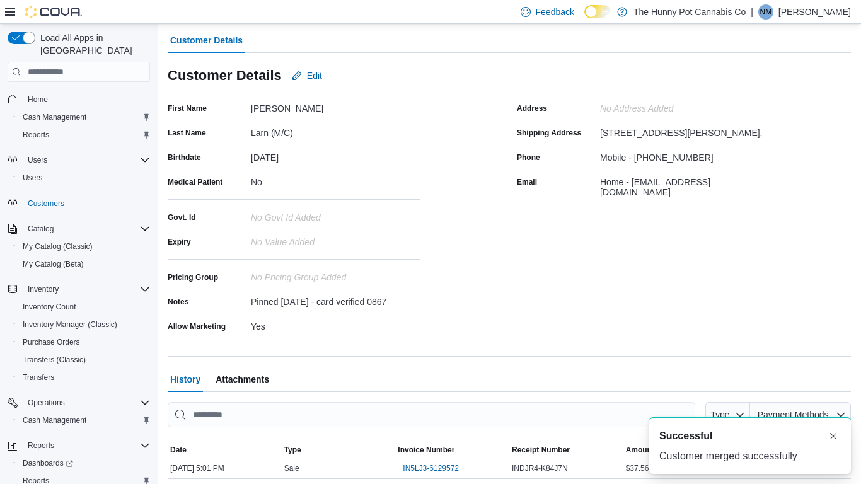
scroll to position [113, 0]
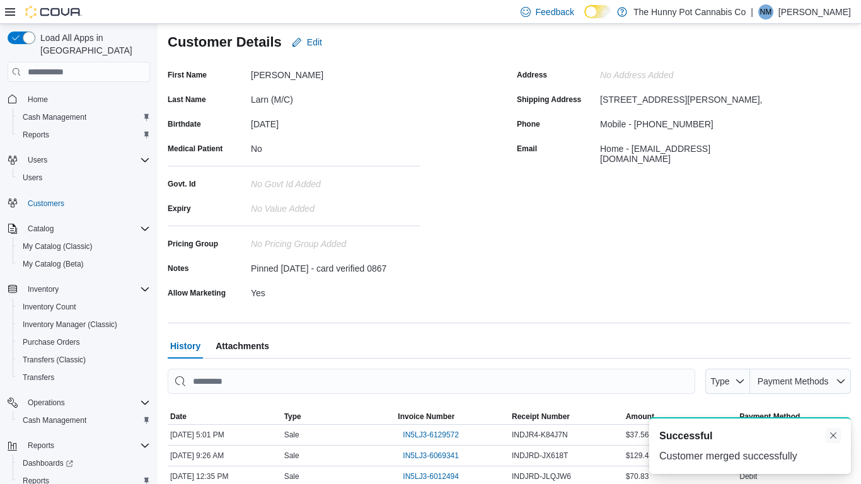
click at [835, 377] on button "Dismiss toast" at bounding box center [832, 435] width 15 height 15
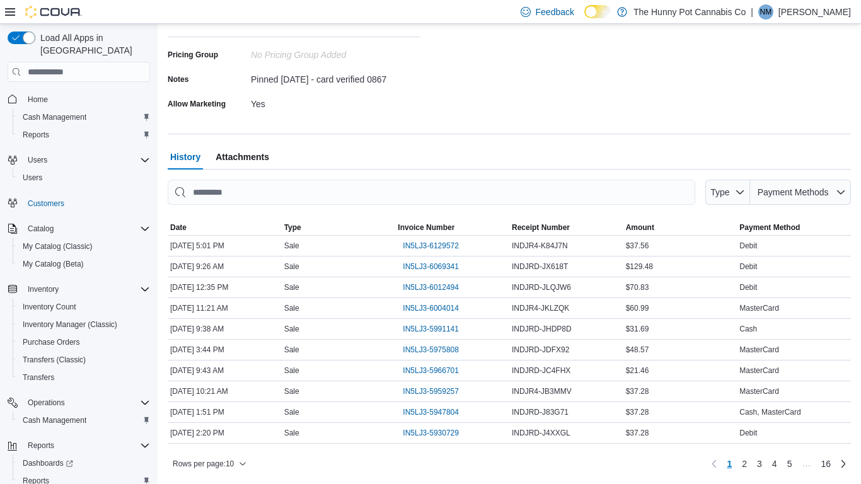
scroll to position [0, 0]
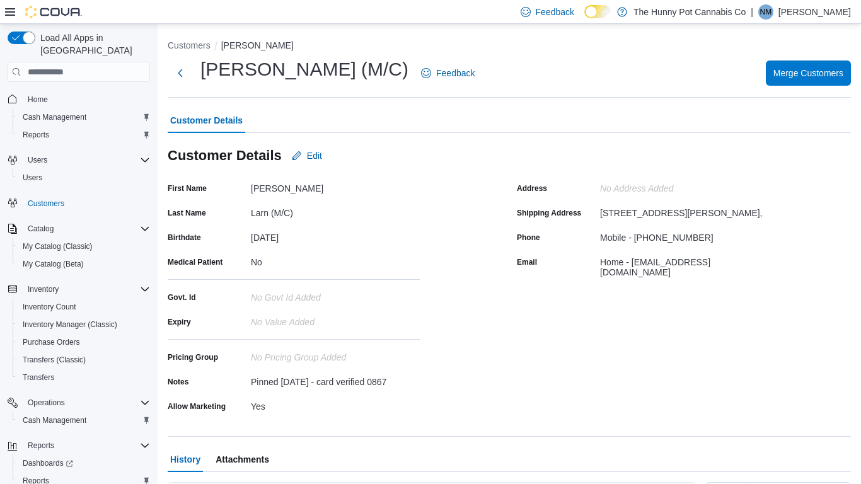
click at [565, 247] on div "Phone" at bounding box center [556, 237] width 78 height 20
click at [185, 78] on button "Next" at bounding box center [180, 72] width 25 height 25
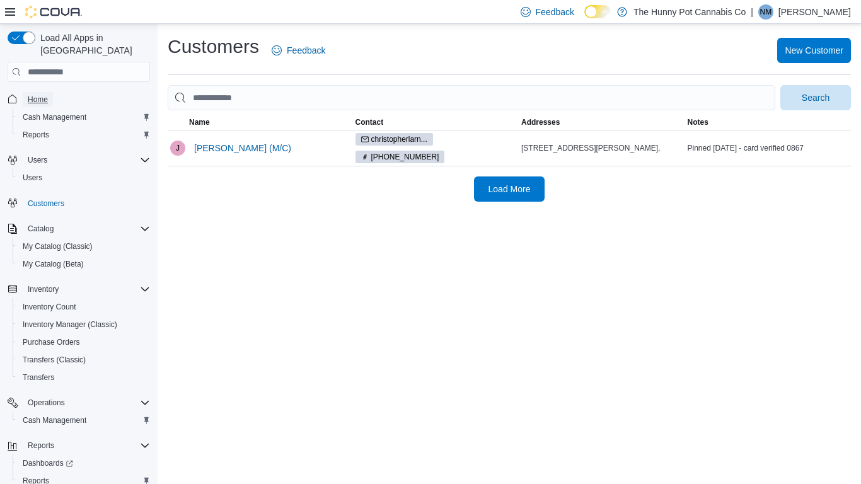
click at [43, 93] on span "Home" at bounding box center [38, 99] width 20 height 15
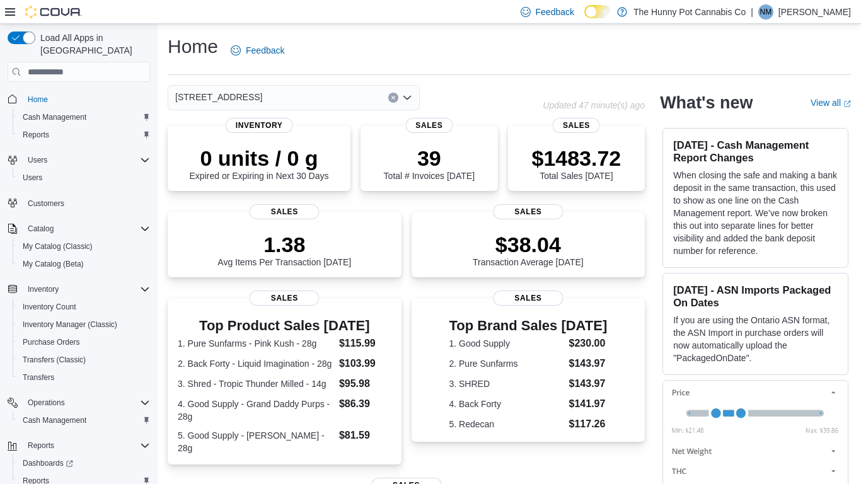
click at [336, 99] on div "[STREET_ADDRESS]" at bounding box center [294, 97] width 252 height 25
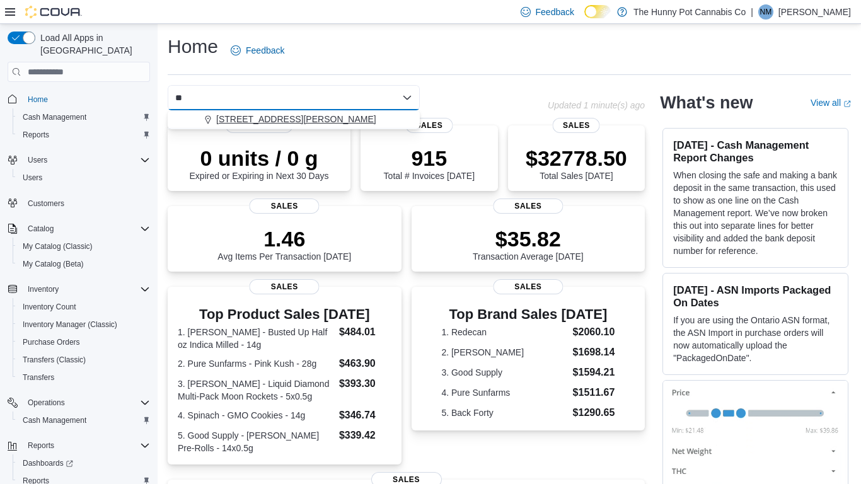
type input "**"
click at [320, 123] on div "[STREET_ADDRESS][PERSON_NAME]" at bounding box center [301, 119] width 222 height 13
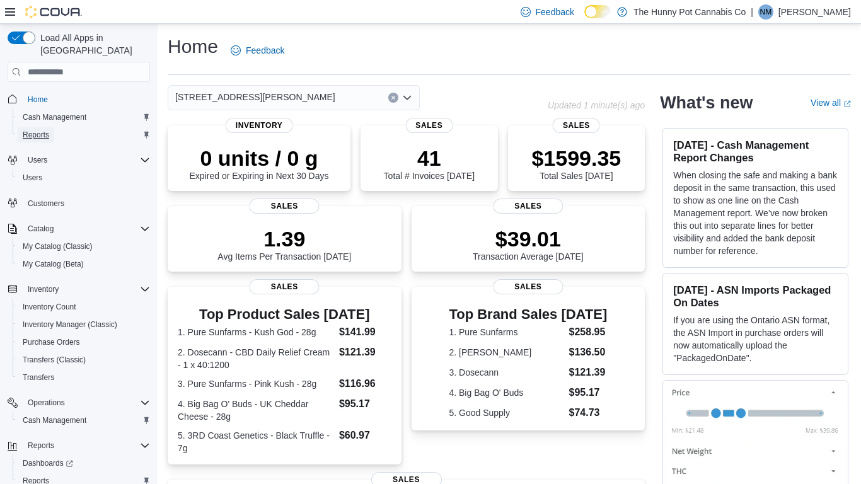
click at [42, 130] on span "Reports" at bounding box center [36, 135] width 26 height 10
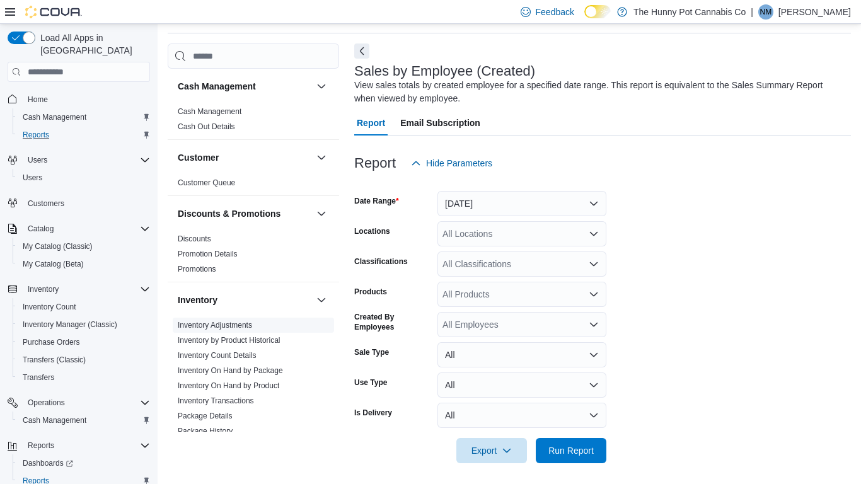
scroll to position [42, 0]
click at [545, 197] on button "[DATE]" at bounding box center [521, 202] width 169 height 25
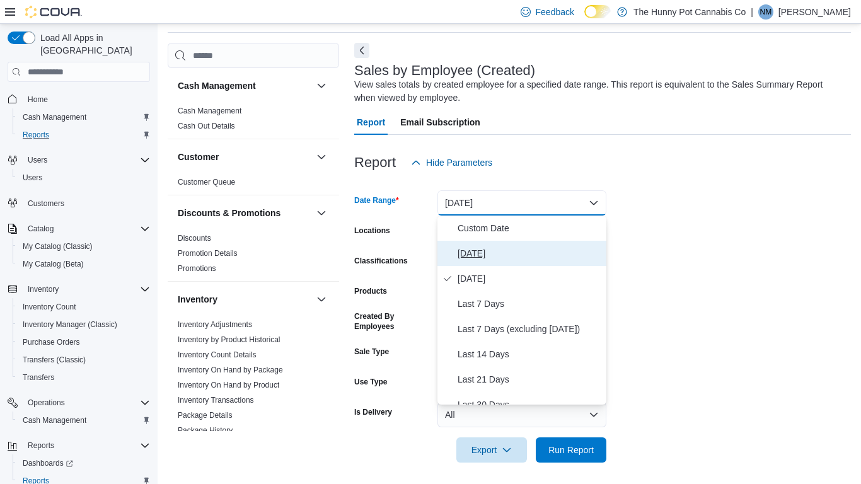
click at [494, 262] on button "[DATE]" at bounding box center [521, 253] width 169 height 25
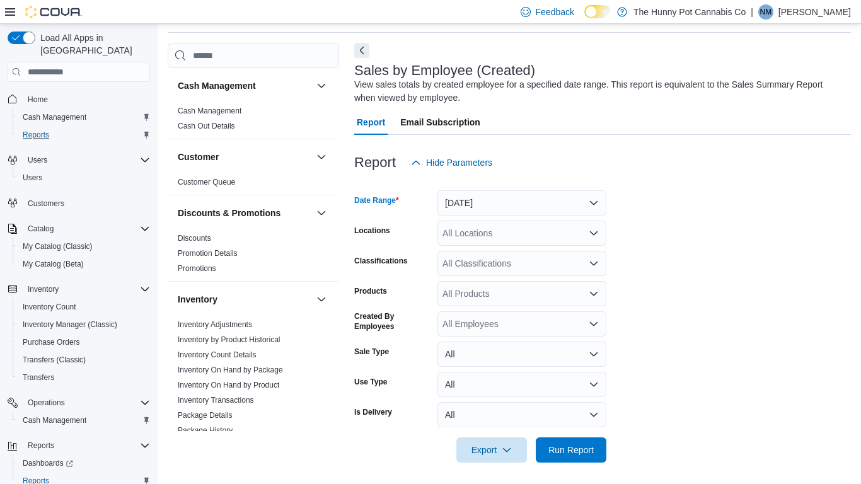
click at [524, 227] on div "All Locations" at bounding box center [521, 233] width 169 height 25
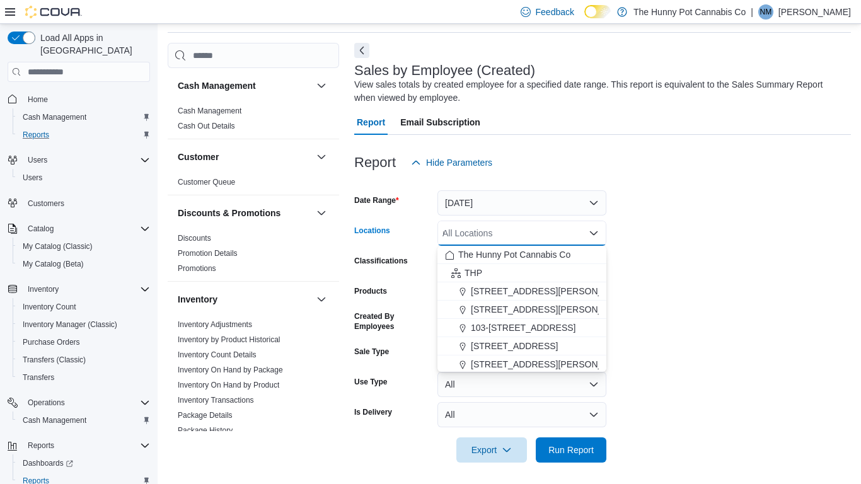
click at [514, 227] on div "All Locations * Combo box. Selected. Combo box input. All Locations. Type some …" at bounding box center [521, 233] width 169 height 25
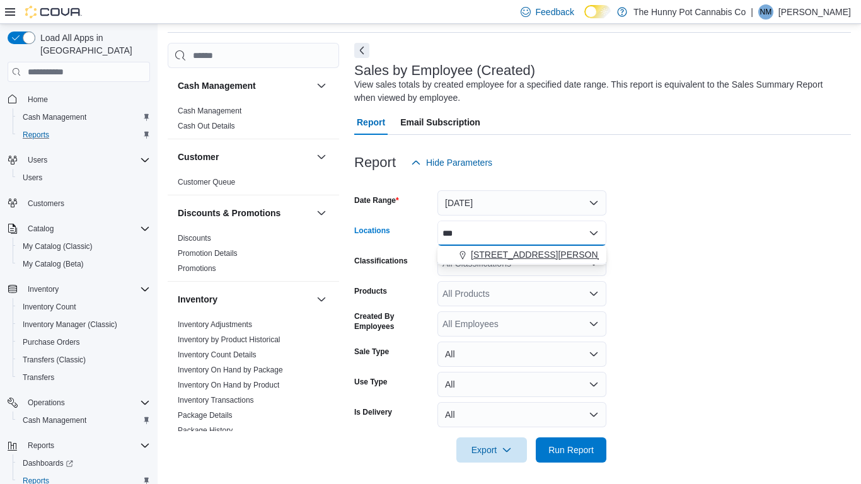
type input "***"
click at [558, 252] on div "[STREET_ADDRESS][PERSON_NAME]" at bounding box center [522, 254] width 154 height 13
click at [740, 330] on form "Date Range [DATE] Locations [STREET_ADDRESS][PERSON_NAME] Classifications All C…" at bounding box center [602, 318] width 496 height 287
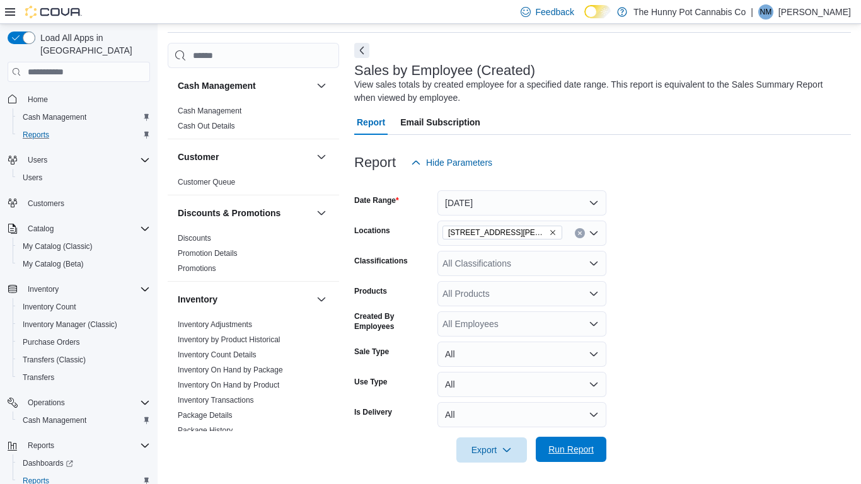
click at [580, 377] on span "Run Report" at bounding box center [570, 449] width 45 height 13
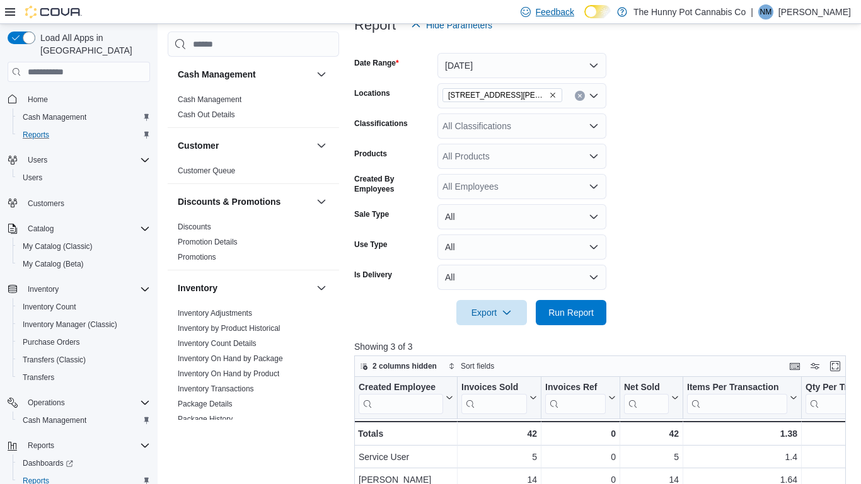
scroll to position [166, 0]
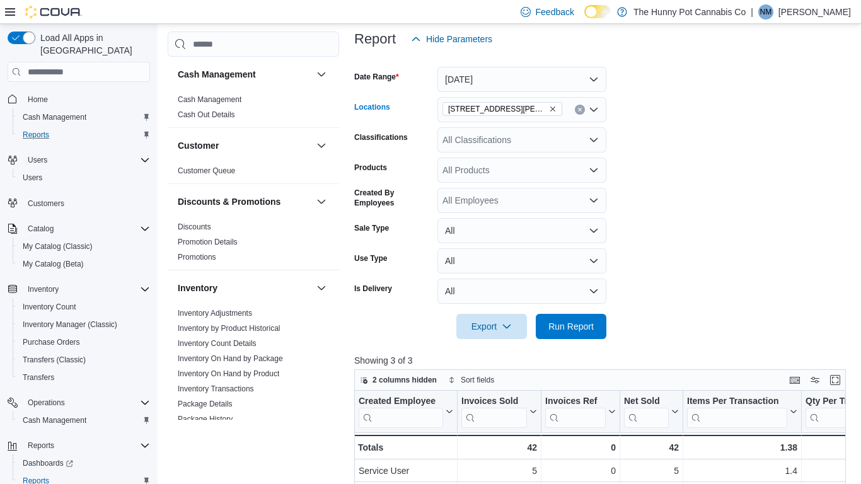
click at [583, 111] on button "Clear input" at bounding box center [580, 110] width 10 height 10
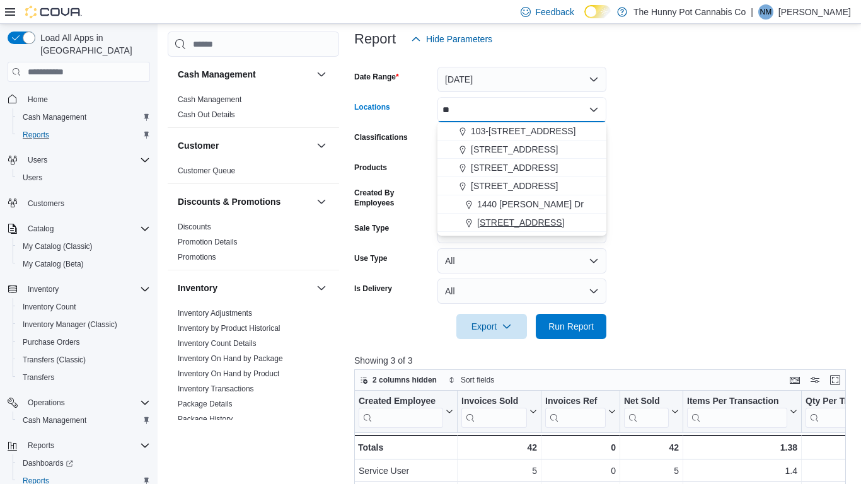
type input "**"
click at [517, 217] on span "[STREET_ADDRESS]" at bounding box center [520, 222] width 87 height 13
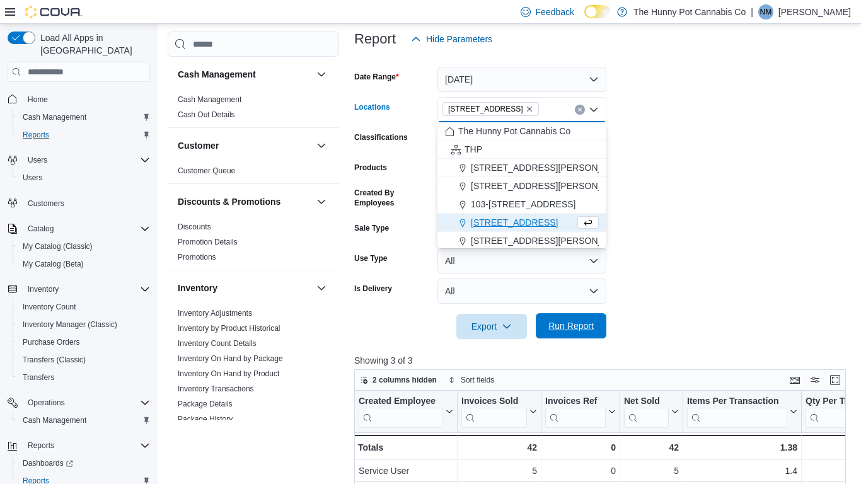
click at [570, 330] on span "Run Report" at bounding box center [570, 325] width 45 height 13
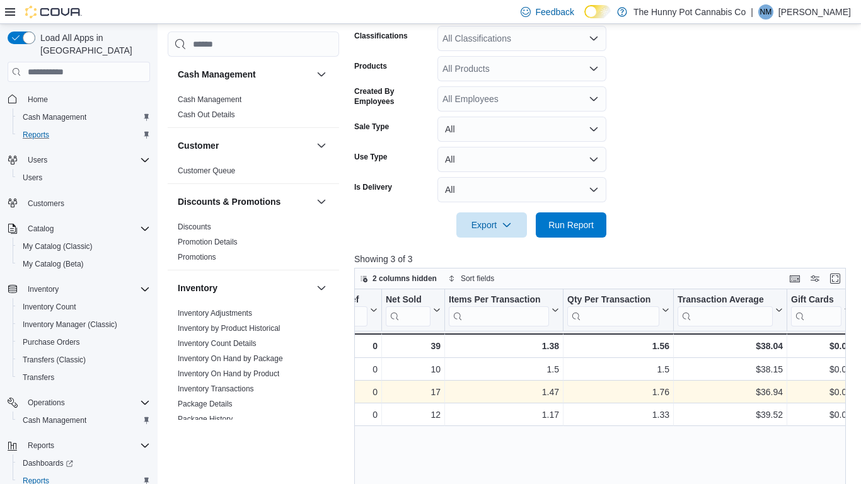
scroll to position [0, 239]
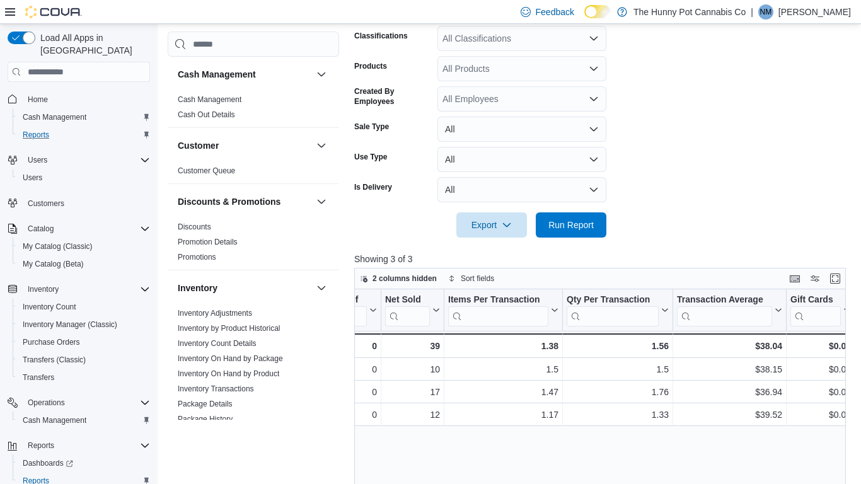
click at [526, 259] on p "Showing 3 of 3" at bounding box center [602, 259] width 496 height 13
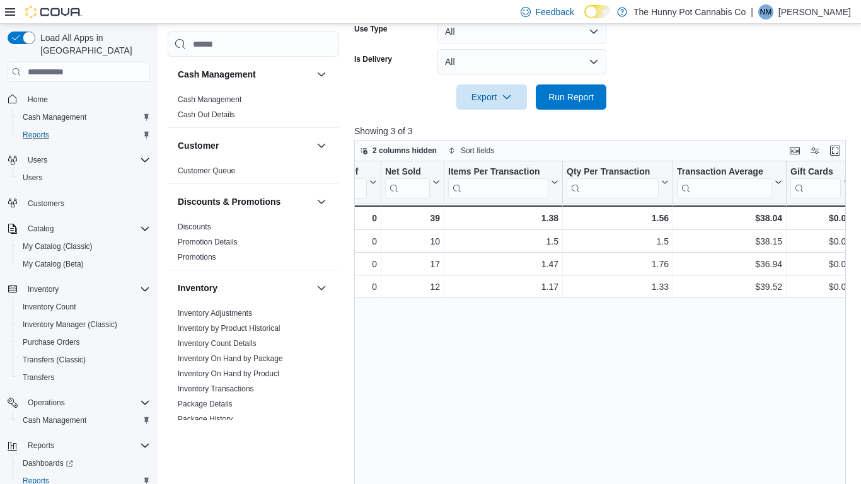
scroll to position [449, 0]
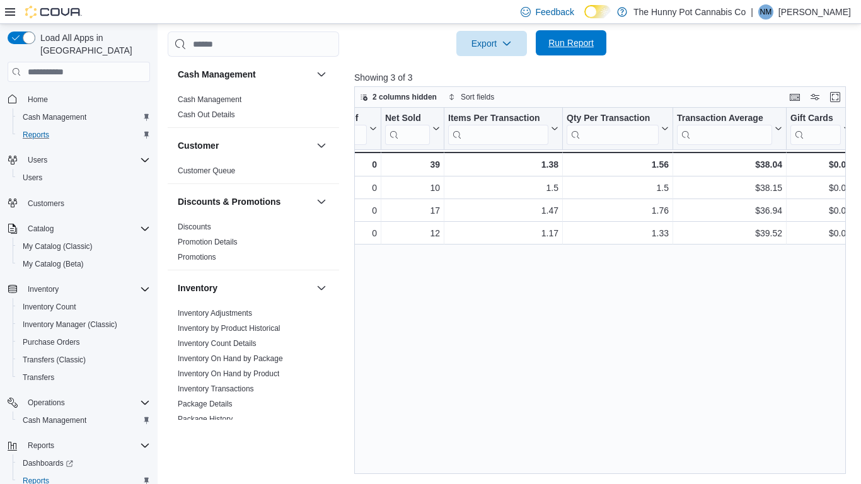
click at [558, 43] on span "Run Report" at bounding box center [570, 43] width 45 height 13
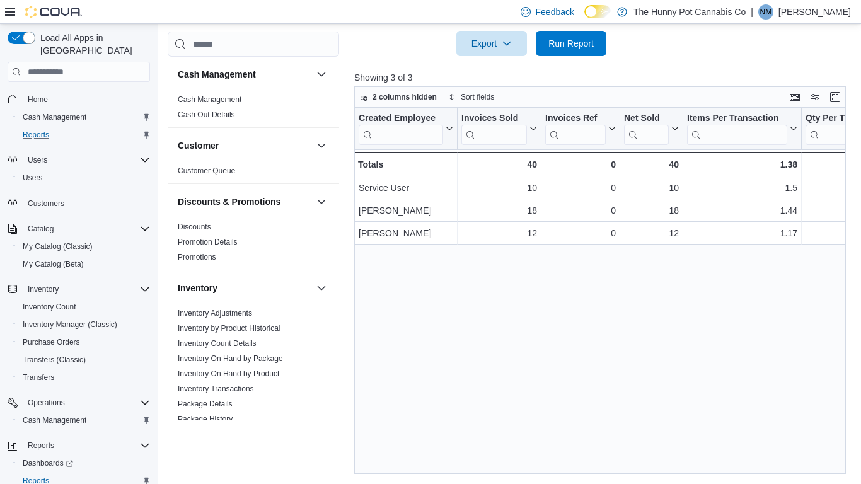
scroll to position [0, 0]
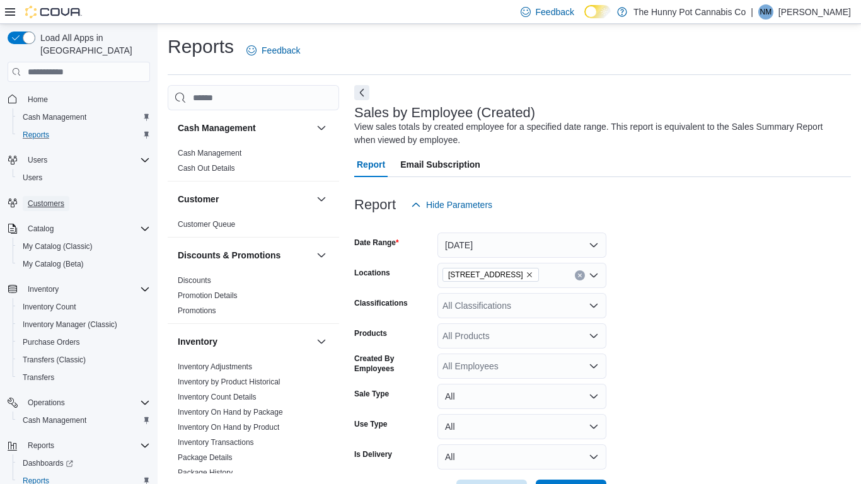
click at [50, 196] on span "Customers" at bounding box center [46, 203] width 37 height 15
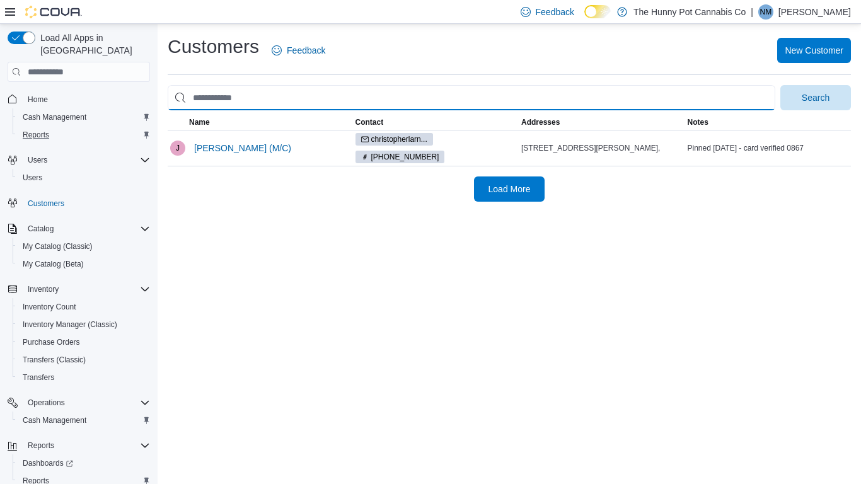
click at [312, 91] on input "search" at bounding box center [471, 97] width 607 height 25
type input "**********"
click at [780, 85] on button "Search" at bounding box center [815, 97] width 71 height 25
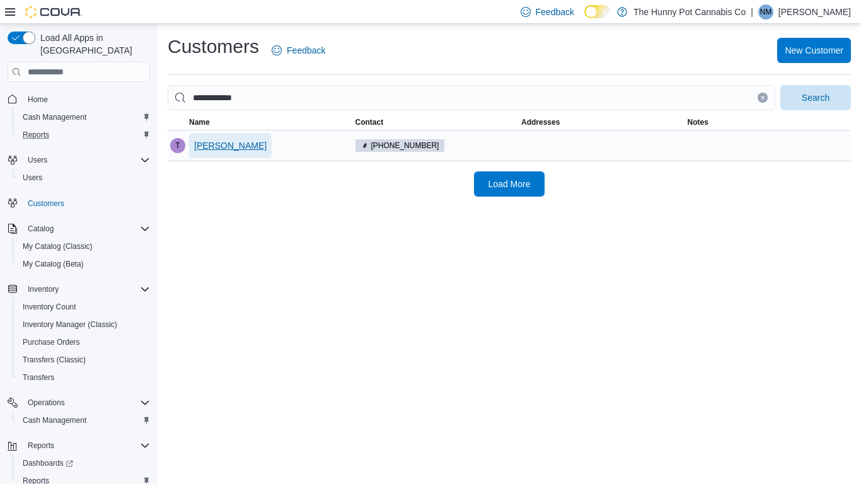
click at [238, 143] on span "[PERSON_NAME]" at bounding box center [230, 145] width 72 height 13
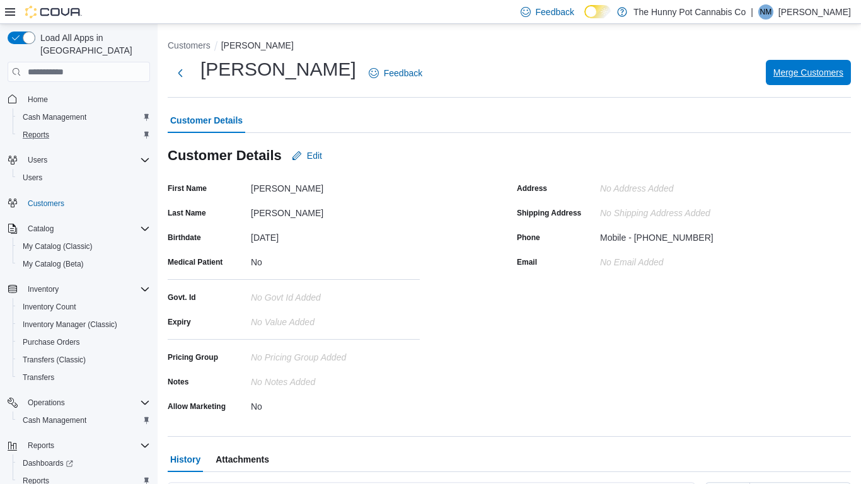
click at [795, 80] on span "Merge Customers" at bounding box center [808, 72] width 70 height 25
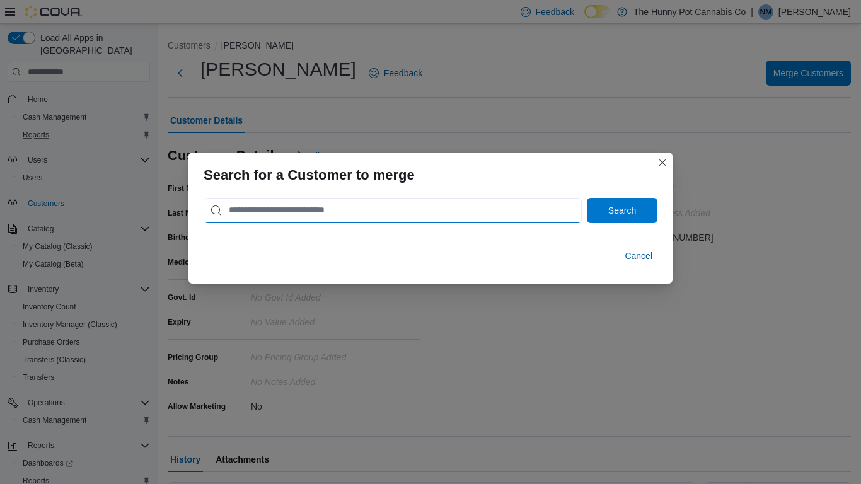
click at [316, 206] on input "search" at bounding box center [392, 210] width 378 height 25
type input "**********"
click at [587, 198] on button "Search" at bounding box center [622, 210] width 71 height 25
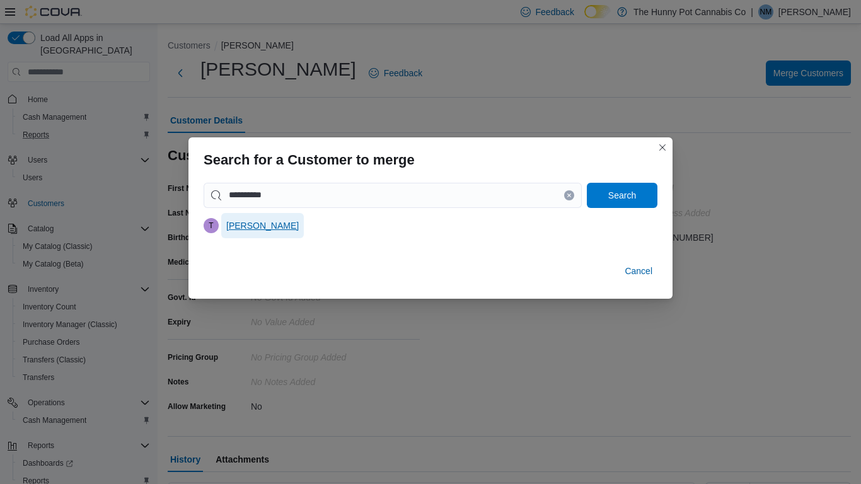
click at [232, 231] on span "[PERSON_NAME]" at bounding box center [262, 225] width 72 height 13
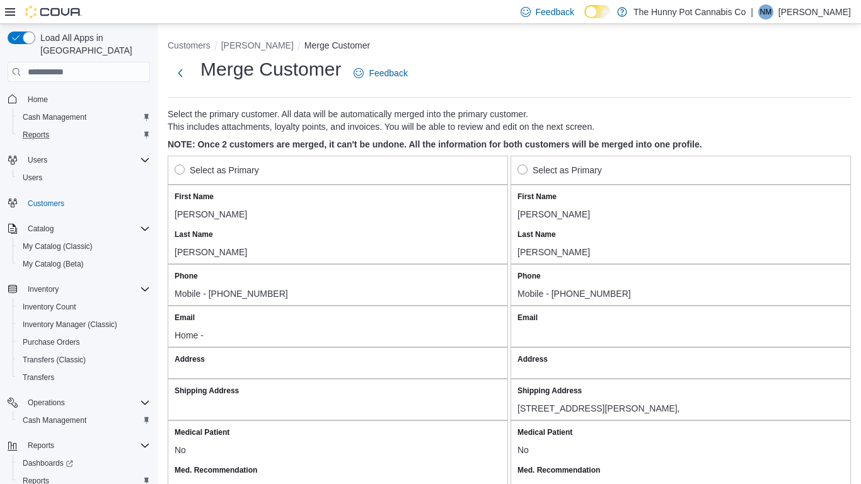
click at [540, 173] on label "Select as Primary" at bounding box center [559, 170] width 84 height 15
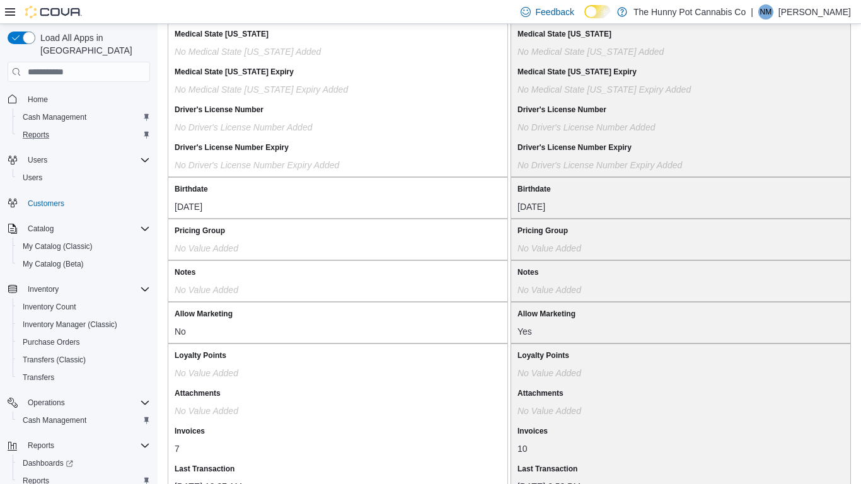
scroll to position [1068, 0]
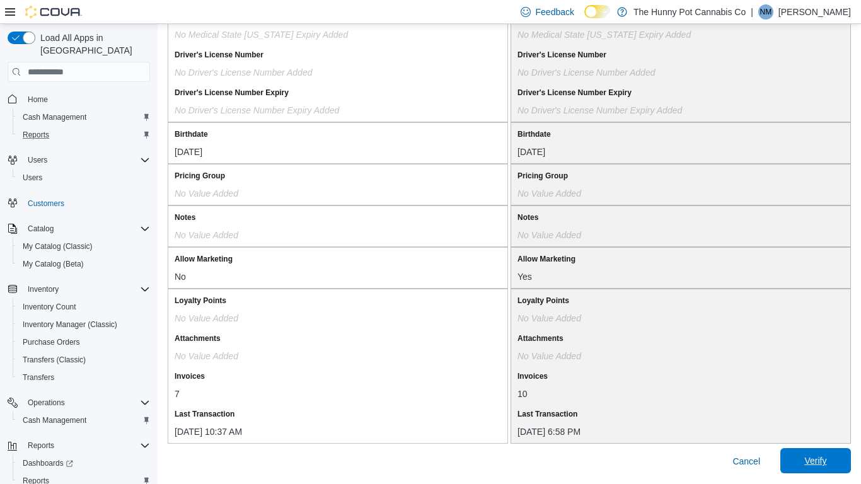
click at [818, 377] on span "Verify" at bounding box center [815, 460] width 55 height 25
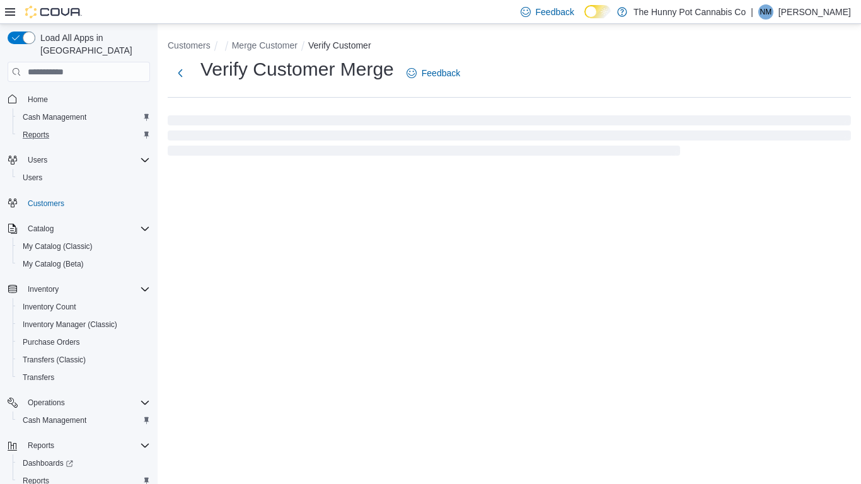
select select "******"
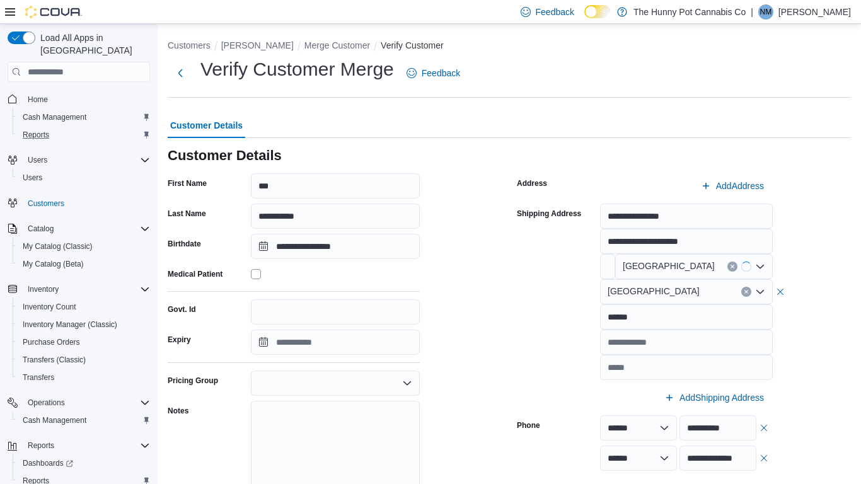
scroll to position [113, 0]
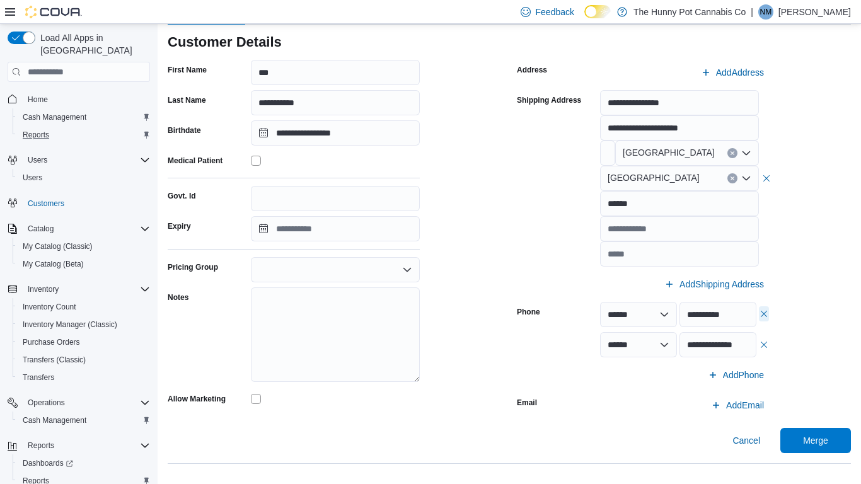
click at [760, 313] on button "button" at bounding box center [764, 313] width 10 height 15
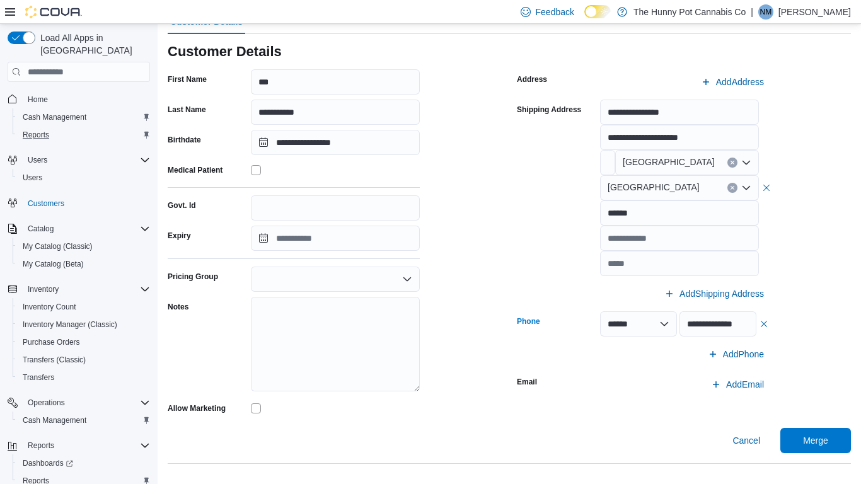
scroll to position [104, 0]
click at [805, 377] on span "Merge" at bounding box center [815, 439] width 55 height 25
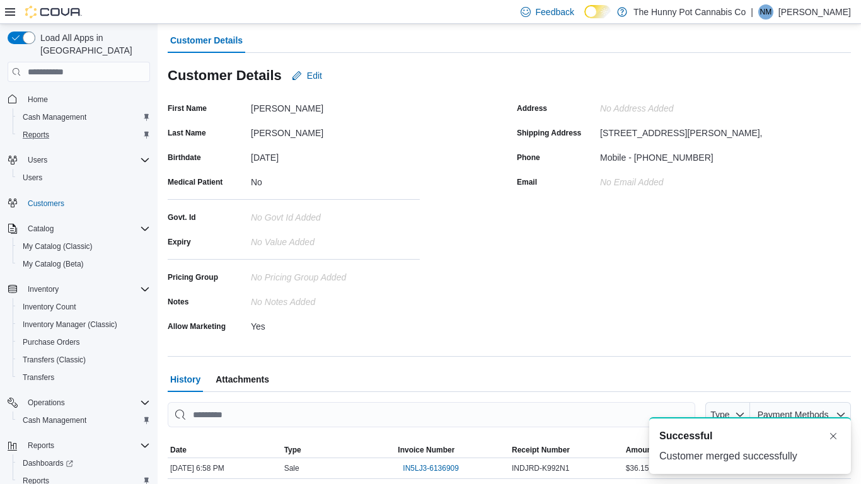
scroll to position [104, 0]
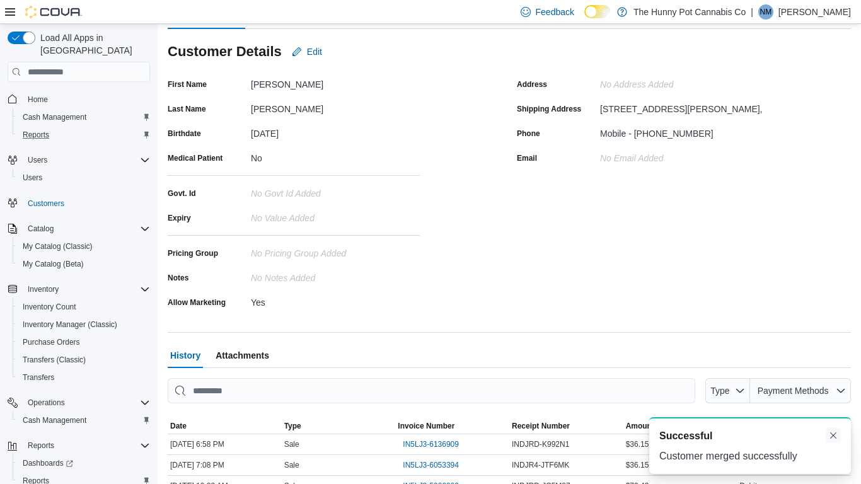
click at [835, 377] on button "Dismiss toast" at bounding box center [832, 435] width 15 height 15
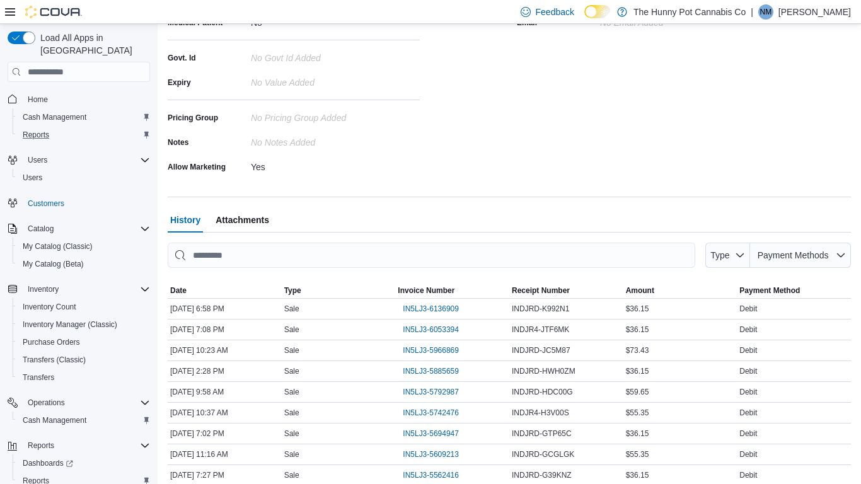
scroll to position [0, 0]
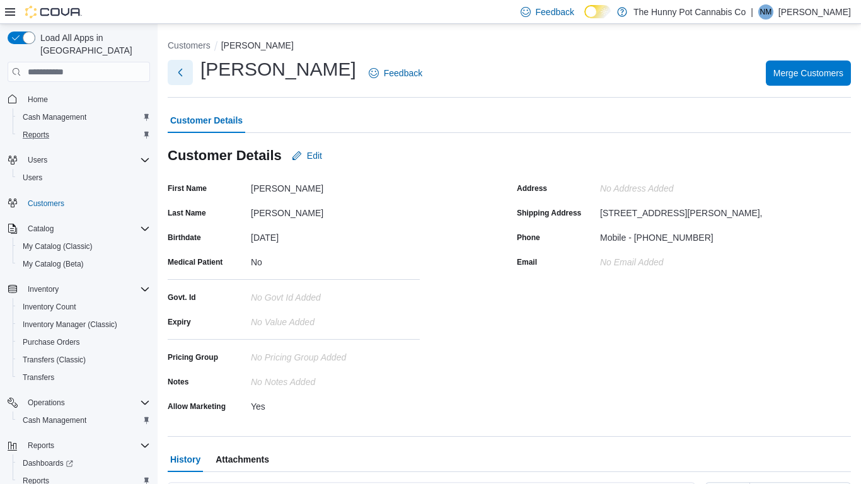
click at [179, 74] on button "Next" at bounding box center [180, 72] width 25 height 25
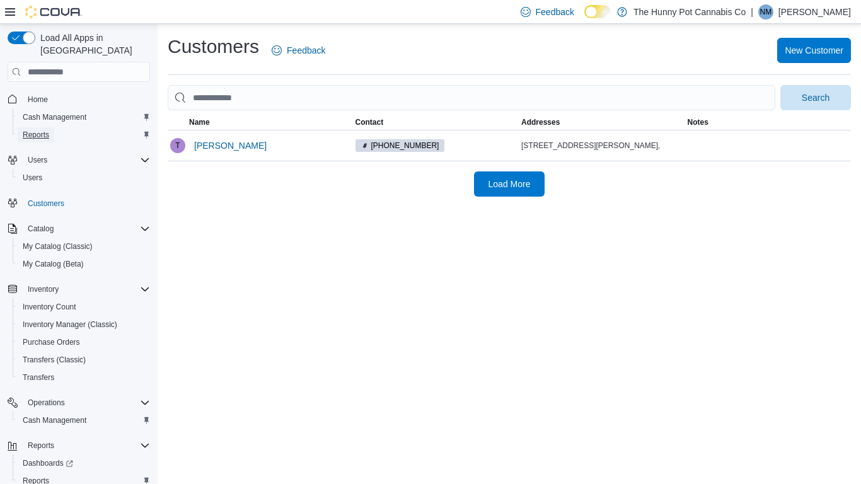
click at [47, 130] on span "Reports" at bounding box center [36, 135] width 26 height 10
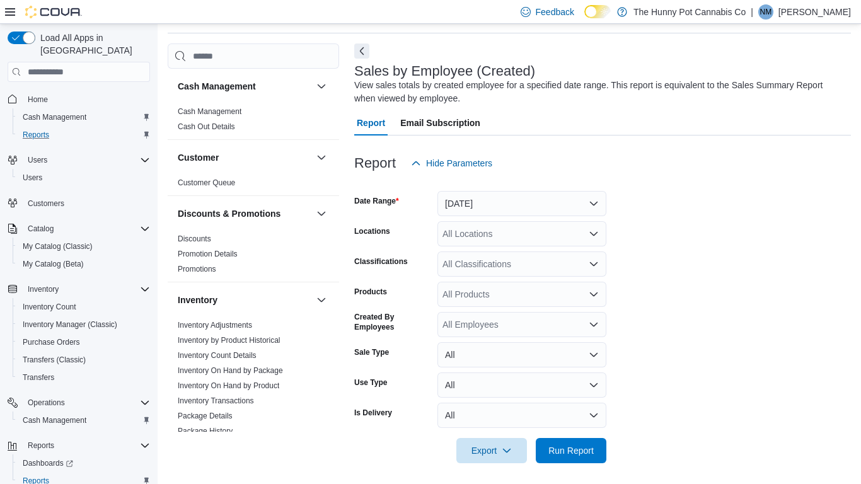
scroll to position [42, 0]
click at [495, 203] on button "[DATE]" at bounding box center [521, 202] width 169 height 25
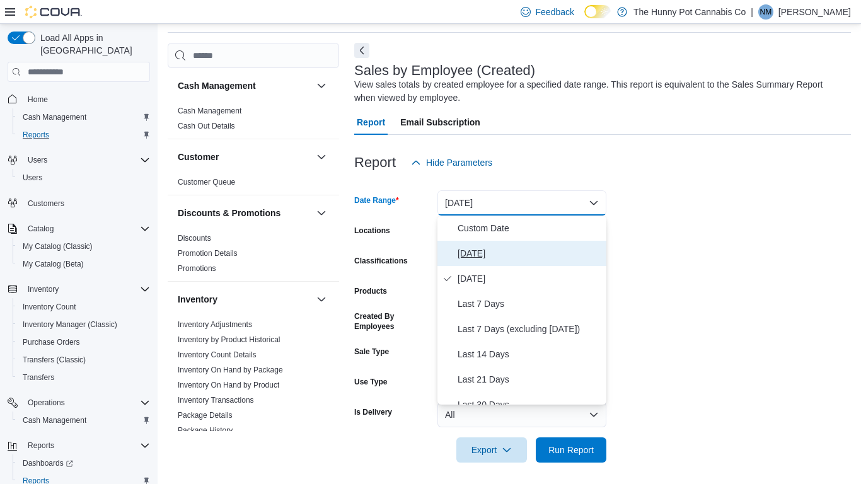
click at [492, 260] on span "[DATE]" at bounding box center [529, 253] width 144 height 15
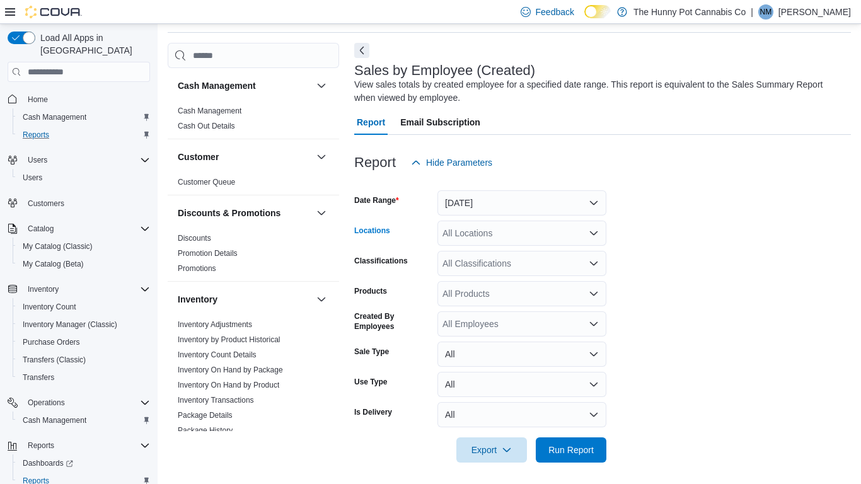
click at [520, 239] on div "All Locations" at bounding box center [521, 233] width 169 height 25
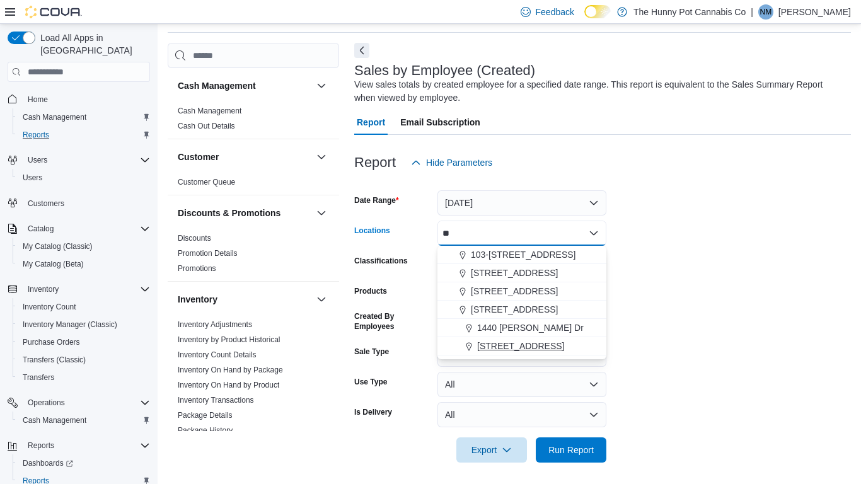
type input "**"
click at [519, 341] on span "[STREET_ADDRESS]" at bounding box center [520, 346] width 87 height 13
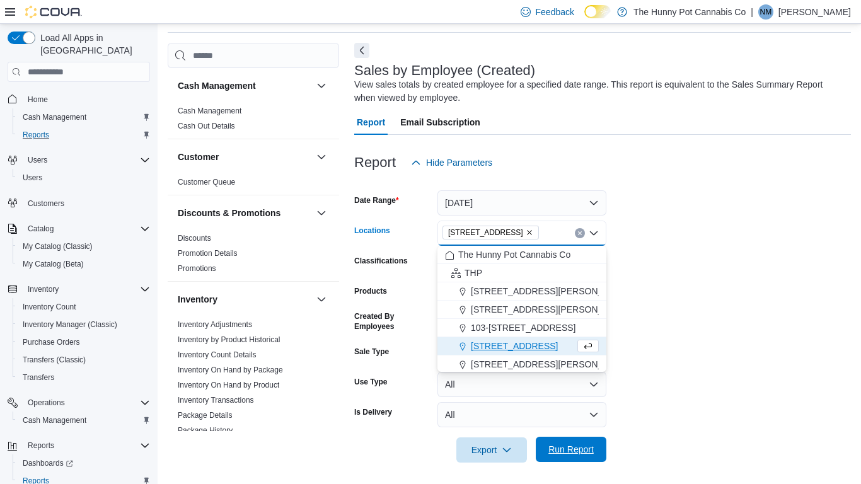
click at [582, 377] on span "Run Report" at bounding box center [570, 449] width 55 height 25
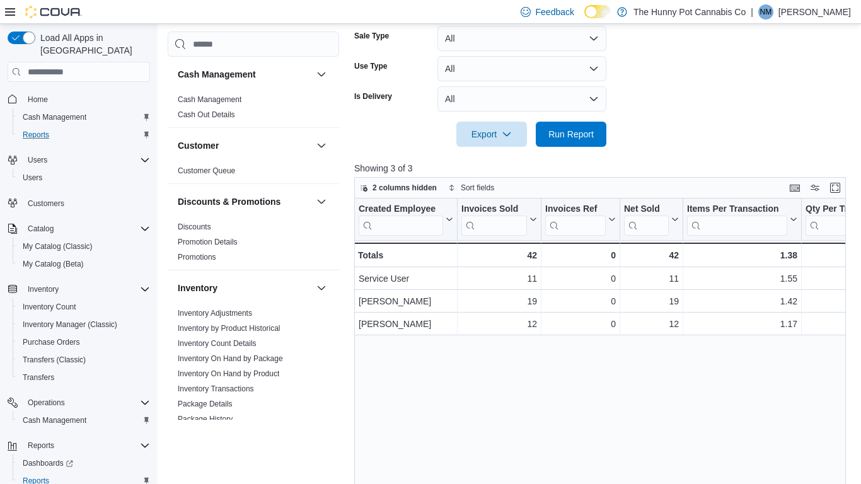
scroll to position [357, 0]
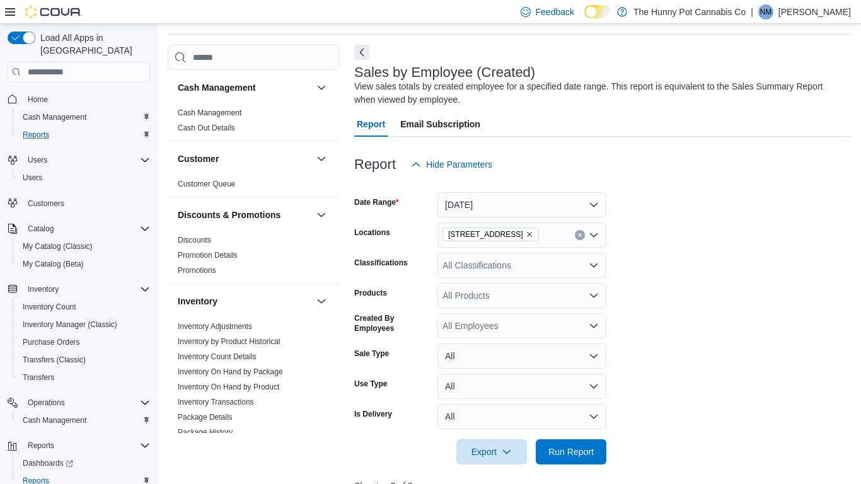
click at [673, 331] on form "Date Range [DATE] Locations [STREET_ADDRESS] Classifications All Classification…" at bounding box center [602, 320] width 496 height 287
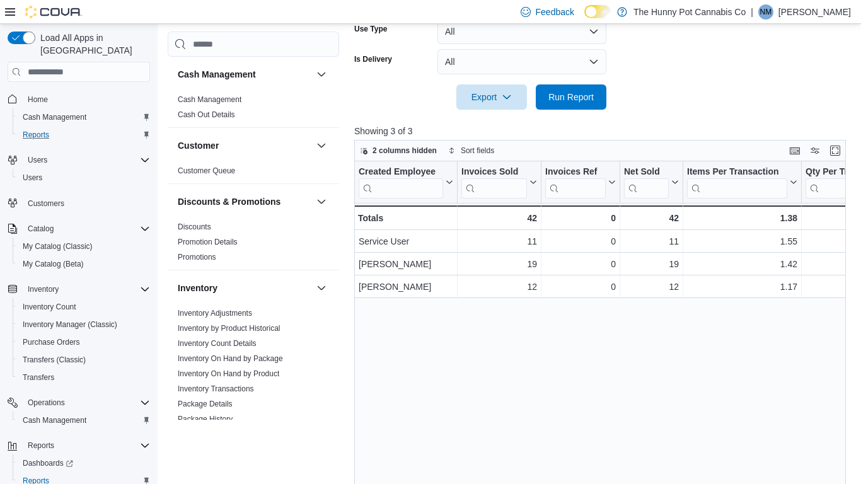
scroll to position [399, 0]
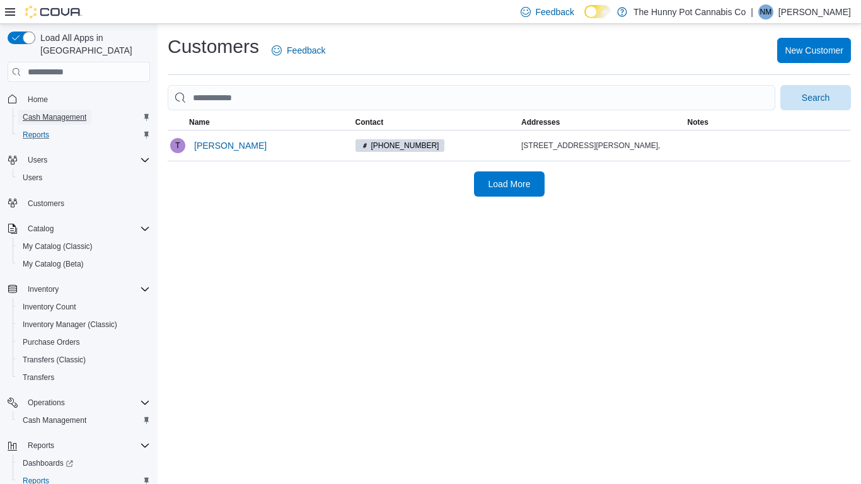
click at [47, 112] on span "Cash Management" at bounding box center [55, 117] width 64 height 10
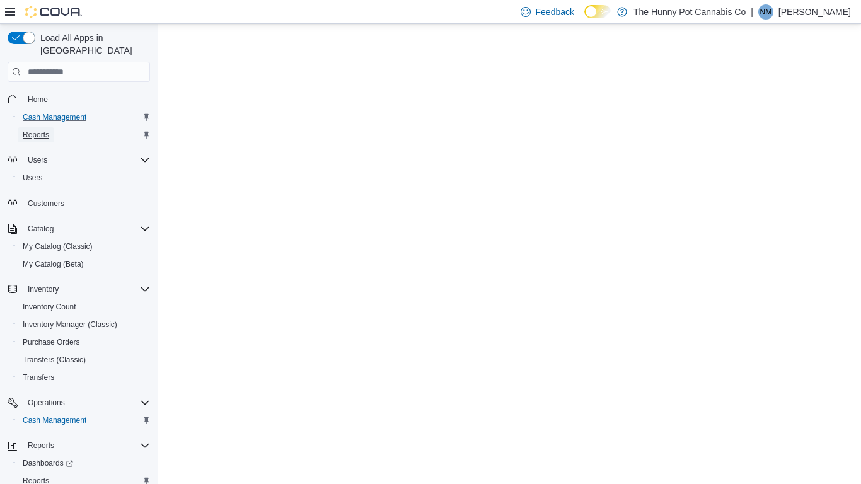
click at [42, 130] on span "Reports" at bounding box center [36, 135] width 26 height 10
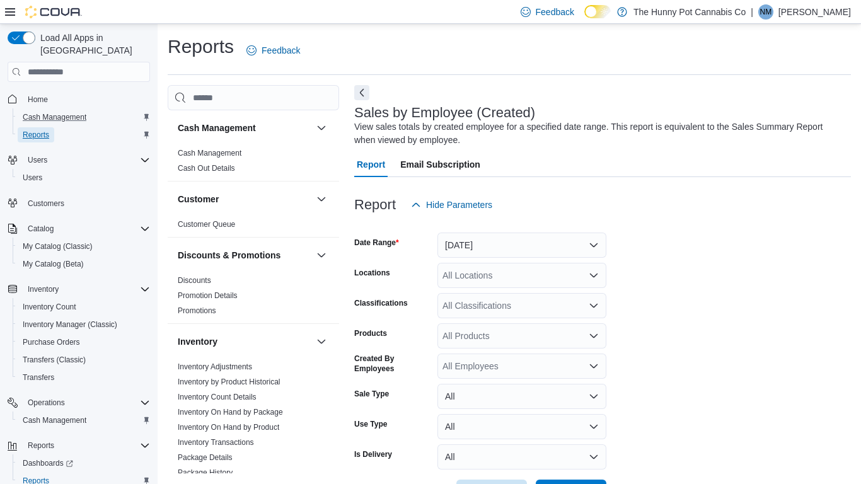
scroll to position [42, 0]
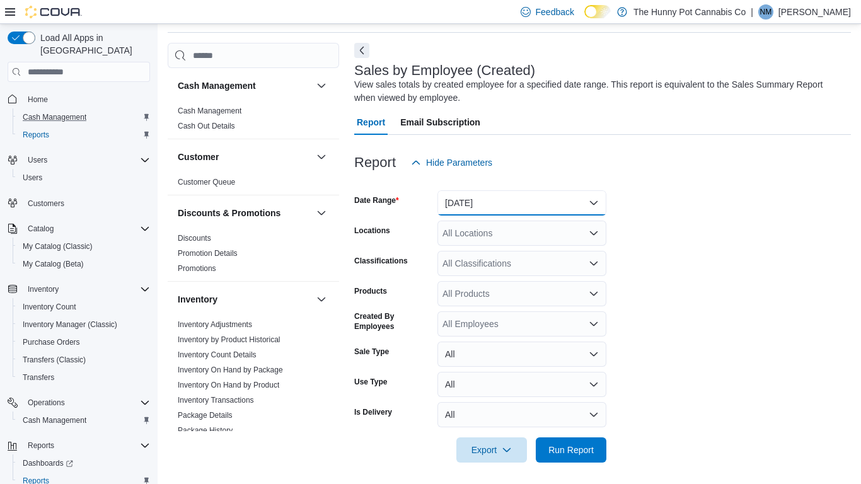
click at [491, 211] on button "[DATE]" at bounding box center [521, 202] width 169 height 25
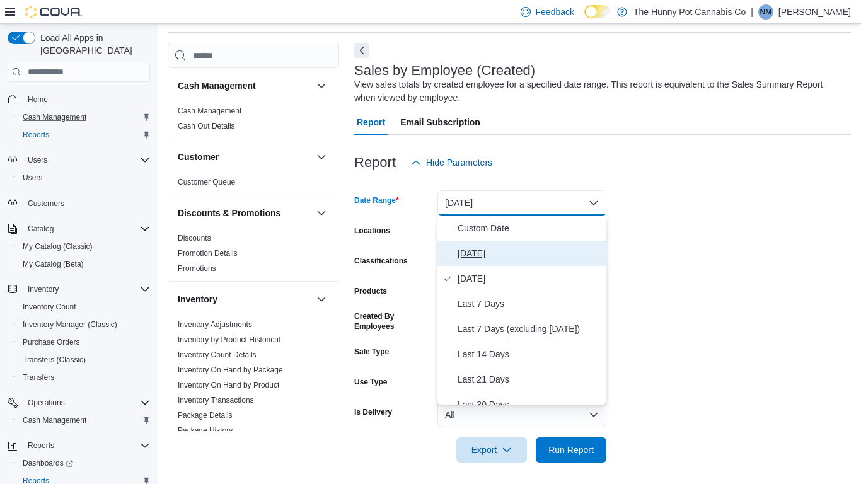
click at [469, 256] on span "[DATE]" at bounding box center [529, 253] width 144 height 15
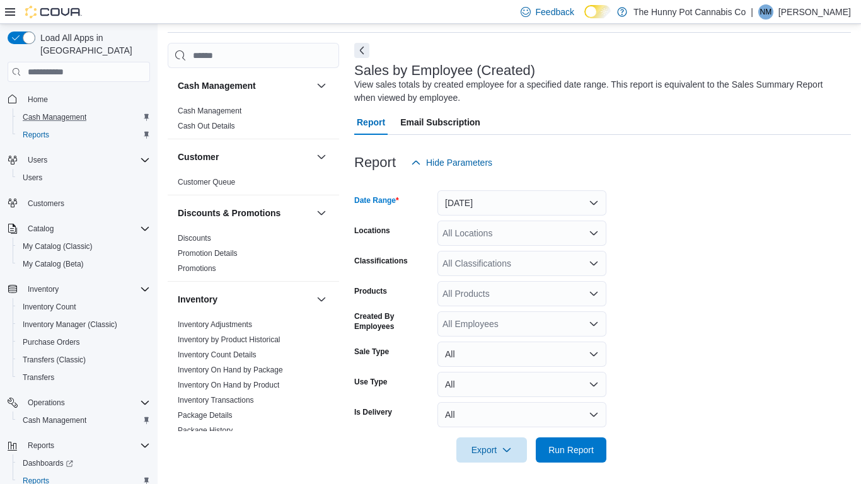
click at [503, 233] on div "All Locations" at bounding box center [521, 233] width 169 height 25
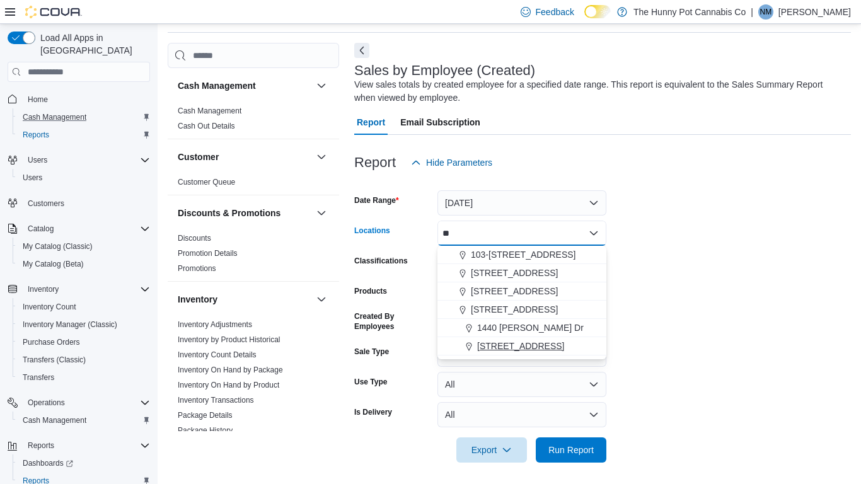
type input "**"
click at [519, 344] on span "[STREET_ADDRESS]" at bounding box center [520, 346] width 87 height 13
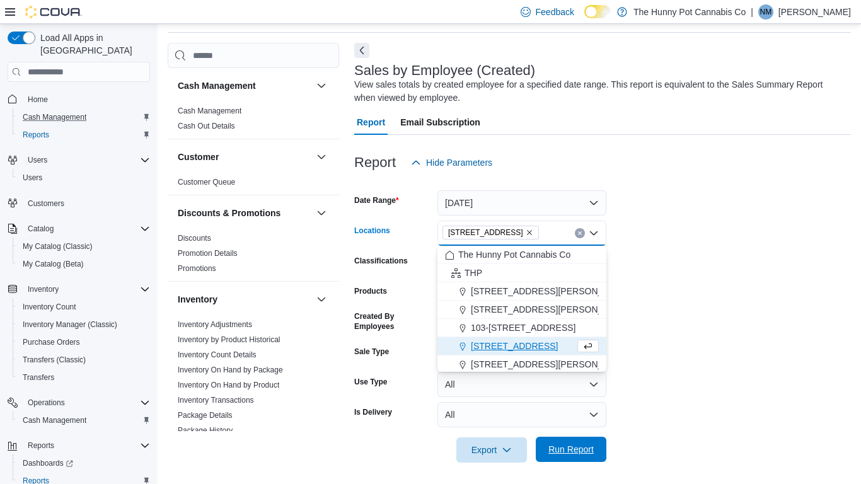
click at [551, 377] on span "Run Report" at bounding box center [570, 449] width 45 height 13
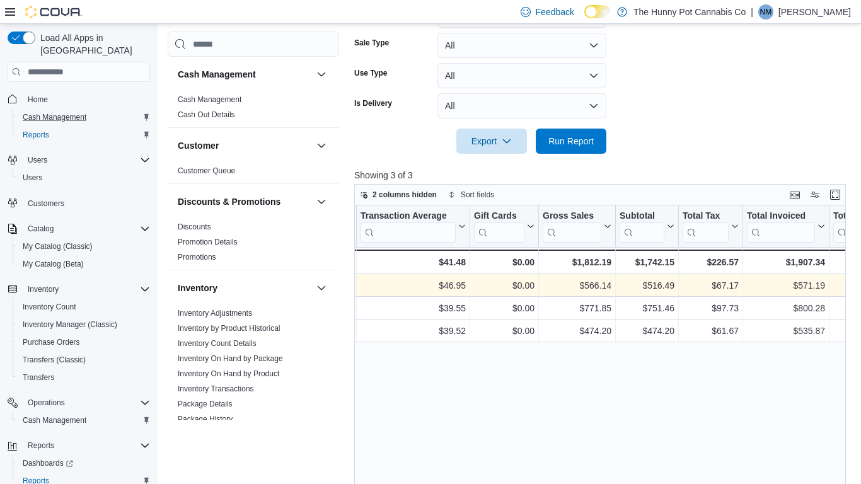
scroll to position [0, 562]
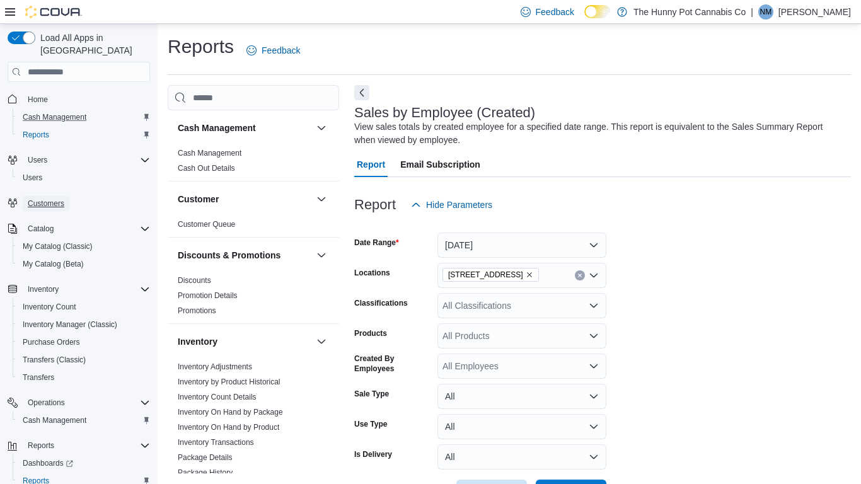
click at [52, 196] on span "Customers" at bounding box center [46, 203] width 37 height 15
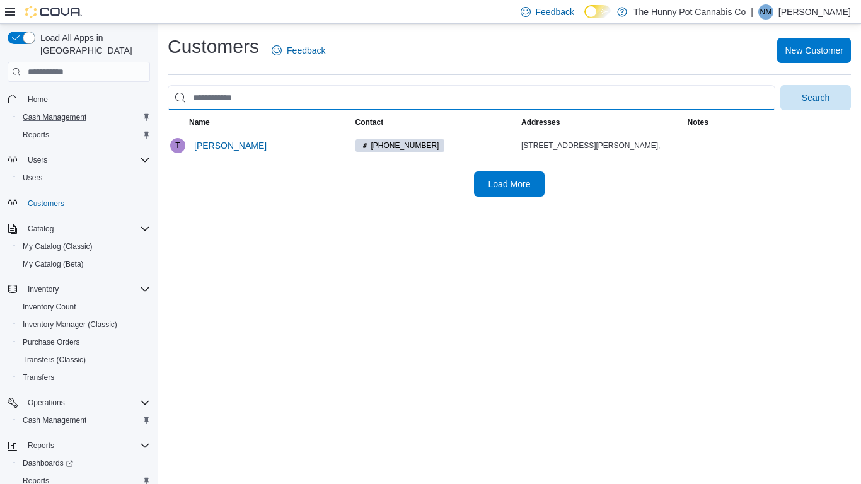
click at [258, 96] on input "search" at bounding box center [471, 97] width 607 height 25
type input "**********"
click at [780, 85] on button "Search" at bounding box center [815, 97] width 71 height 25
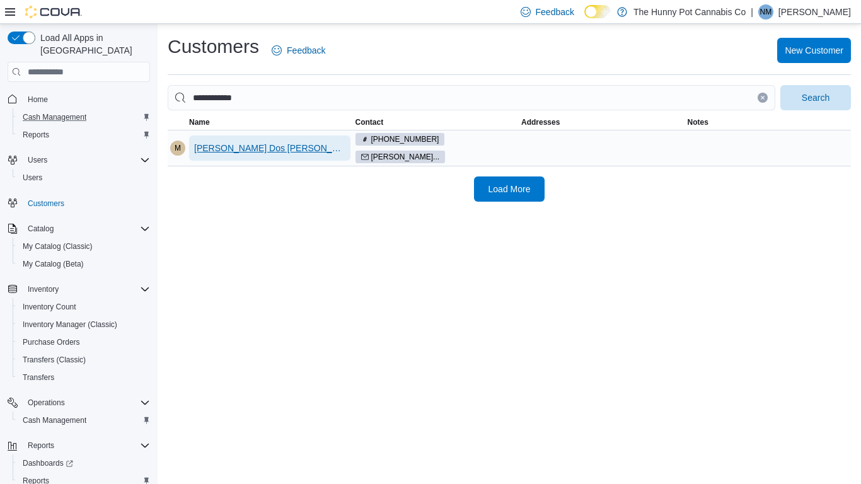
click at [200, 153] on span "[PERSON_NAME] Dos [PERSON_NAME]" at bounding box center [269, 148] width 151 height 13
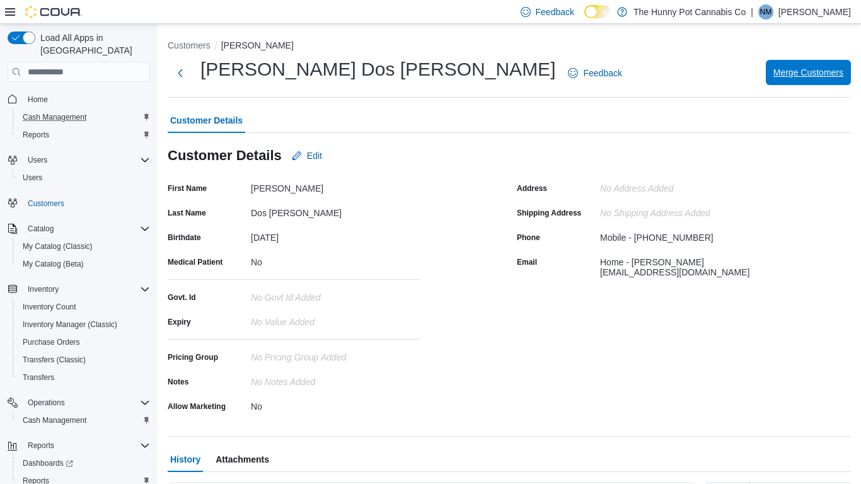
click at [808, 64] on span "Merge Customers" at bounding box center [808, 72] width 70 height 25
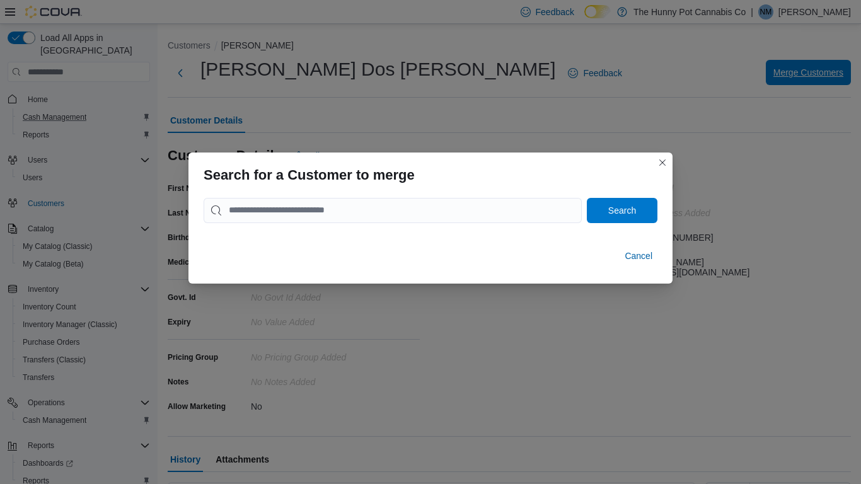
click at [808, 64] on div "Search for a Customer to merge Search Cancel" at bounding box center [430, 242] width 861 height 484
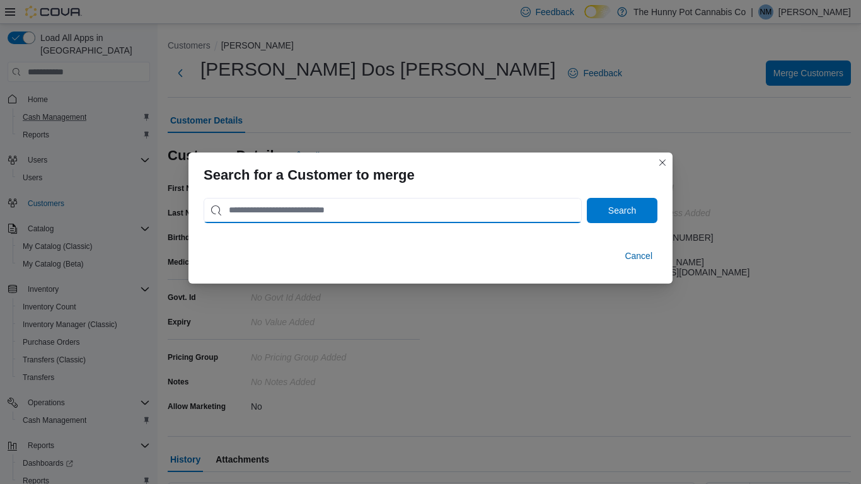
click at [544, 218] on input "search" at bounding box center [392, 210] width 378 height 25
type input "**********"
click at [587, 198] on button "Search" at bounding box center [622, 210] width 71 height 25
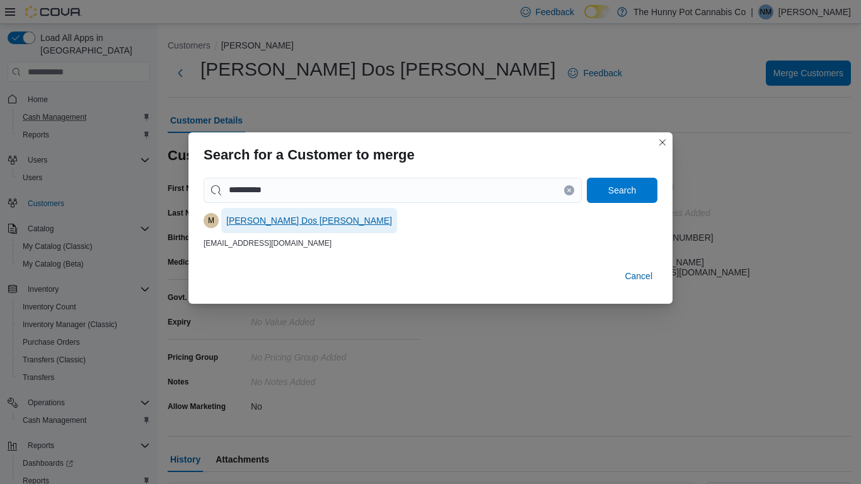
click at [253, 227] on span "[PERSON_NAME] Dos [PERSON_NAME]" at bounding box center [309, 220] width 166 height 25
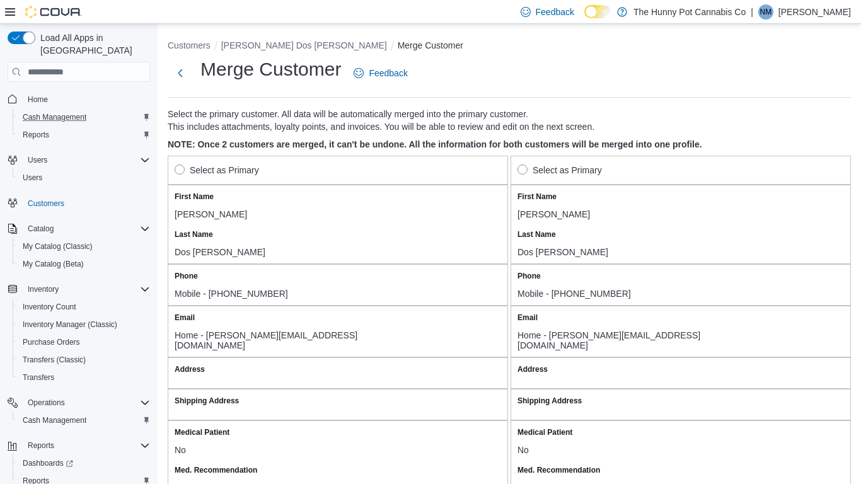
click at [182, 165] on label "Select as Primary" at bounding box center [217, 170] width 84 height 15
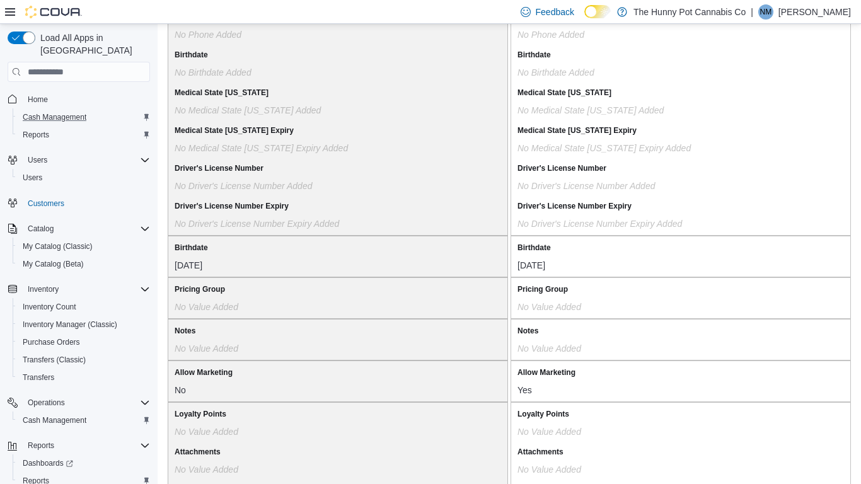
scroll to position [1048, 0]
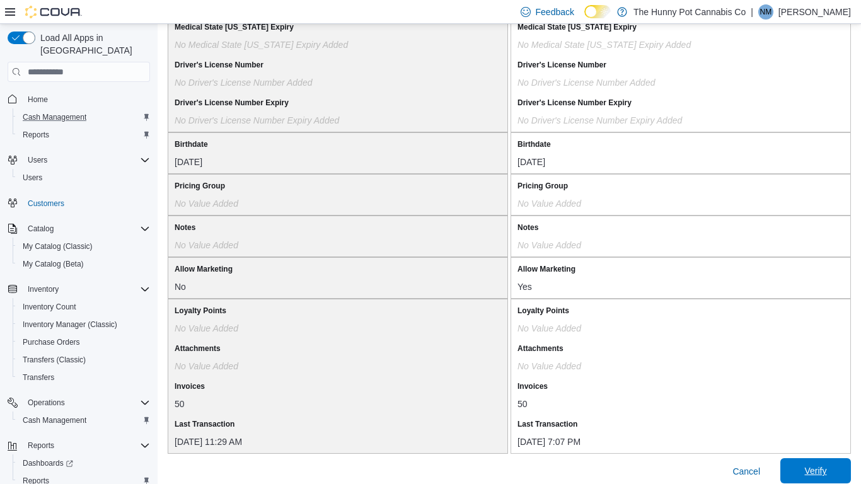
click at [819, 377] on span "Verify" at bounding box center [815, 470] width 22 height 13
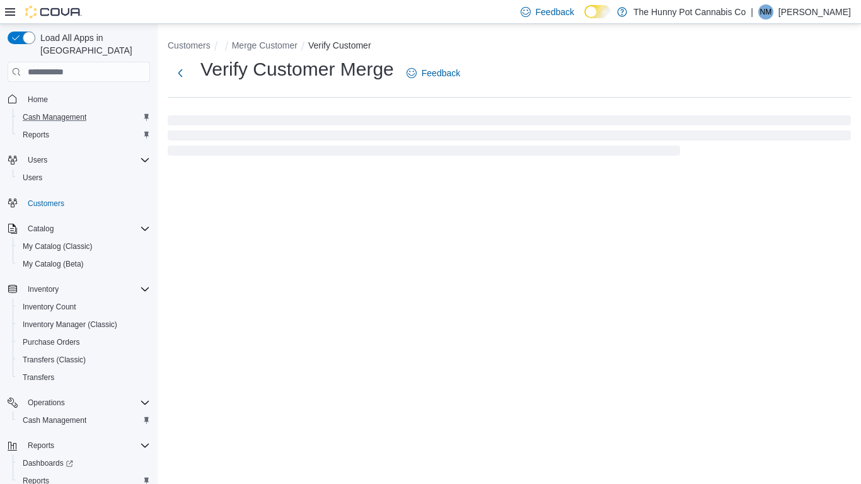
select select "******"
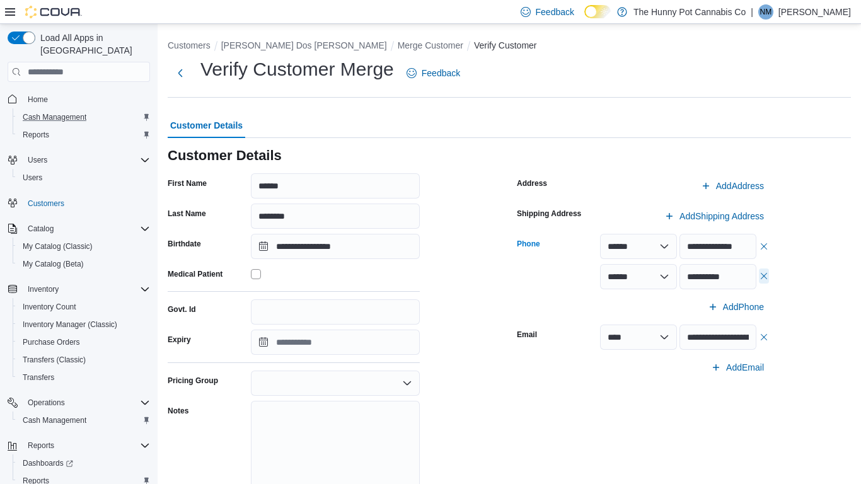
click at [762, 280] on button "button" at bounding box center [764, 275] width 10 height 15
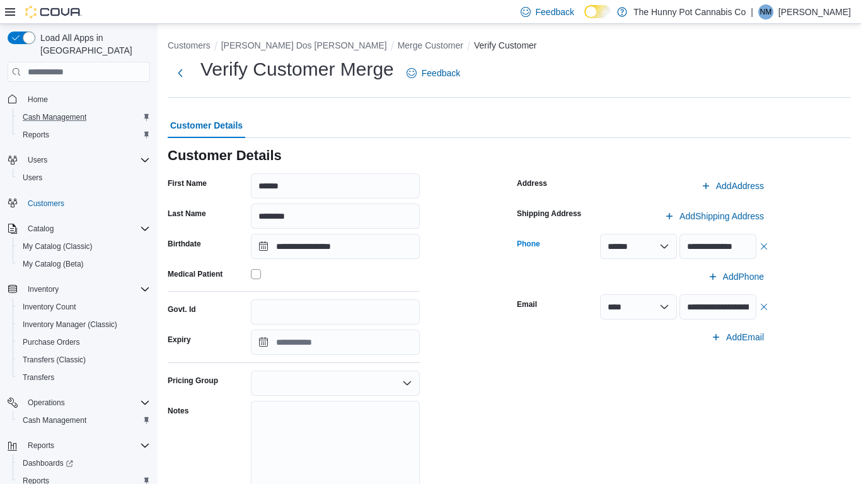
scroll to position [104, 0]
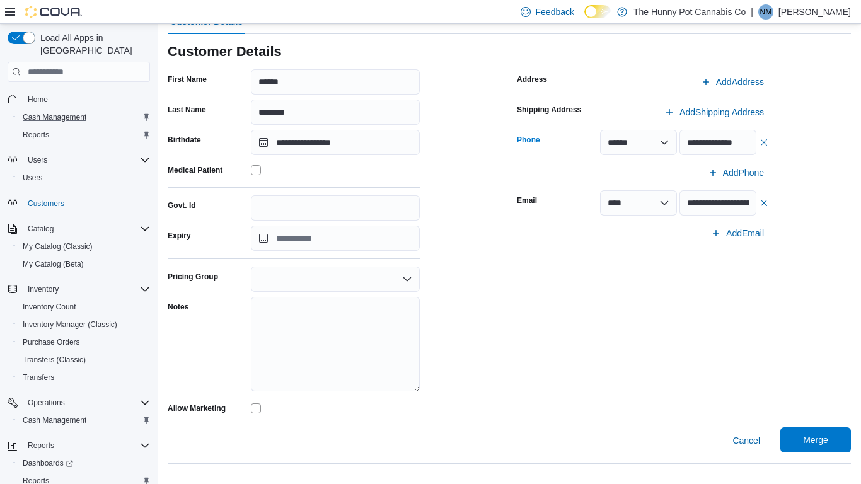
click at [815, 377] on span "Merge" at bounding box center [815, 439] width 55 height 25
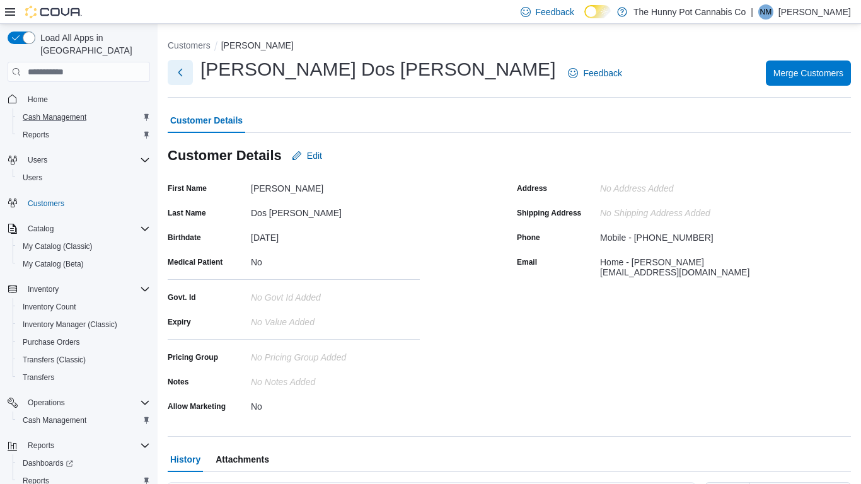
click at [185, 79] on button "Next" at bounding box center [180, 72] width 25 height 25
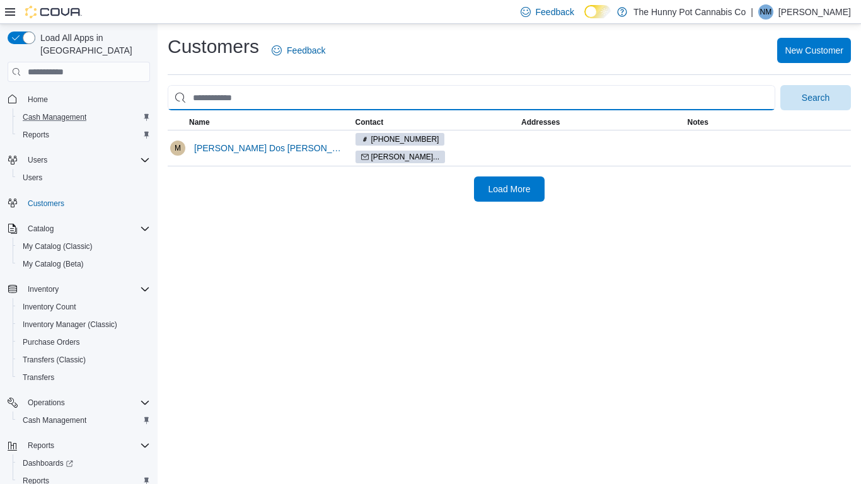
click at [225, 96] on input "search" at bounding box center [471, 97] width 607 height 25
type input "**********"
click at [780, 85] on button "Search" at bounding box center [815, 97] width 71 height 25
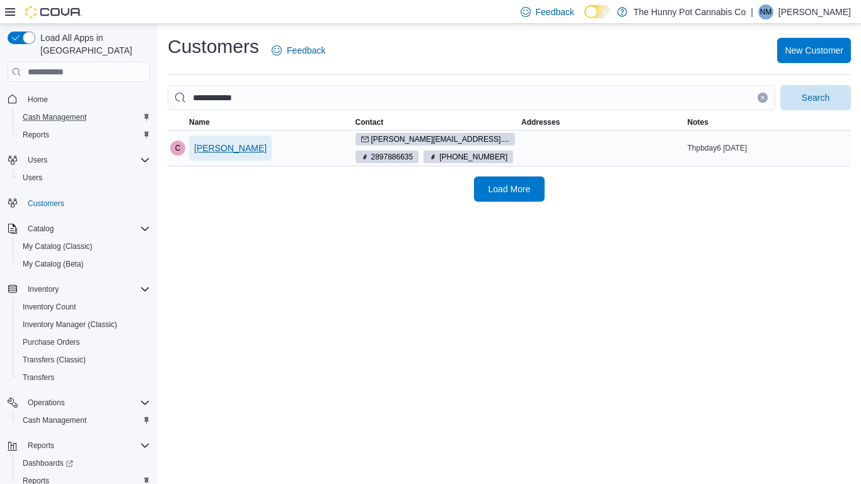
click at [208, 150] on span "[PERSON_NAME]" at bounding box center [230, 148] width 72 height 13
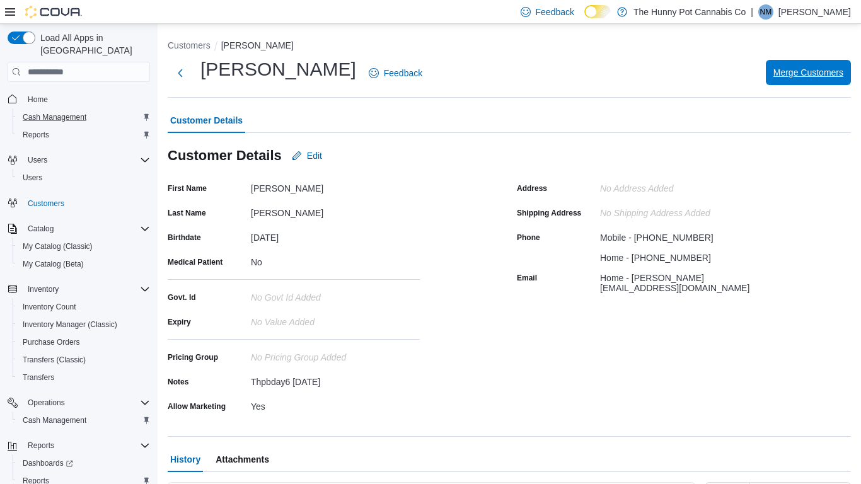
click at [813, 70] on span "Merge Customers" at bounding box center [808, 72] width 70 height 13
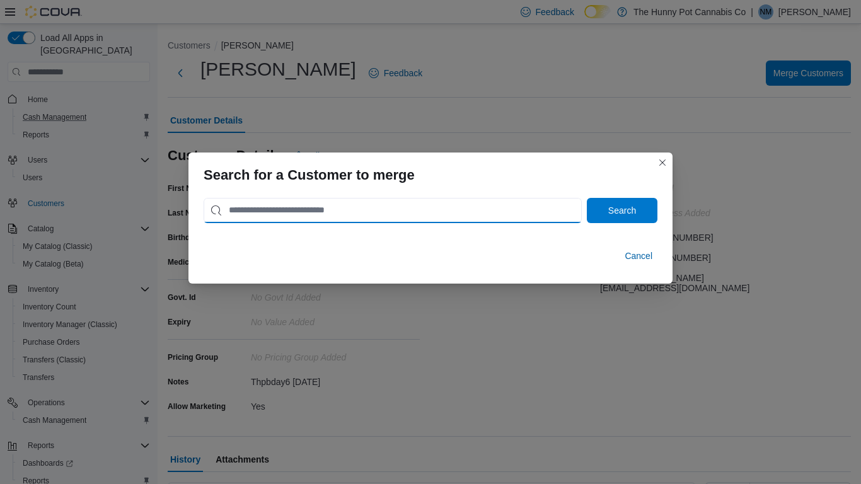
click at [441, 219] on input "search" at bounding box center [392, 210] width 378 height 25
click at [587, 198] on button "Search" at bounding box center [622, 210] width 71 height 25
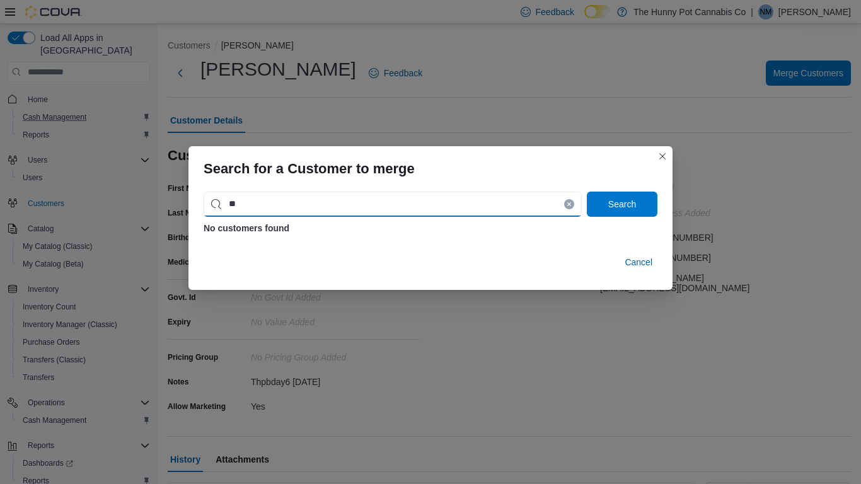
type input "*"
type input "**********"
click at [587, 192] on button "Search" at bounding box center [622, 204] width 71 height 25
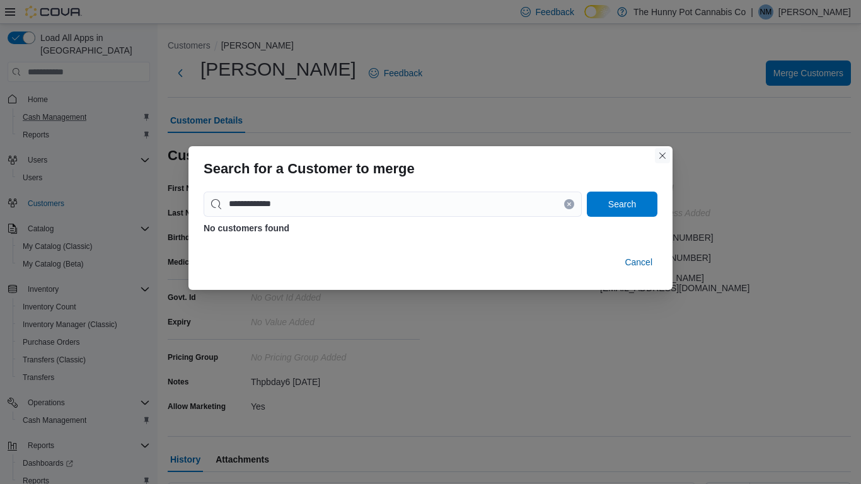
click at [659, 161] on button "Closes this modal window" at bounding box center [662, 155] width 15 height 15
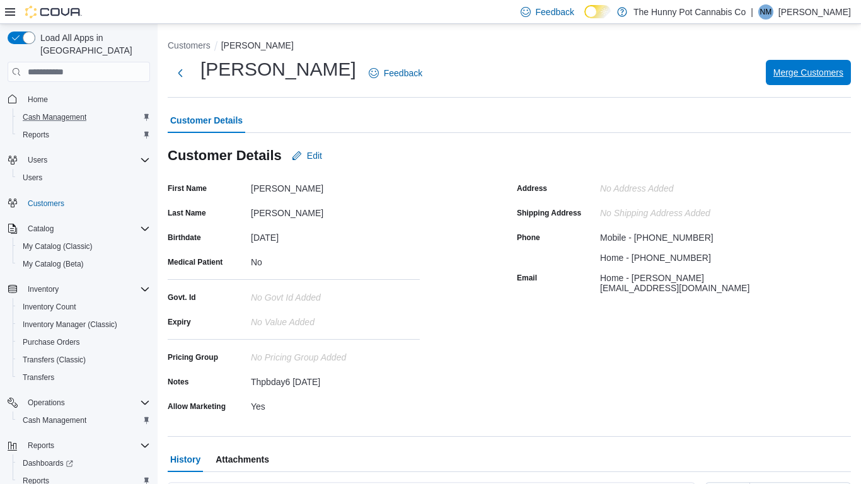
click at [845, 77] on button "Merge Customers" at bounding box center [807, 72] width 85 height 25
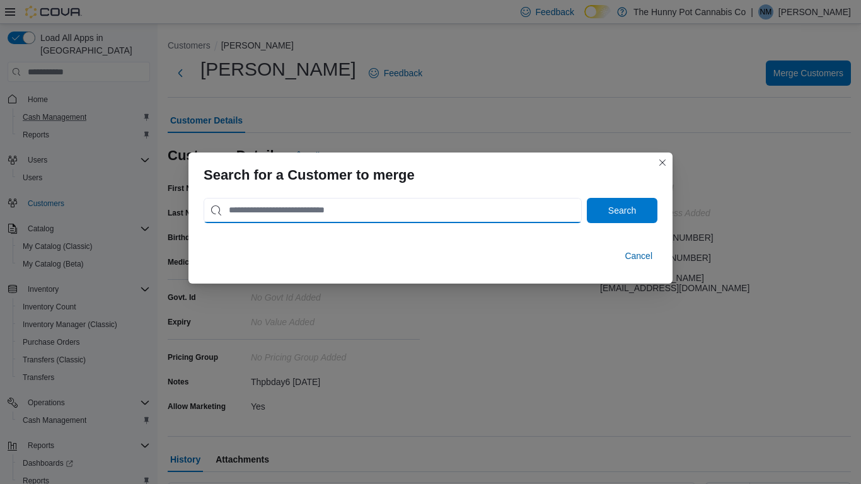
click at [297, 210] on input "search" at bounding box center [392, 210] width 378 height 25
click at [587, 198] on button "Search" at bounding box center [622, 210] width 71 height 25
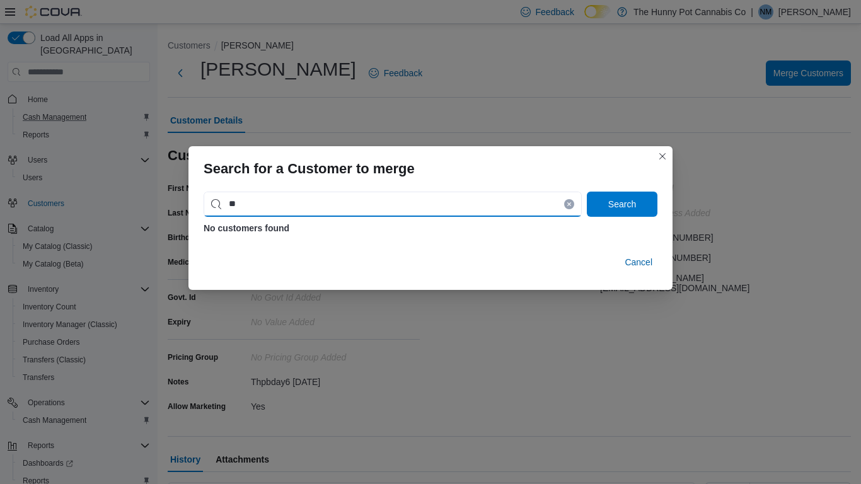
type input "*"
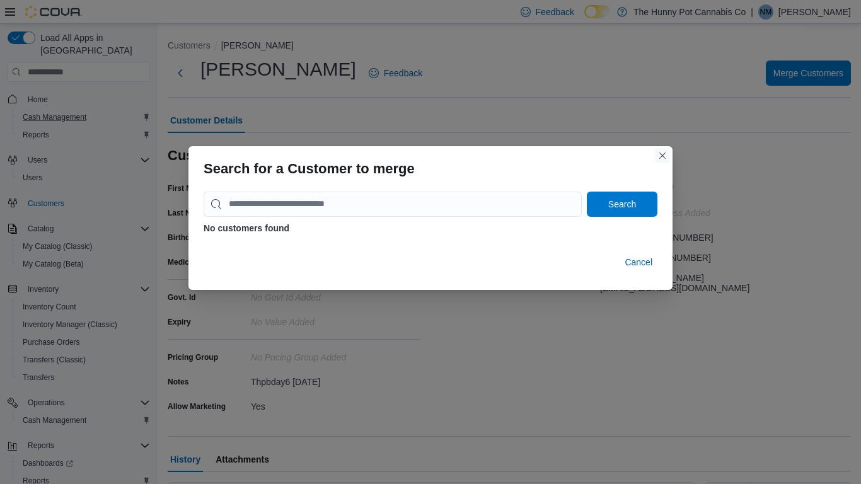
click at [668, 158] on button "Closes this modal window" at bounding box center [662, 155] width 15 height 15
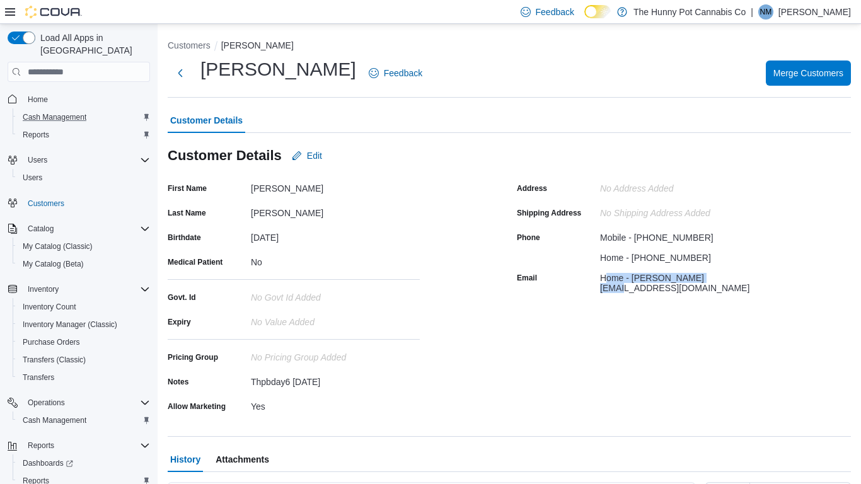
drag, startPoint x: 605, startPoint y: 279, endPoint x: 744, endPoint y: 265, distance: 140.0
click at [744, 265] on div "Address No Address added Shipping Address No Shipping Address added Phone Mobil…" at bounding box center [643, 235] width 252 height 115
click at [737, 274] on div "Home - [PERSON_NAME][EMAIL_ADDRESS][DOMAIN_NAME]" at bounding box center [684, 280] width 169 height 25
drag, startPoint x: 714, startPoint y: 277, endPoint x: 649, endPoint y: 276, distance: 64.9
click at [649, 276] on div "Home - [PERSON_NAME][EMAIL_ADDRESS][DOMAIN_NAME]" at bounding box center [684, 280] width 169 height 25
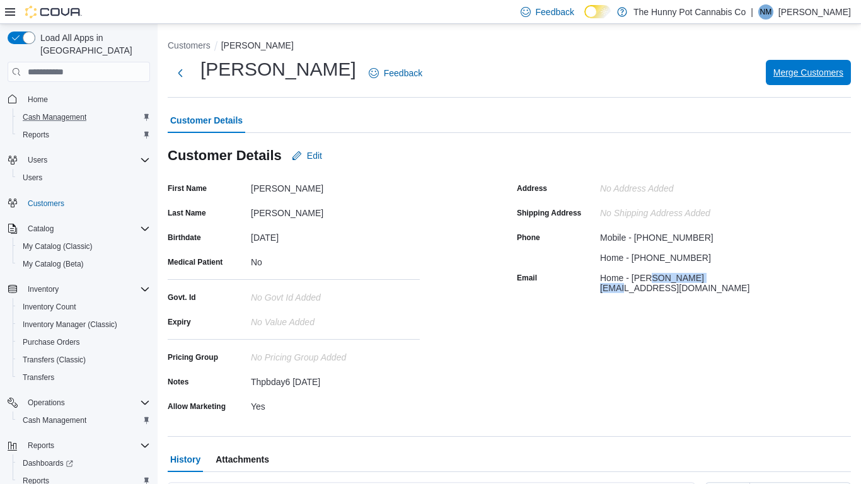
click at [781, 74] on span "Merge Customers" at bounding box center [808, 72] width 70 height 13
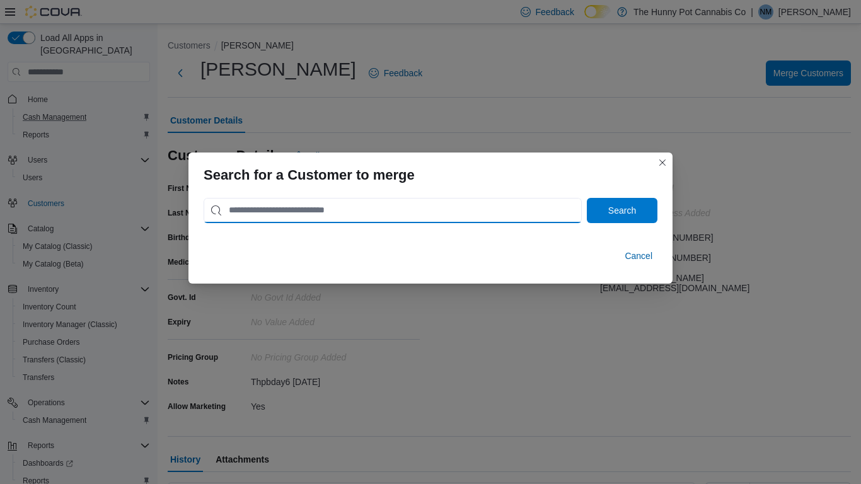
click at [357, 202] on input "search" at bounding box center [392, 210] width 378 height 25
click at [587, 198] on button "Search" at bounding box center [622, 210] width 71 height 25
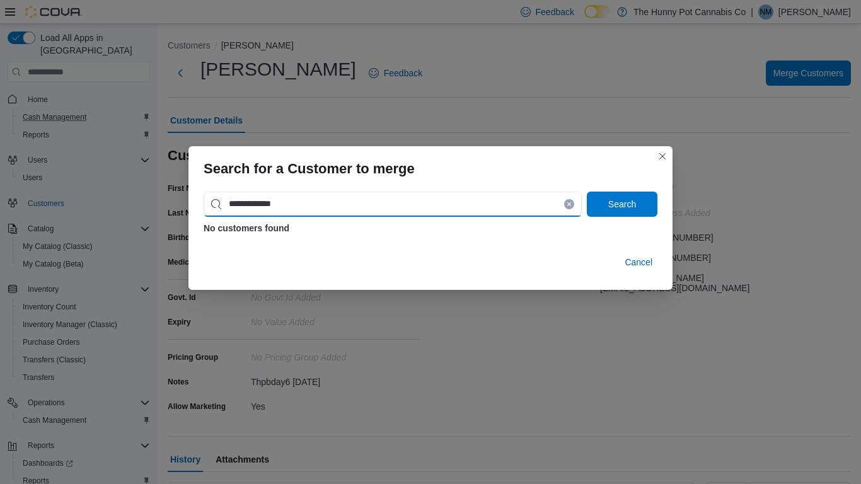
type input "**********"
click at [587, 192] on button "Search" at bounding box center [622, 204] width 71 height 25
click at [239, 209] on input "**********" at bounding box center [392, 204] width 378 height 25
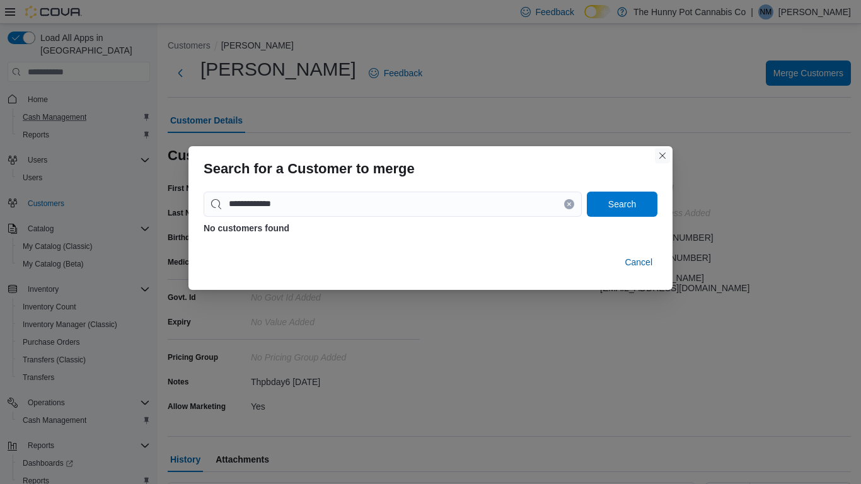
click at [660, 153] on button "Closes this modal window" at bounding box center [662, 155] width 15 height 15
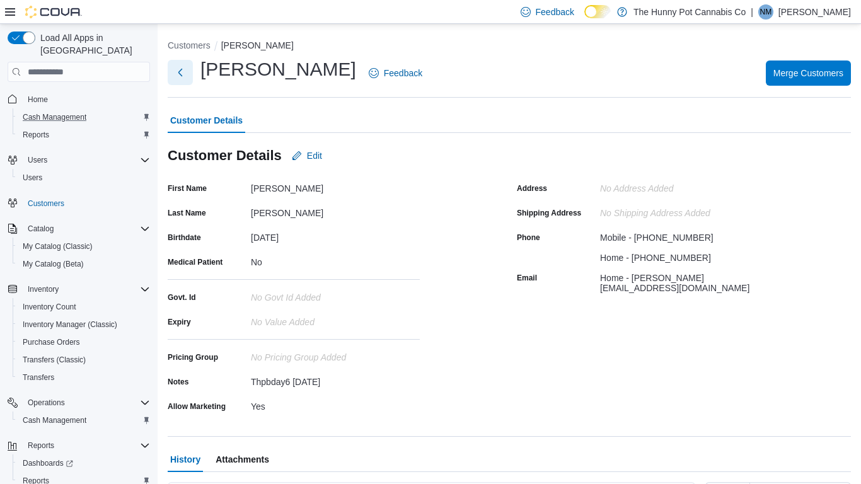
click at [175, 68] on button "Next" at bounding box center [180, 72] width 25 height 25
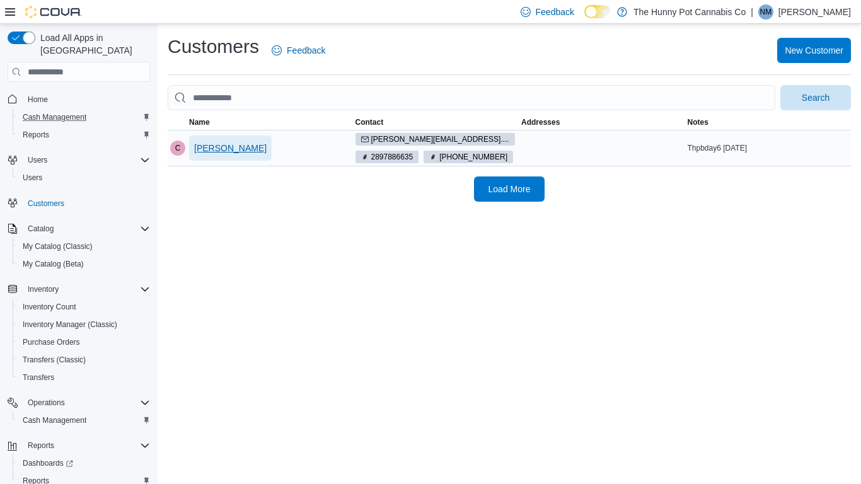
click at [247, 144] on span "[PERSON_NAME]" at bounding box center [230, 148] width 72 height 13
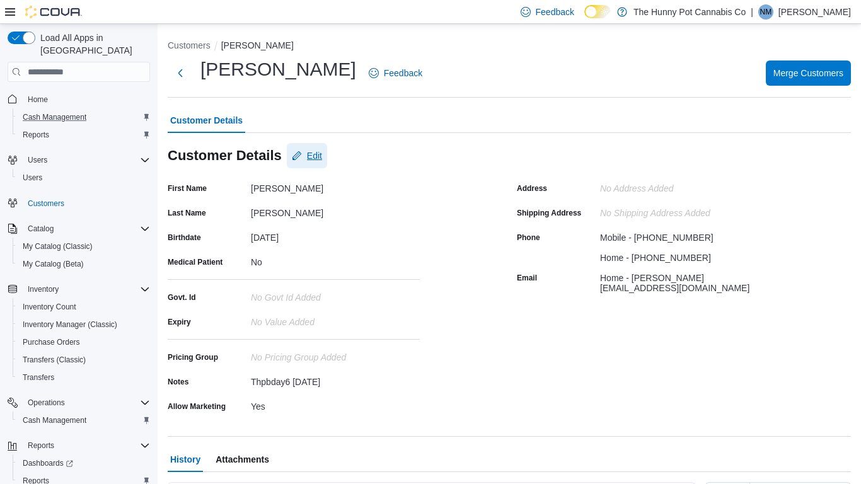
click at [319, 152] on span "Edit" at bounding box center [314, 155] width 15 height 13
select select "******"
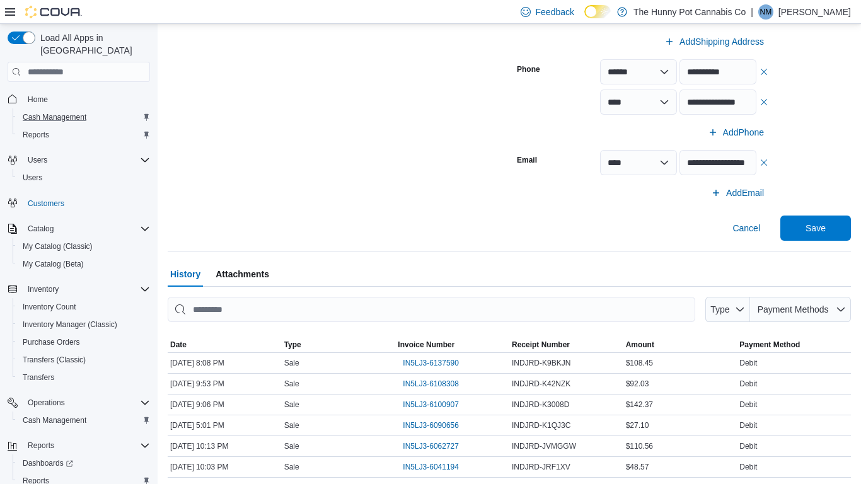
scroll to position [499, 0]
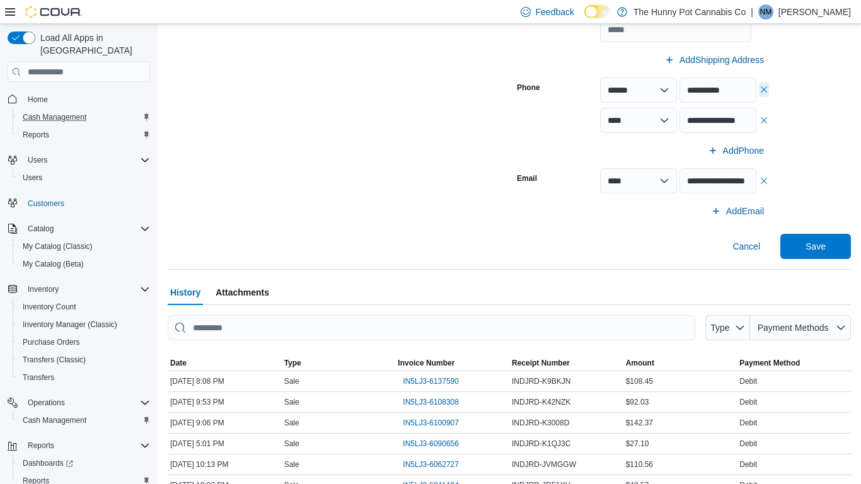
click at [767, 91] on button "button" at bounding box center [764, 89] width 10 height 15
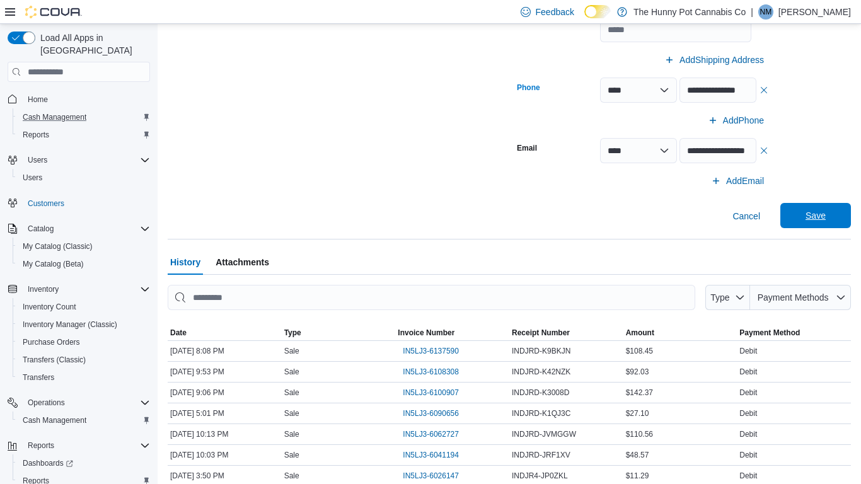
click at [799, 212] on span "Save" at bounding box center [815, 215] width 55 height 25
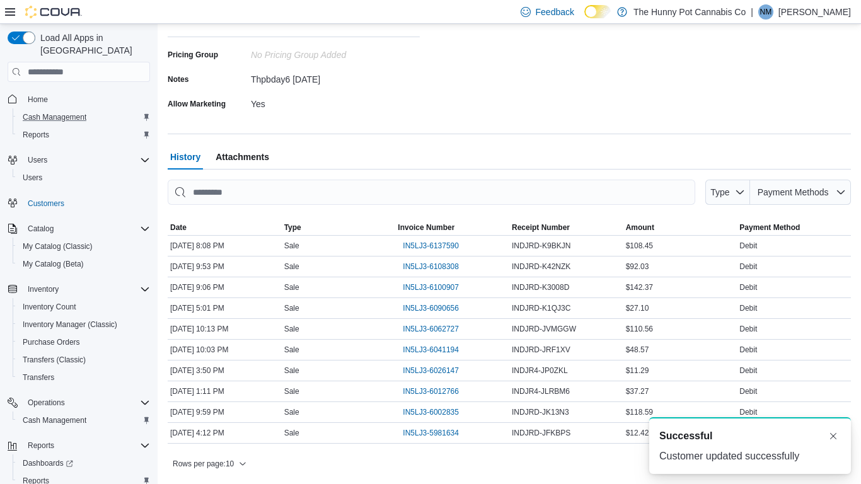
scroll to position [0, 0]
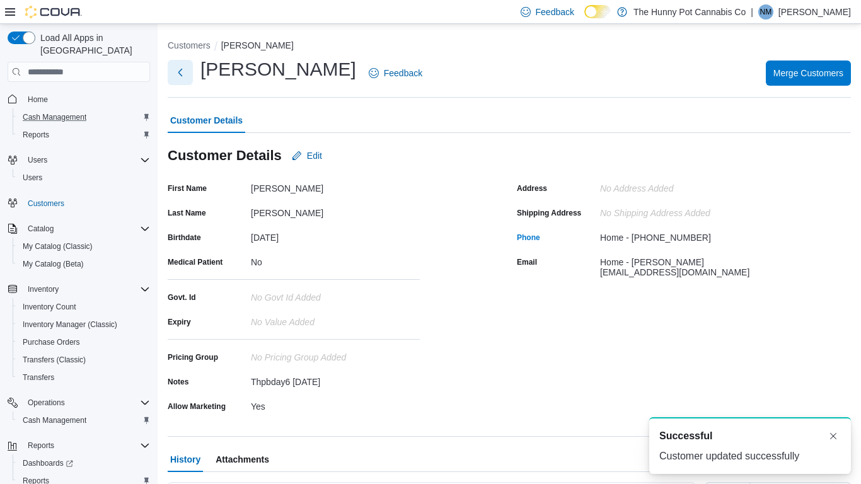
click at [187, 72] on button "Next" at bounding box center [180, 72] width 25 height 25
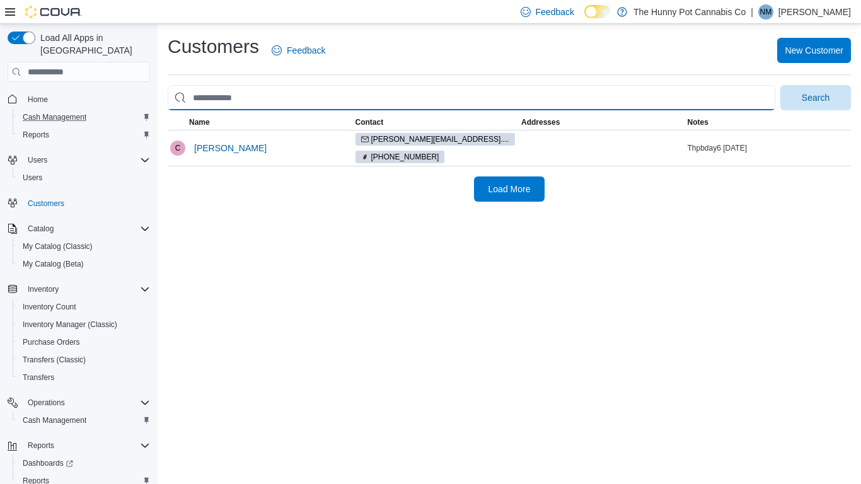
click at [236, 90] on input "search" at bounding box center [471, 97] width 607 height 25
type input "**********"
click at [780, 85] on button "Search" at bounding box center [815, 97] width 71 height 25
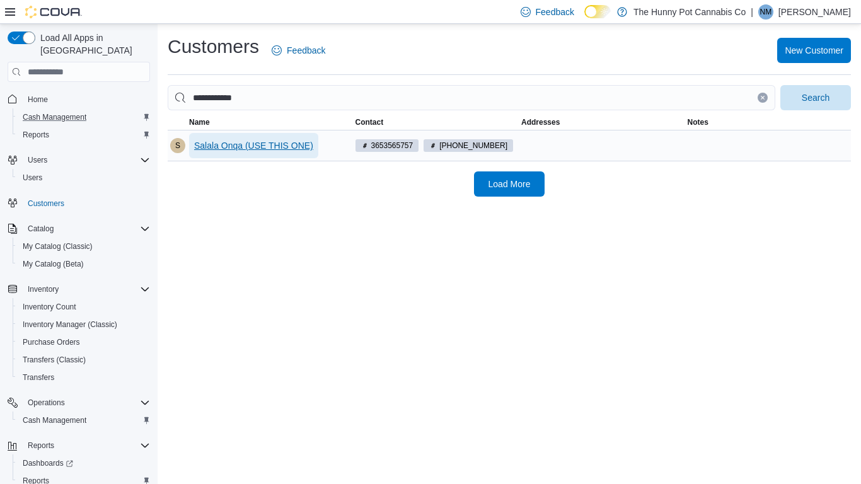
click at [247, 142] on span "Salala Onqa (USE THIS ONE)" at bounding box center [253, 145] width 119 height 13
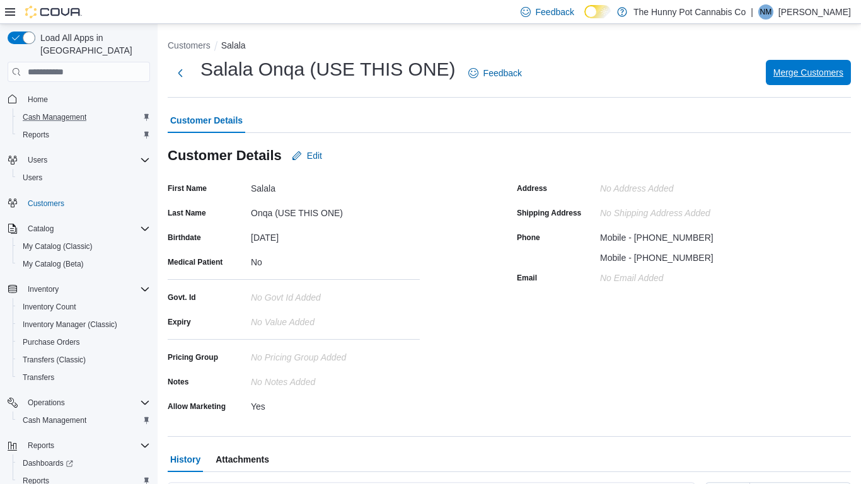
click at [808, 81] on span "Merge Customers" at bounding box center [808, 72] width 70 height 25
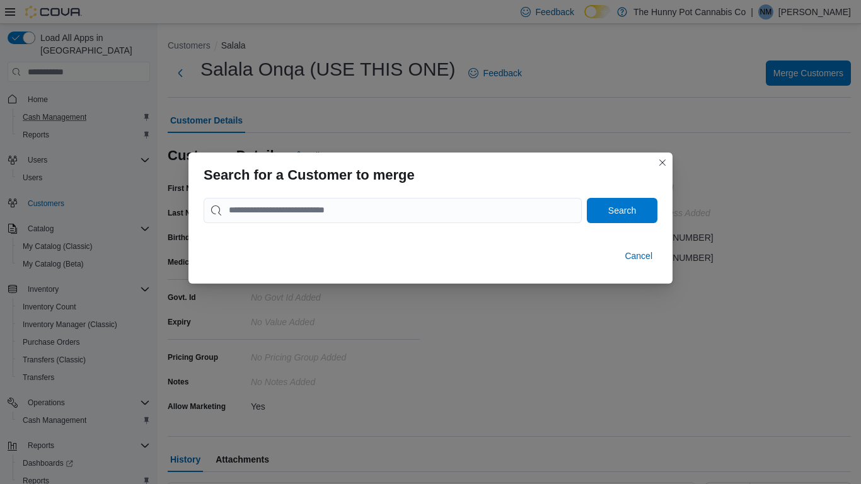
click at [330, 196] on div "Search" at bounding box center [430, 213] width 484 height 40
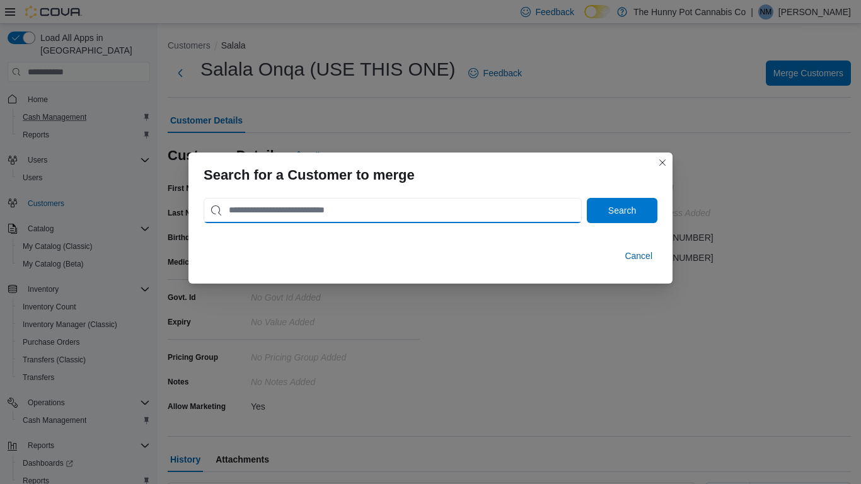
click at [332, 204] on input "search" at bounding box center [392, 210] width 378 height 25
click at [587, 198] on button "Search" at bounding box center [622, 210] width 71 height 25
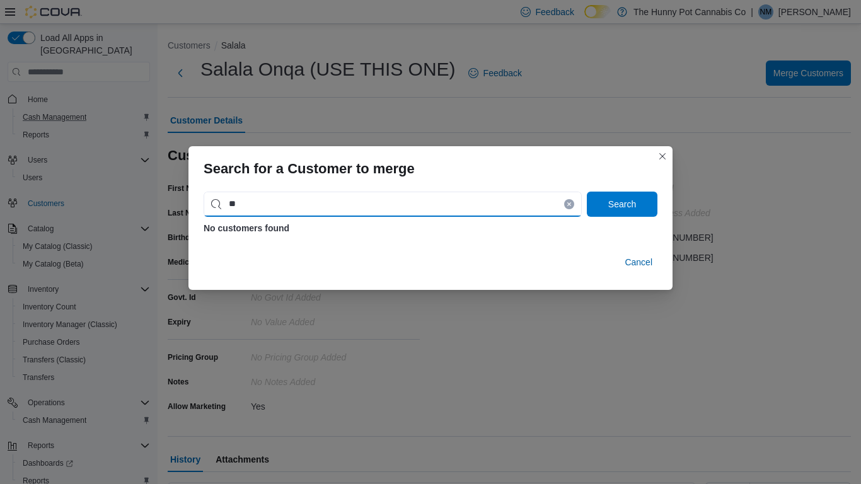
type input "*"
type input "**********"
click at [587, 192] on button "Search" at bounding box center [622, 204] width 71 height 25
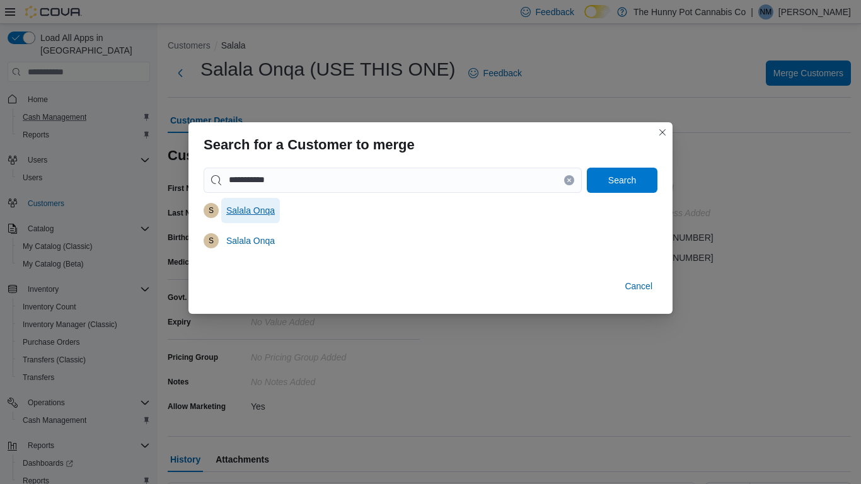
click at [261, 214] on span "Salala Onqa" at bounding box center [250, 210] width 49 height 13
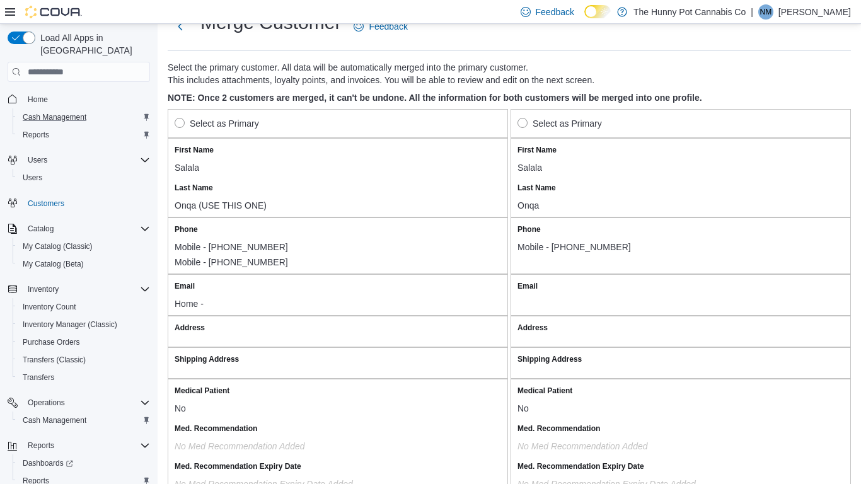
scroll to position [34, 0]
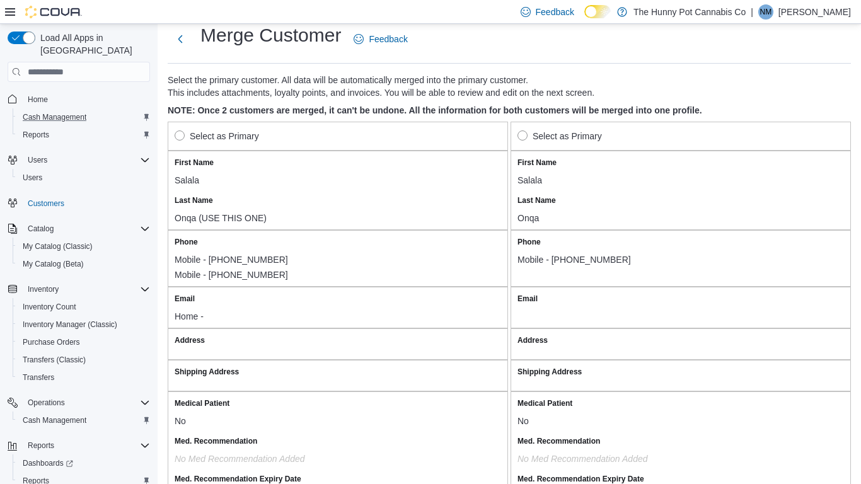
click at [184, 134] on label "Select as Primary" at bounding box center [217, 136] width 84 height 15
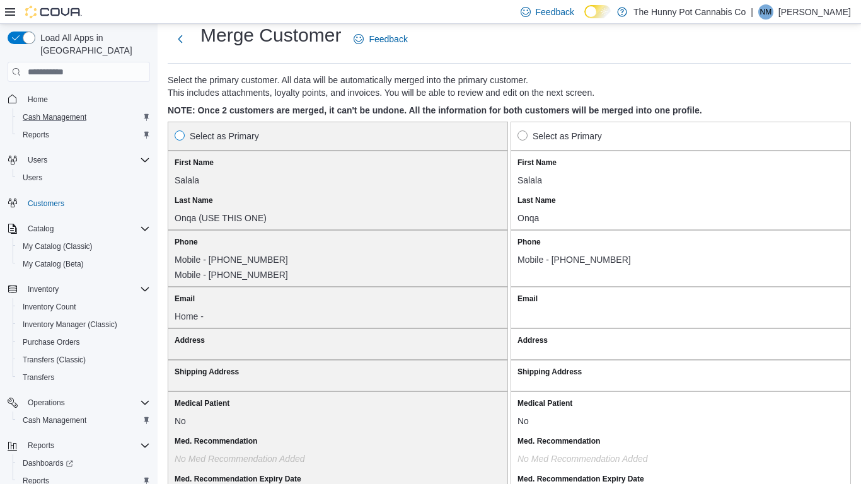
scroll to position [1063, 0]
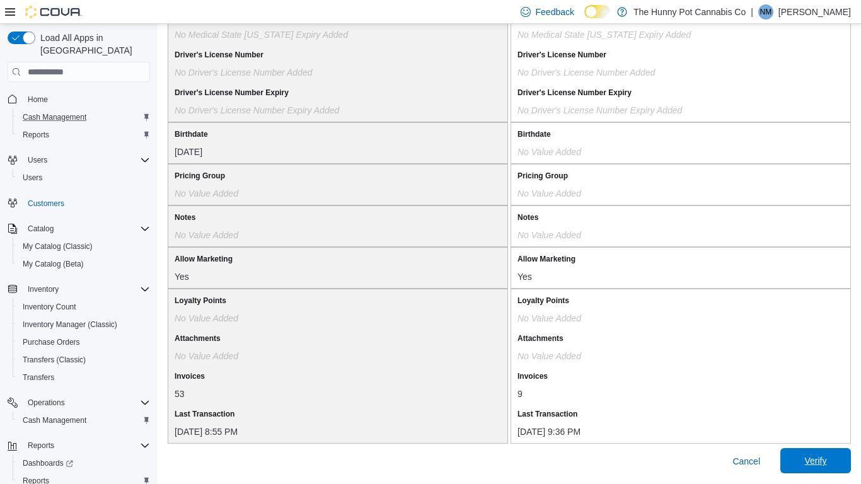
click at [835, 377] on span "Verify" at bounding box center [815, 460] width 55 height 25
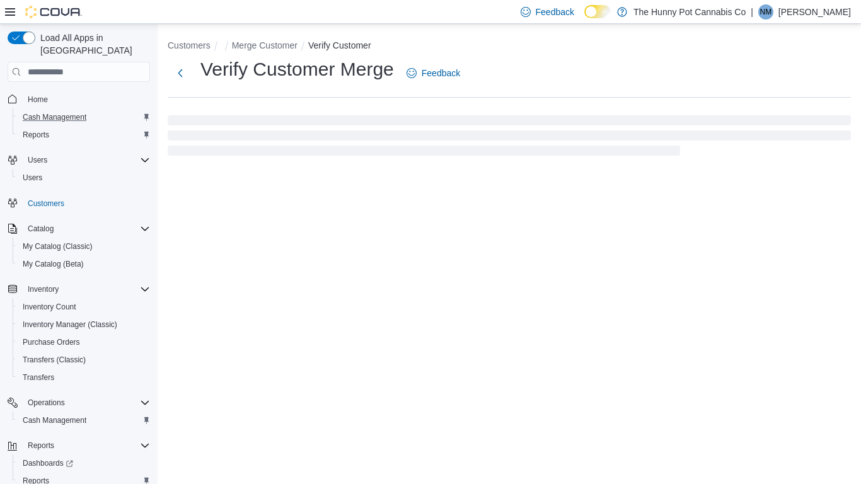
select select "******"
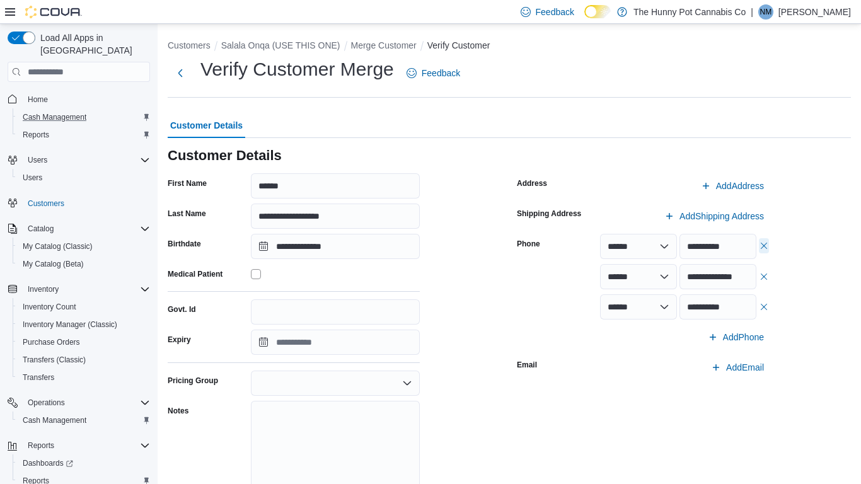
click at [764, 246] on button "button" at bounding box center [764, 245] width 10 height 15
click at [762, 276] on button "button" at bounding box center [764, 275] width 10 height 15
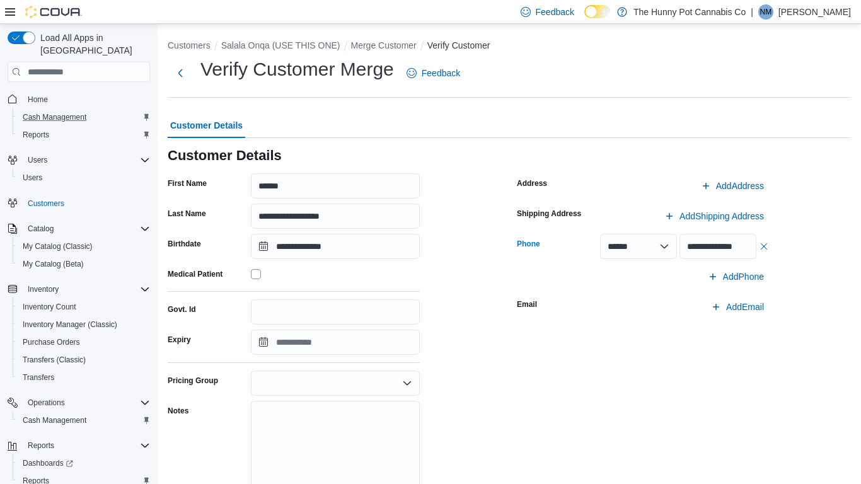
scroll to position [104, 0]
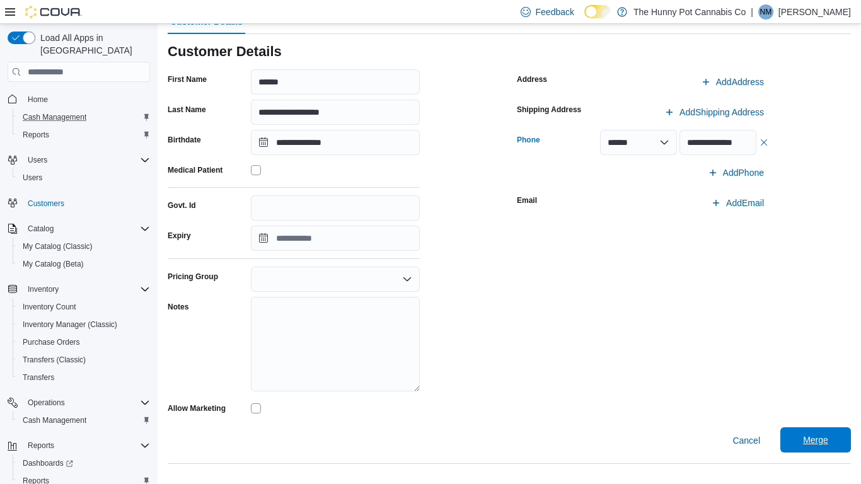
click at [820, 377] on span "Merge" at bounding box center [815, 439] width 25 height 13
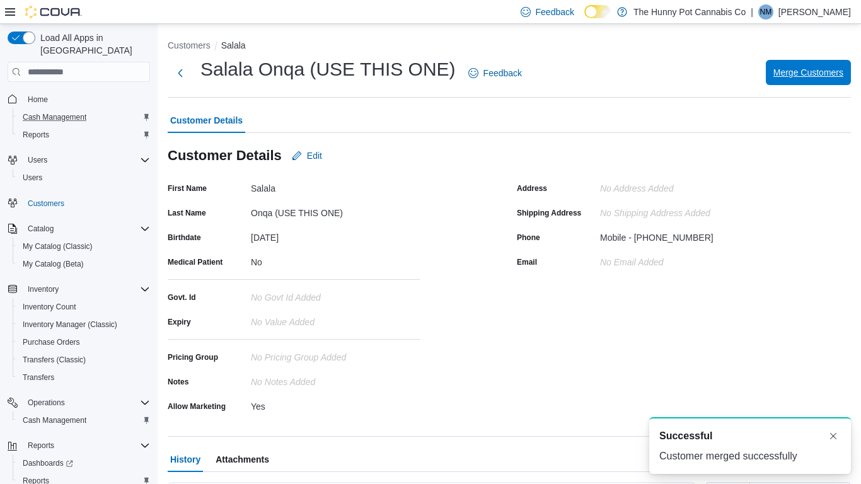
click at [803, 71] on span "Merge Customers" at bounding box center [808, 72] width 70 height 13
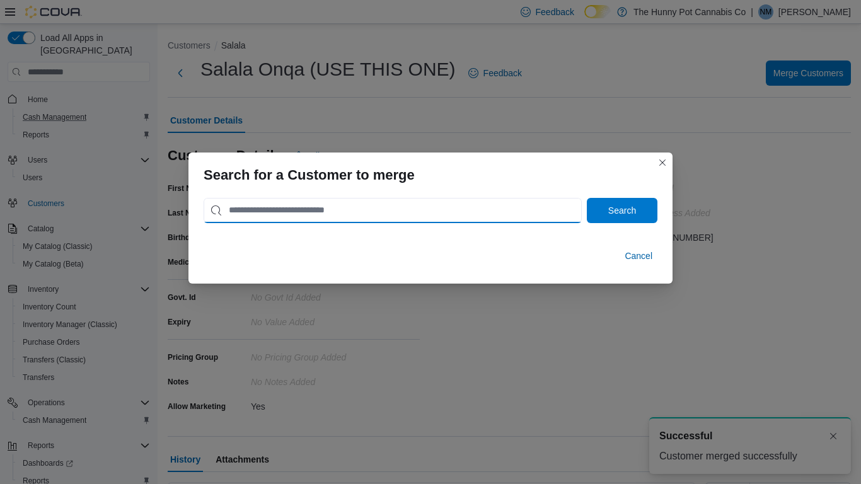
click at [351, 198] on input "search" at bounding box center [392, 210] width 378 height 25
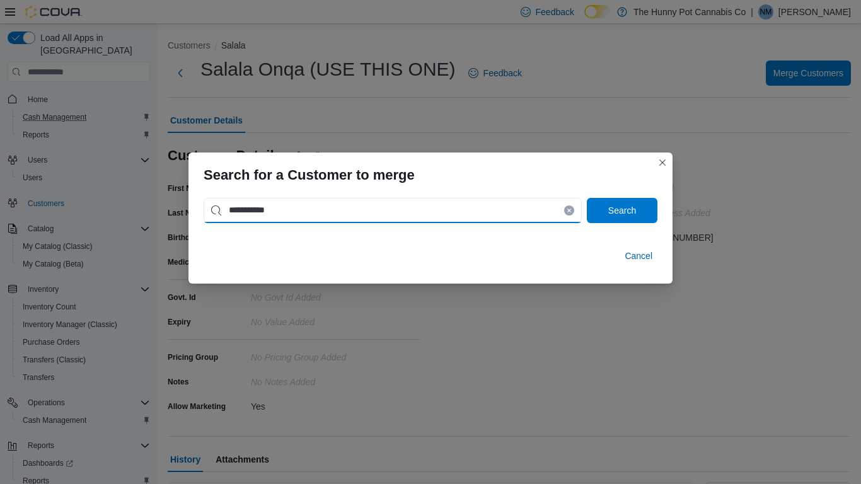
type input "**********"
click at [587, 198] on button "Search" at bounding box center [622, 210] width 71 height 25
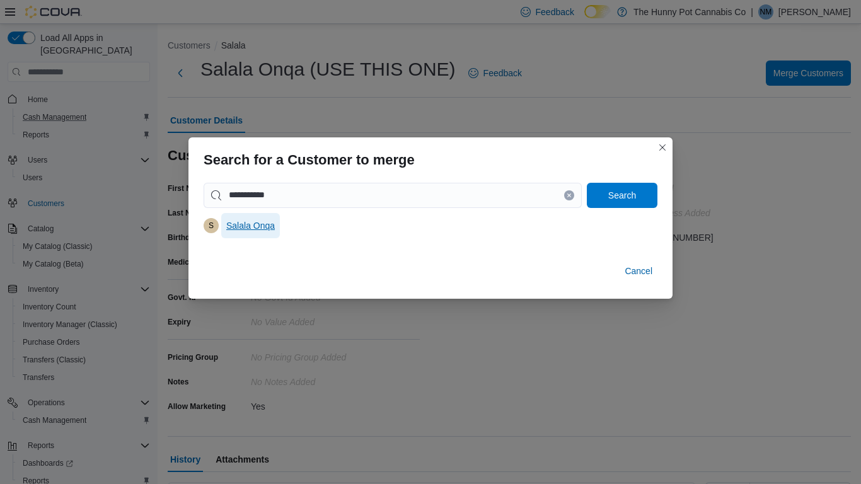
click at [229, 223] on span "Salala Onqa" at bounding box center [250, 225] width 49 height 13
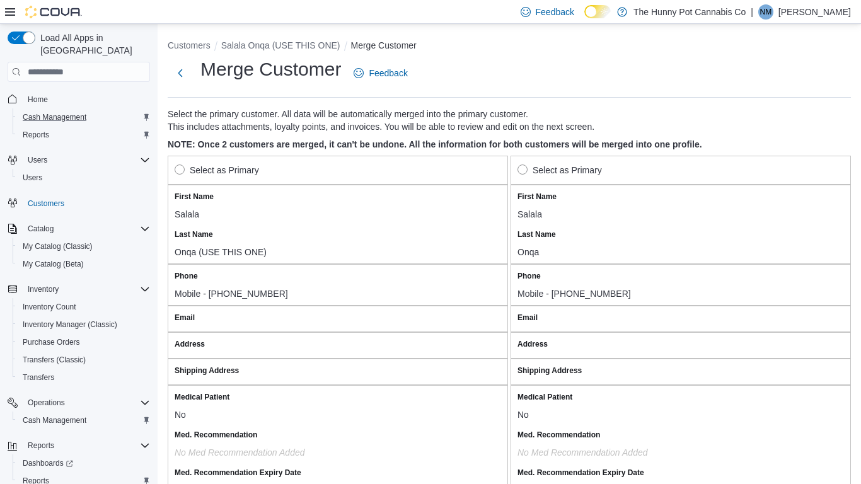
click at [272, 175] on div "Select as Primary" at bounding box center [338, 170] width 326 height 15
click at [175, 169] on label "Select as Primary" at bounding box center [217, 170] width 84 height 15
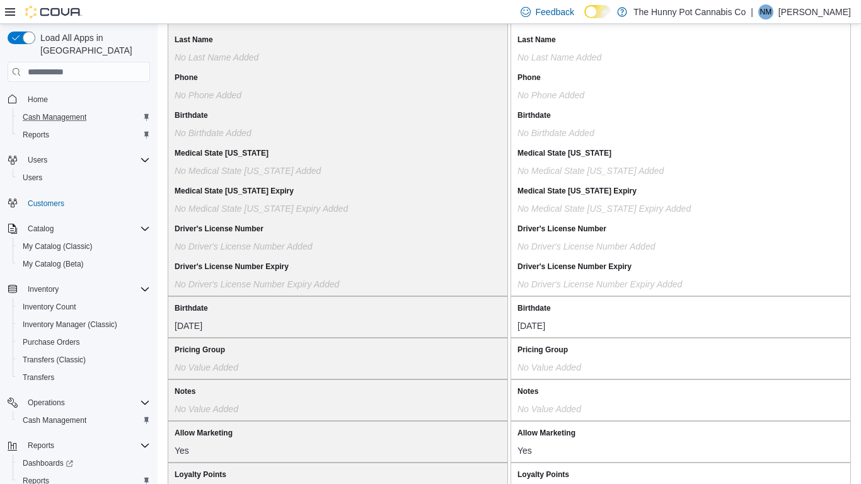
scroll to position [1023, 0]
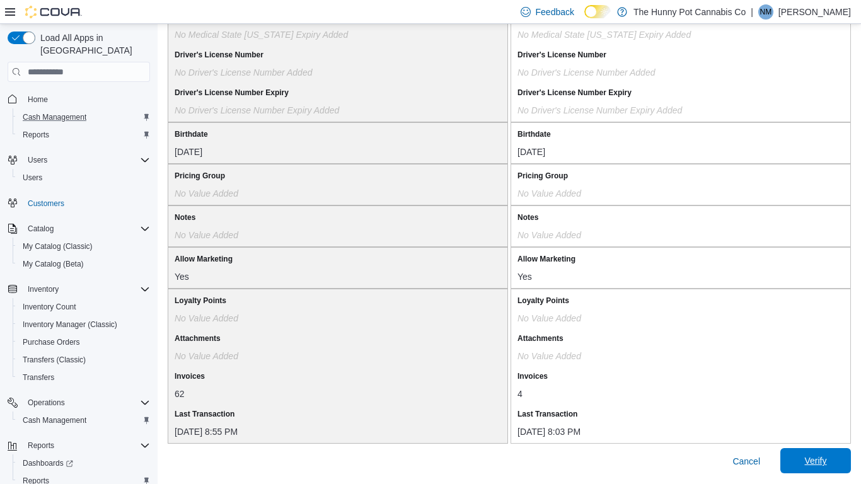
click at [805, 377] on span "Verify" at bounding box center [815, 460] width 55 height 25
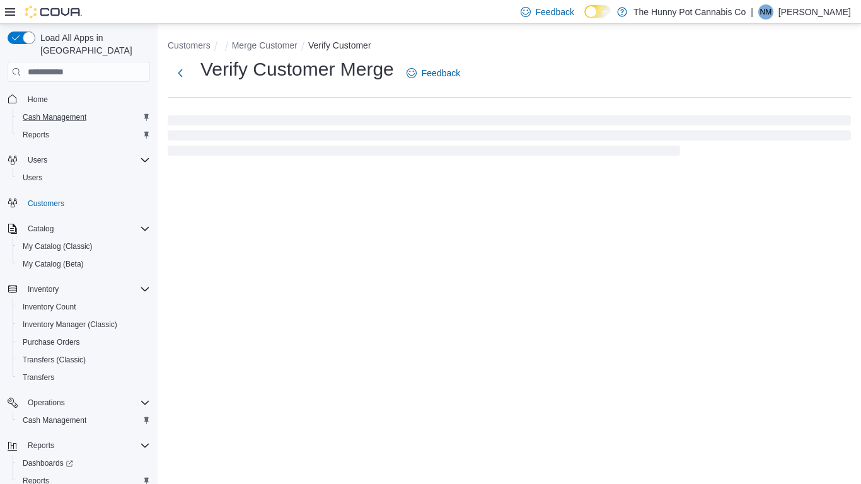
select select "******"
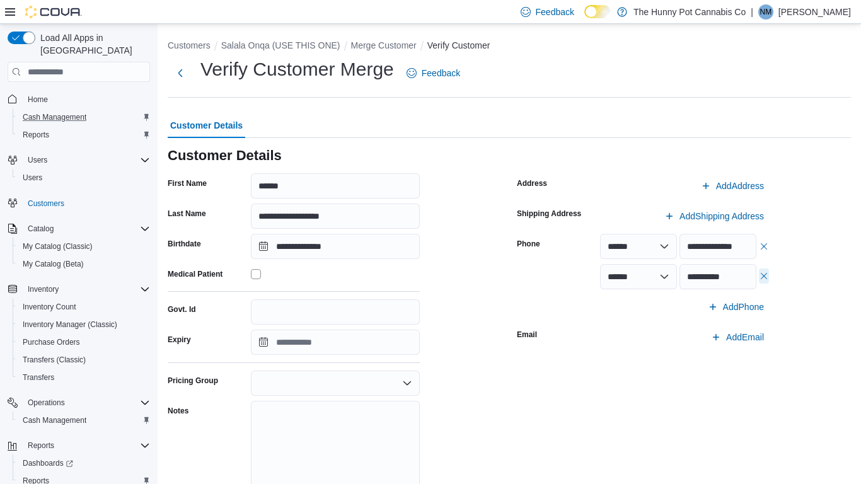
click at [765, 280] on button "button" at bounding box center [764, 275] width 10 height 15
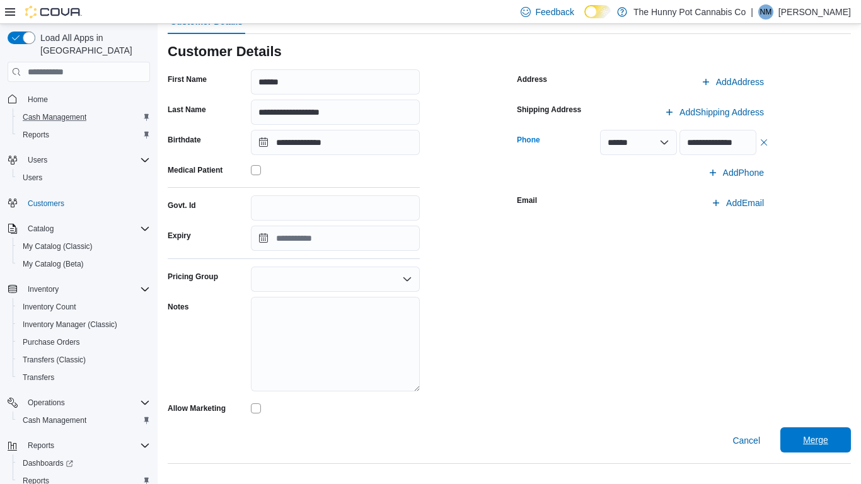
click at [807, 377] on span "Merge" at bounding box center [815, 439] width 25 height 13
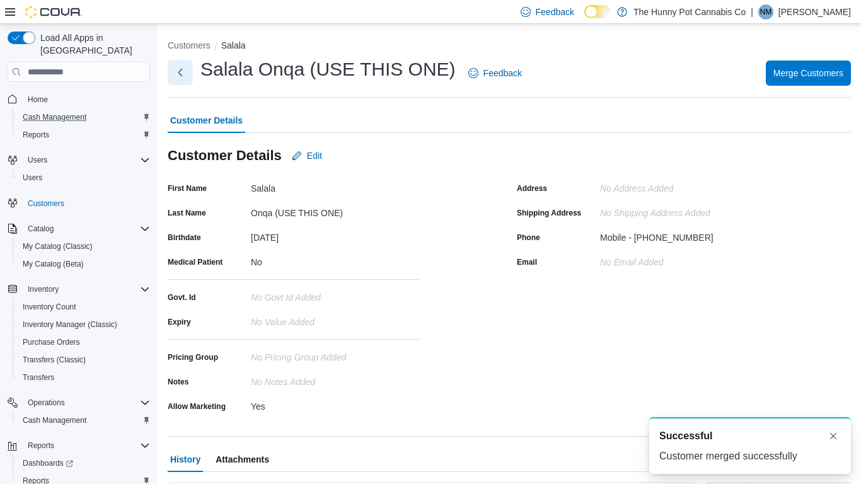
click at [182, 69] on button "Next" at bounding box center [180, 72] width 25 height 25
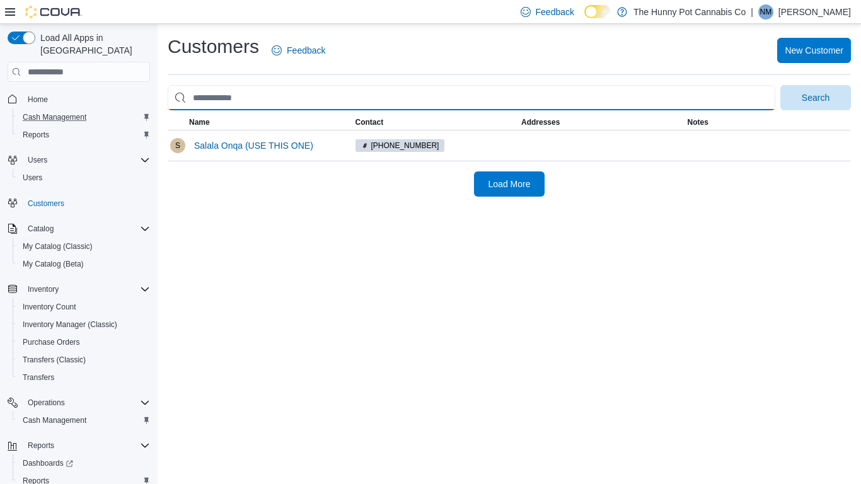
click at [275, 100] on input "search" at bounding box center [471, 97] width 607 height 25
click at [780, 85] on button "Search" at bounding box center [815, 97] width 71 height 25
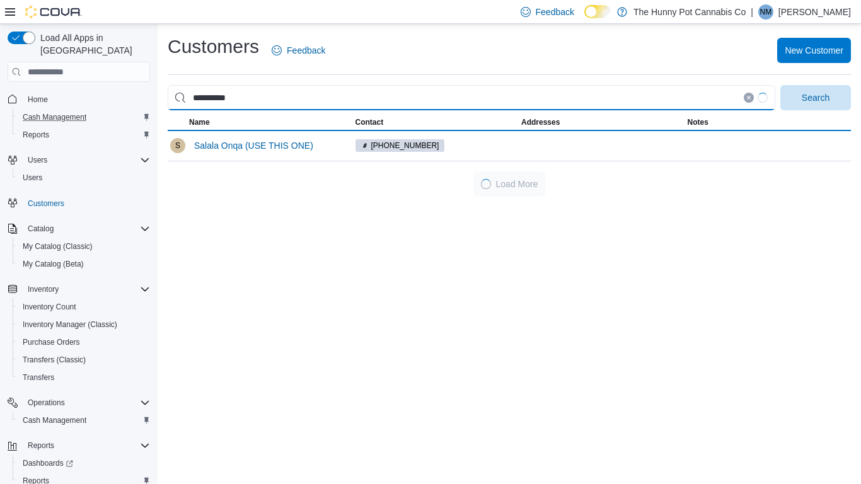
click at [208, 95] on input "**********" at bounding box center [471, 97] width 607 height 25
click at [209, 101] on input "**********" at bounding box center [471, 97] width 607 height 25
click at [227, 100] on input "**********" at bounding box center [471, 97] width 607 height 25
type input "**********"
click at [780, 85] on button "Search" at bounding box center [815, 97] width 71 height 25
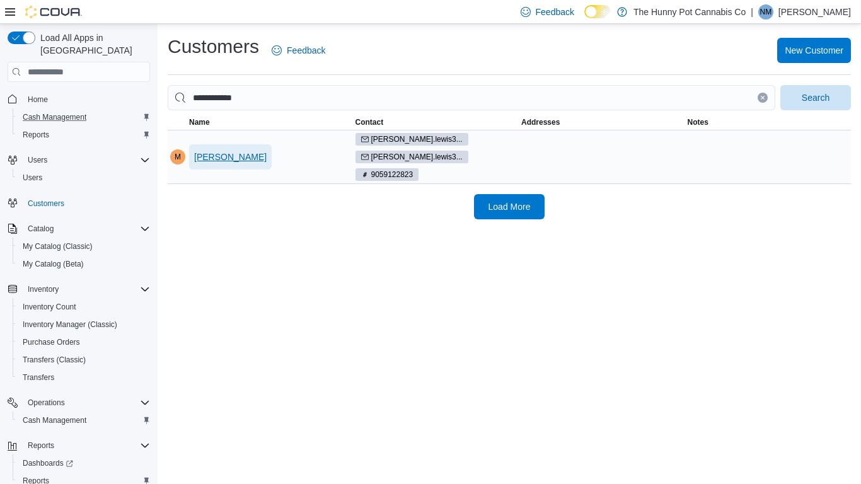
click at [236, 157] on span "[PERSON_NAME]" at bounding box center [230, 156] width 72 height 25
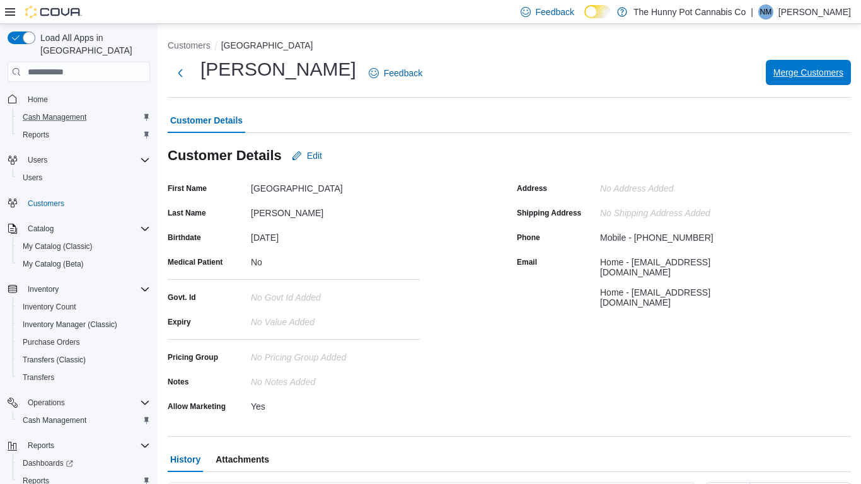
click at [820, 67] on span "Merge Customers" at bounding box center [808, 72] width 70 height 13
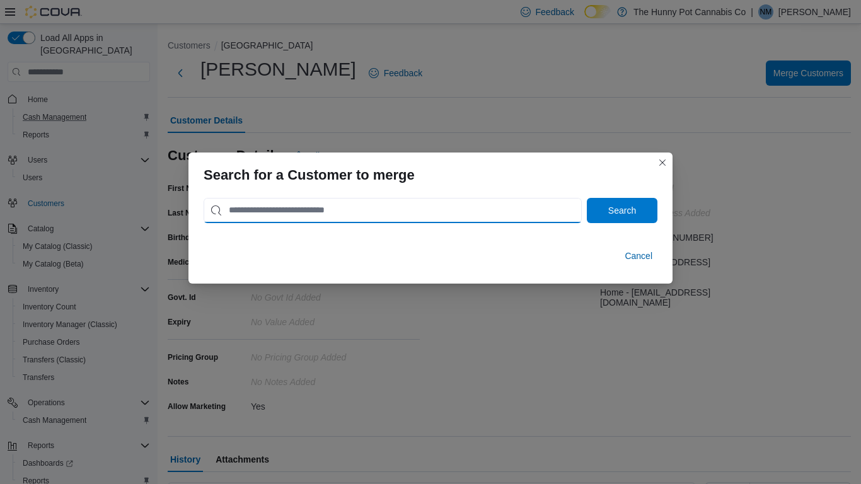
click at [294, 214] on input "search" at bounding box center [392, 210] width 378 height 25
click at [587, 198] on button "Search" at bounding box center [622, 210] width 71 height 25
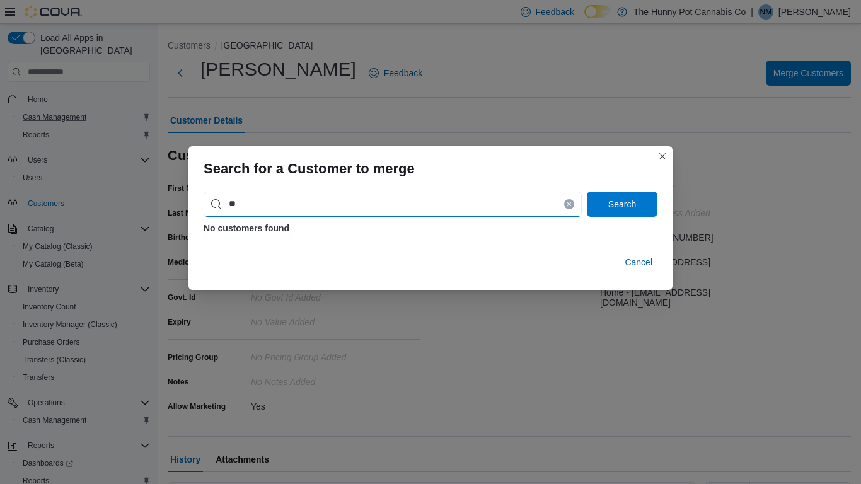
type input "*"
type input "**********"
click at [587, 192] on button "Search" at bounding box center [622, 204] width 71 height 25
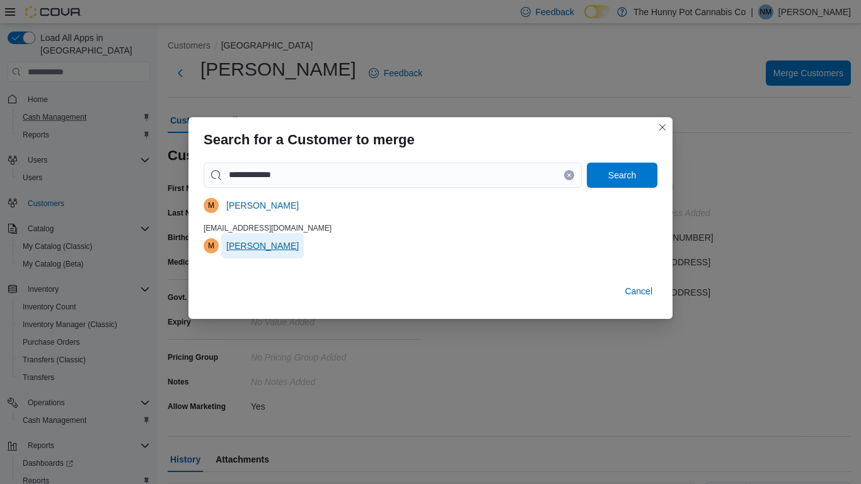
click at [277, 253] on span "[PERSON_NAME]" at bounding box center [262, 245] width 72 height 25
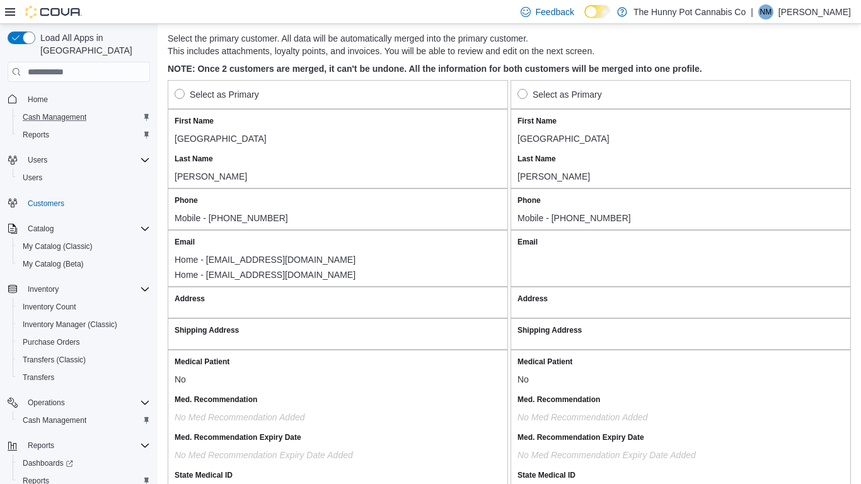
scroll to position [74, 0]
click at [524, 205] on label "Phone" at bounding box center [528, 202] width 23 height 10
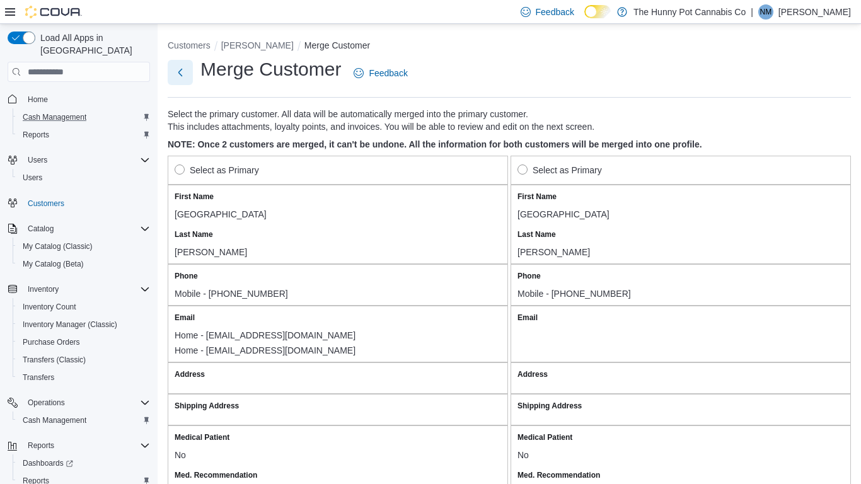
click at [188, 79] on button "Next" at bounding box center [180, 72] width 25 height 25
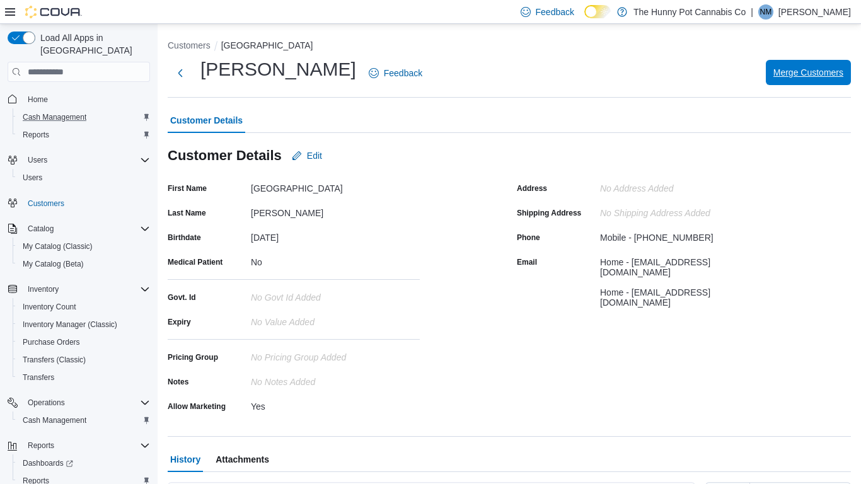
click at [798, 83] on span "Merge Customers" at bounding box center [808, 72] width 70 height 25
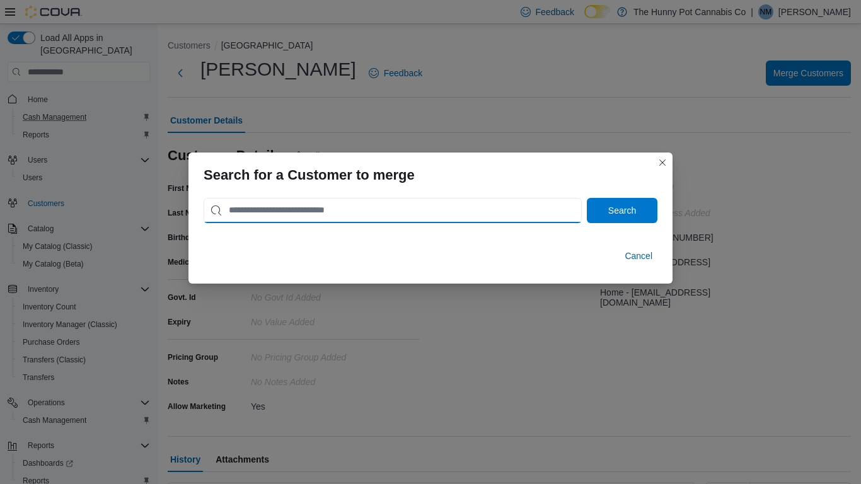
click at [467, 218] on input "search" at bounding box center [392, 210] width 378 height 25
type input "**********"
click at [587, 198] on button "Search" at bounding box center [622, 210] width 71 height 25
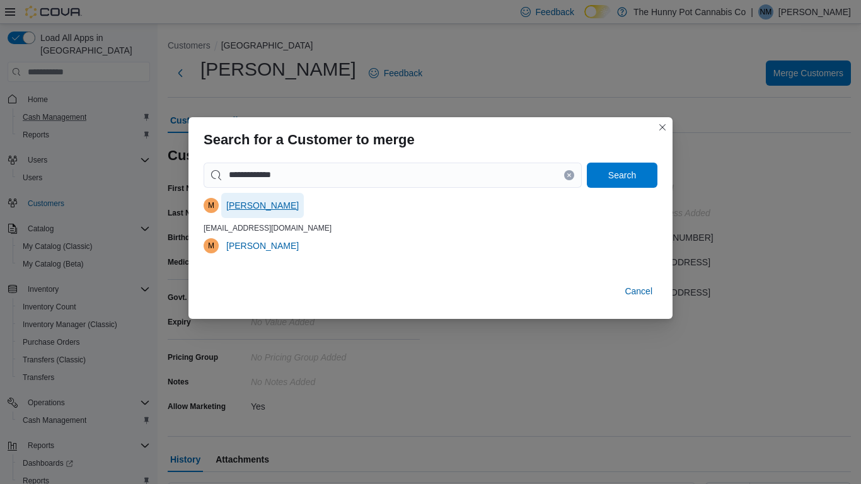
click at [260, 205] on span "[PERSON_NAME]" at bounding box center [262, 205] width 72 height 13
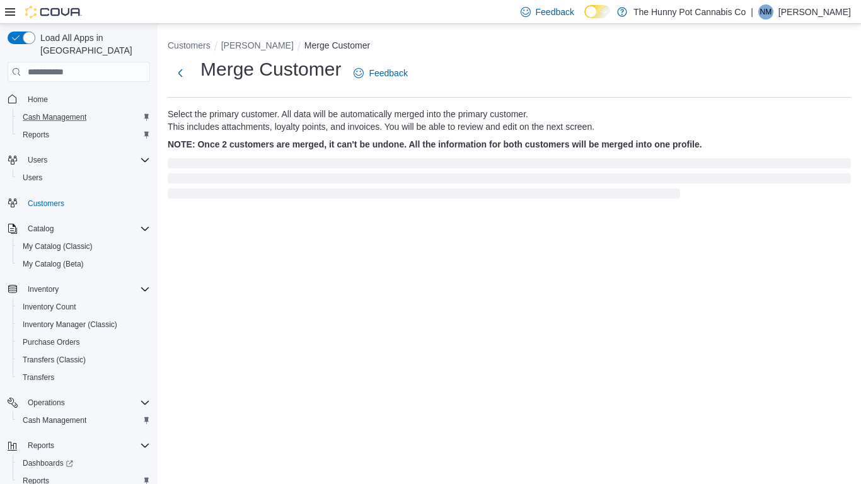
click at [260, 205] on div "Customers [PERSON_NAME] Merge Customer Merge Customer Feedback Select the prima…" at bounding box center [509, 117] width 703 height 187
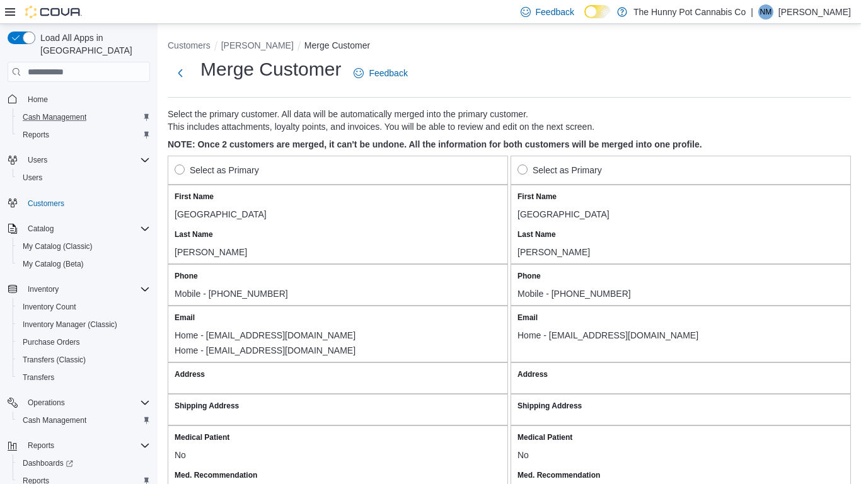
click at [300, 175] on div "Select as Primary" at bounding box center [338, 170] width 326 height 15
click at [184, 168] on label "Select as Primary" at bounding box center [217, 170] width 84 height 15
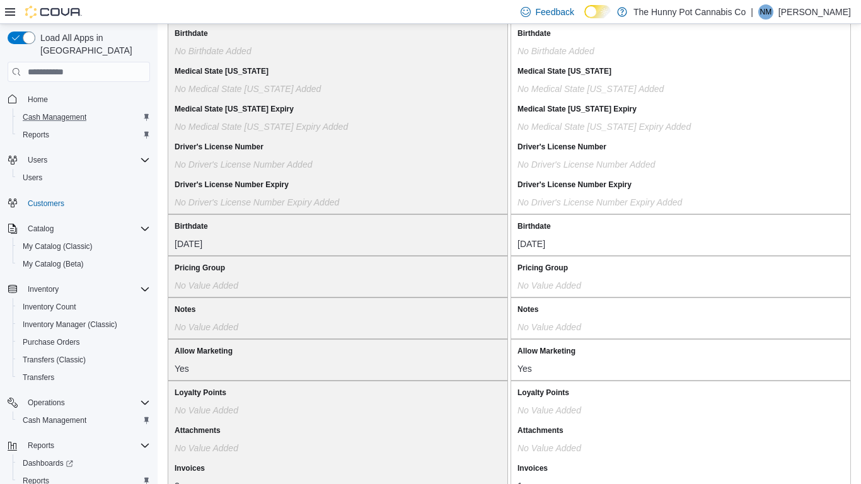
scroll to position [1063, 0]
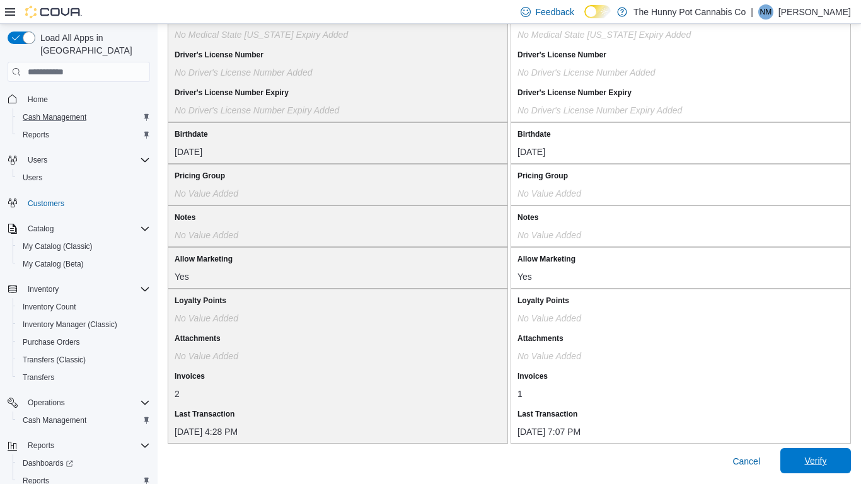
click at [815, 377] on span "Verify" at bounding box center [815, 460] width 22 height 13
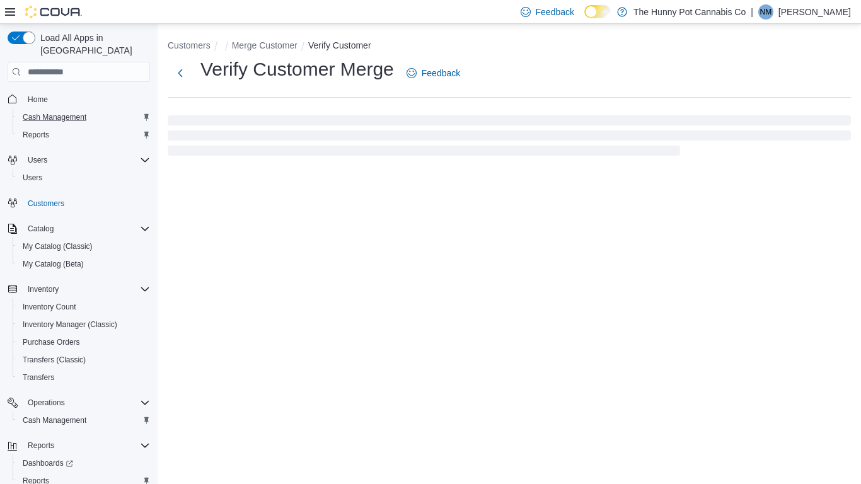
select select "******"
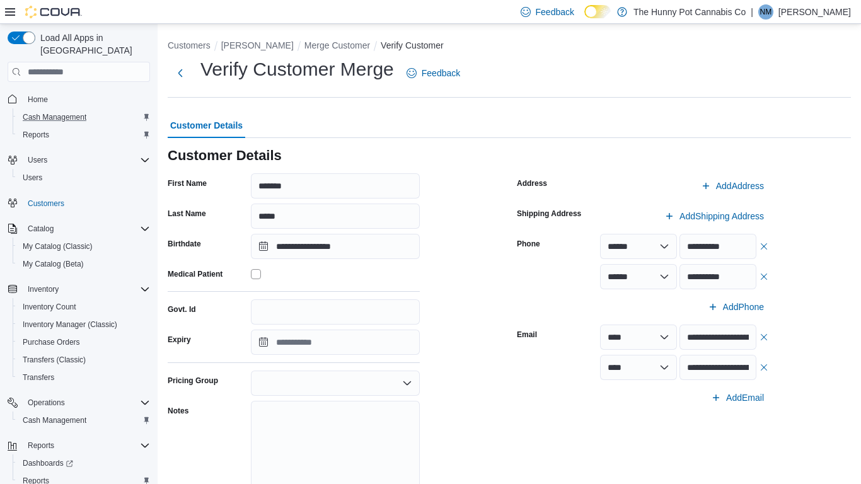
click at [771, 273] on div "**********" at bounding box center [684, 347] width 334 height 348
click at [764, 275] on button "button" at bounding box center [764, 275] width 10 height 15
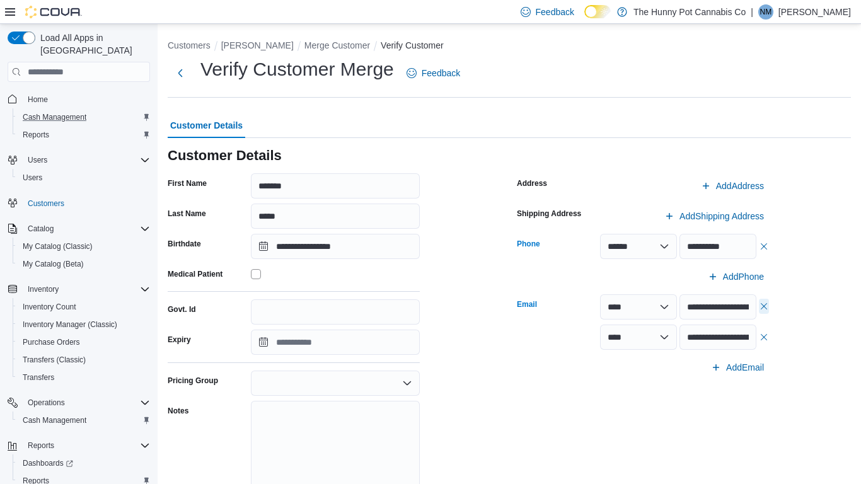
click at [761, 306] on button "button" at bounding box center [764, 306] width 10 height 15
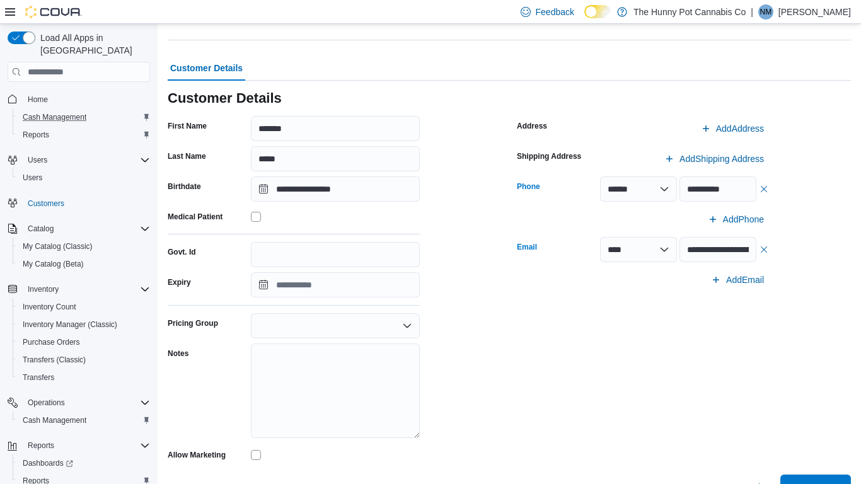
scroll to position [104, 0]
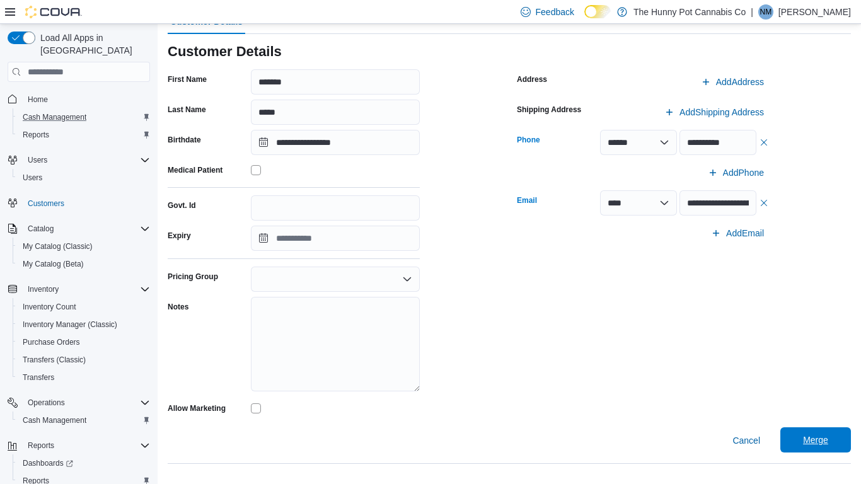
click at [811, 377] on span "Merge" at bounding box center [815, 439] width 25 height 13
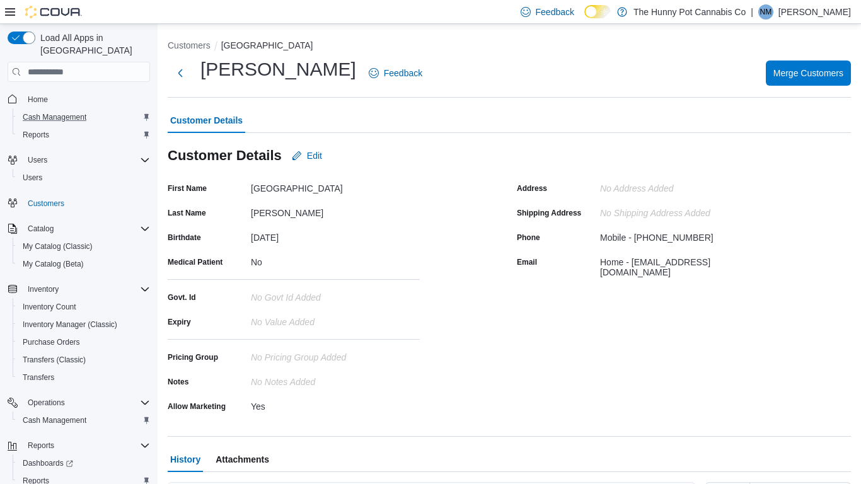
scroll to position [157, 0]
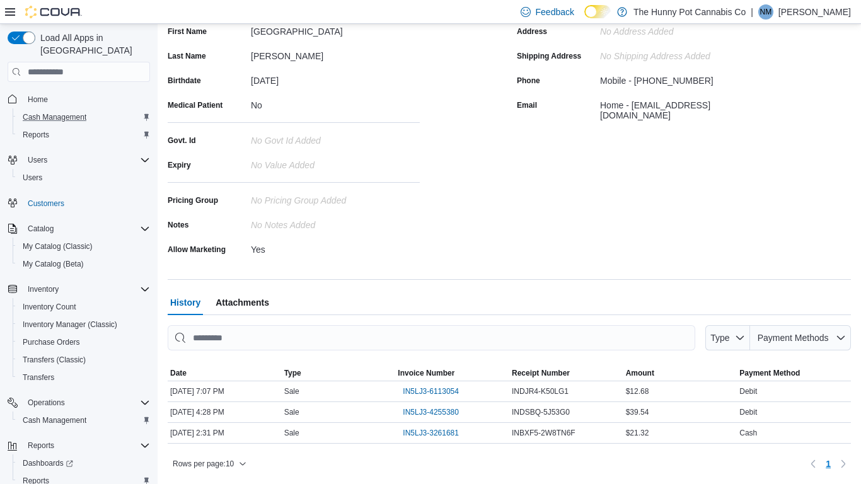
click at [604, 295] on div "History Attachments" at bounding box center [509, 302] width 683 height 25
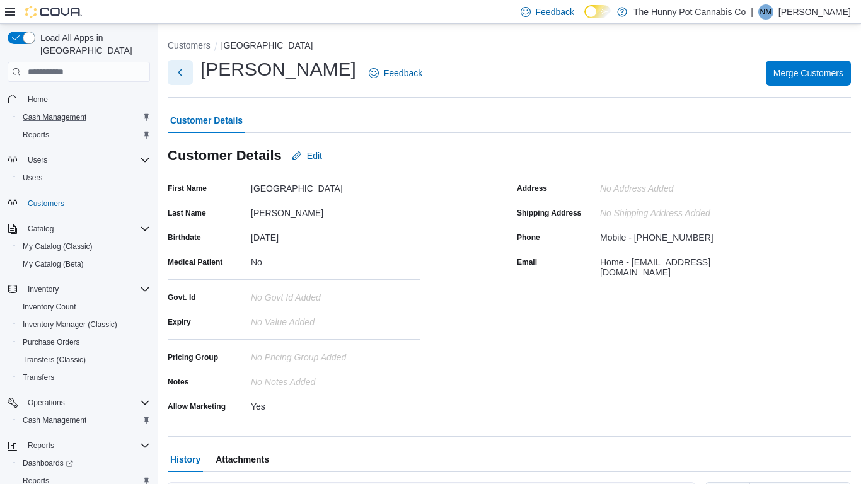
click at [173, 71] on button "Next" at bounding box center [180, 72] width 25 height 25
